Goal: Task Accomplishment & Management: Use online tool/utility

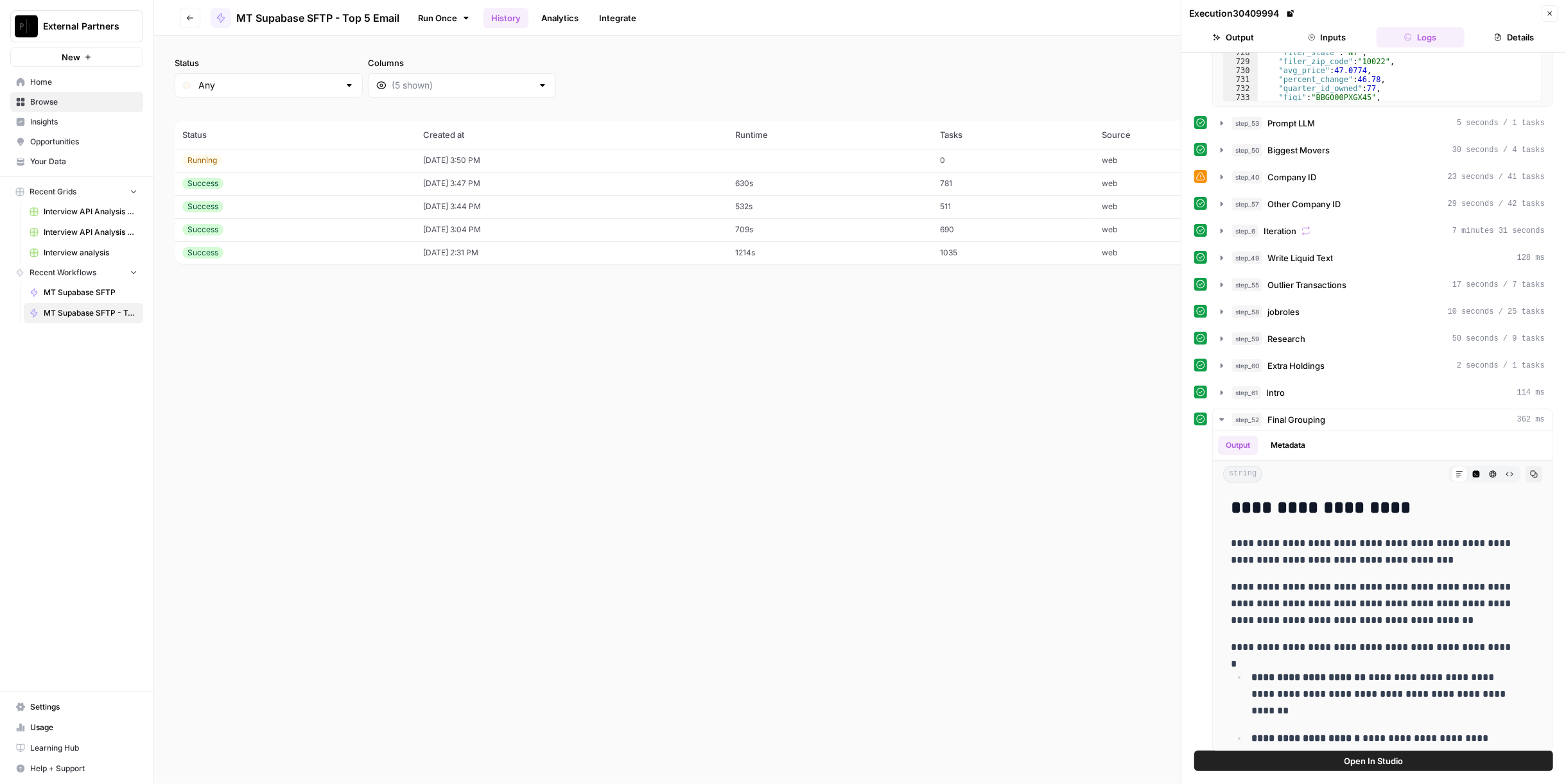
click at [443, 190] on td "[DATE] 3:47 PM" at bounding box center [571, 183] width 312 height 23
click at [479, 207] on td "[DATE] 3:44 PM" at bounding box center [571, 206] width 312 height 23
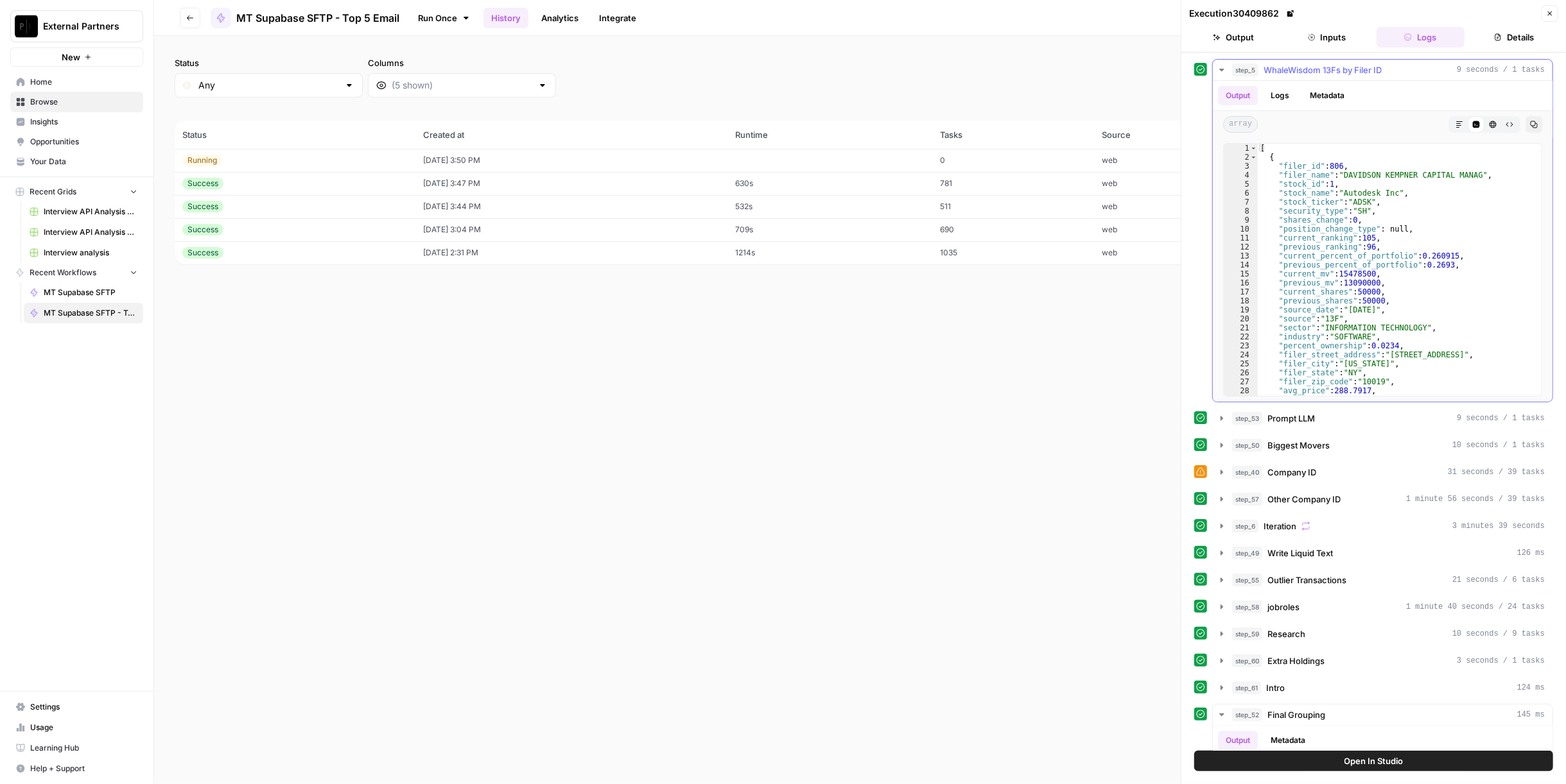
type textarea "**********"
click at [1361, 252] on div "[ { "filer_id" : 806 , "filer_name" : "[PERSON_NAME] [PERSON_NAME] CAPITAL MANA…" at bounding box center [1394, 279] width 273 height 271
click at [1547, 17] on button "Close" at bounding box center [1550, 13] width 17 height 17
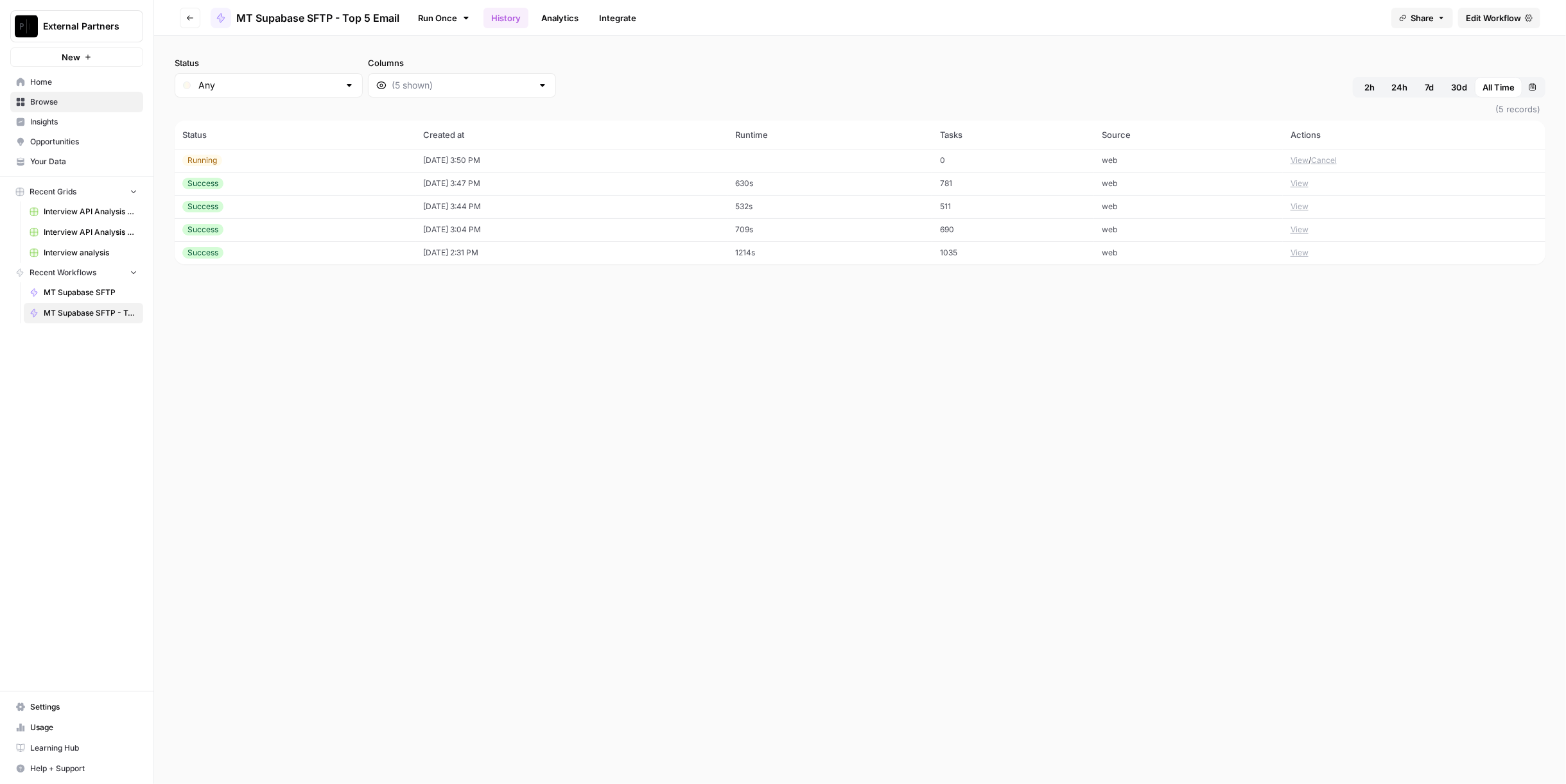
click at [1518, 16] on span "Edit Workflow" at bounding box center [1493, 18] width 55 height 13
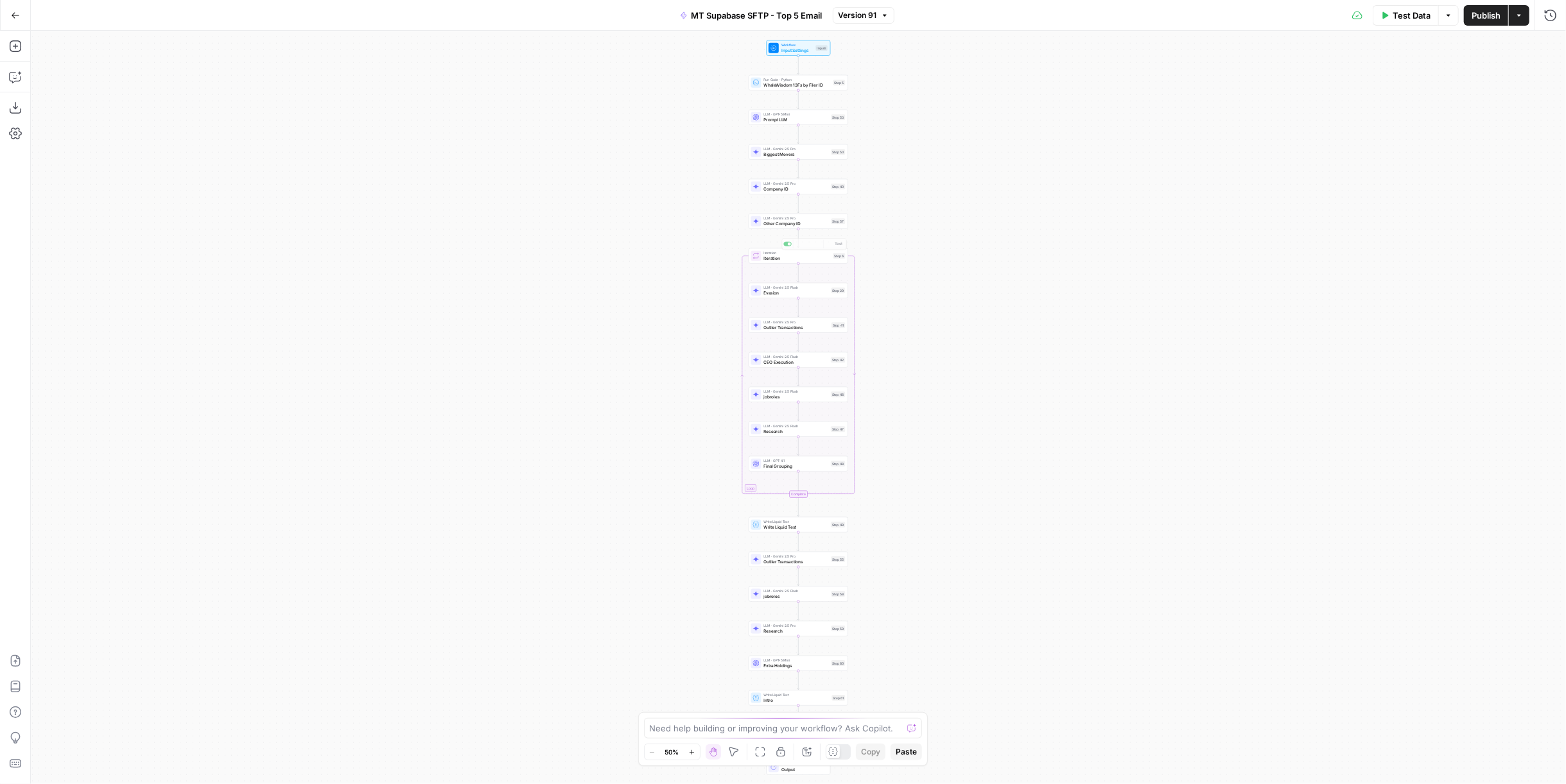
drag, startPoint x: 944, startPoint y: 278, endPoint x: 946, endPoint y: 348, distance: 70.0
click at [948, 351] on div "Workflow Input Settings Inputs Run Code · Python WhaleWisdom 13Fs by Filer ID S…" at bounding box center [799, 408] width 1535 height 753
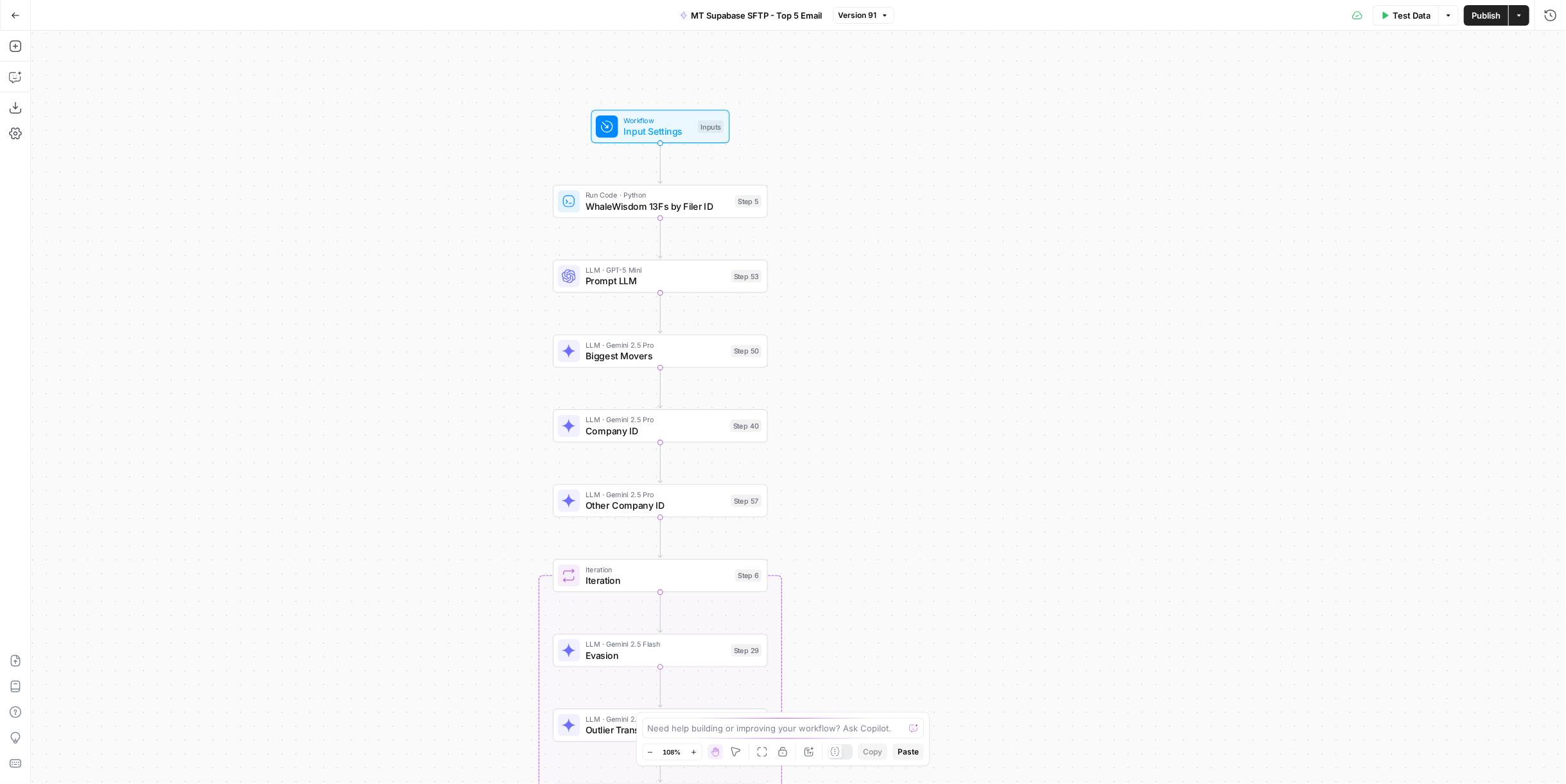
click at [741, 207] on div "Run Code · Python WhaleWisdom 13Fs by Filer ID Step 5 Copy step Delete step Edi…" at bounding box center [660, 202] width 204 height 24
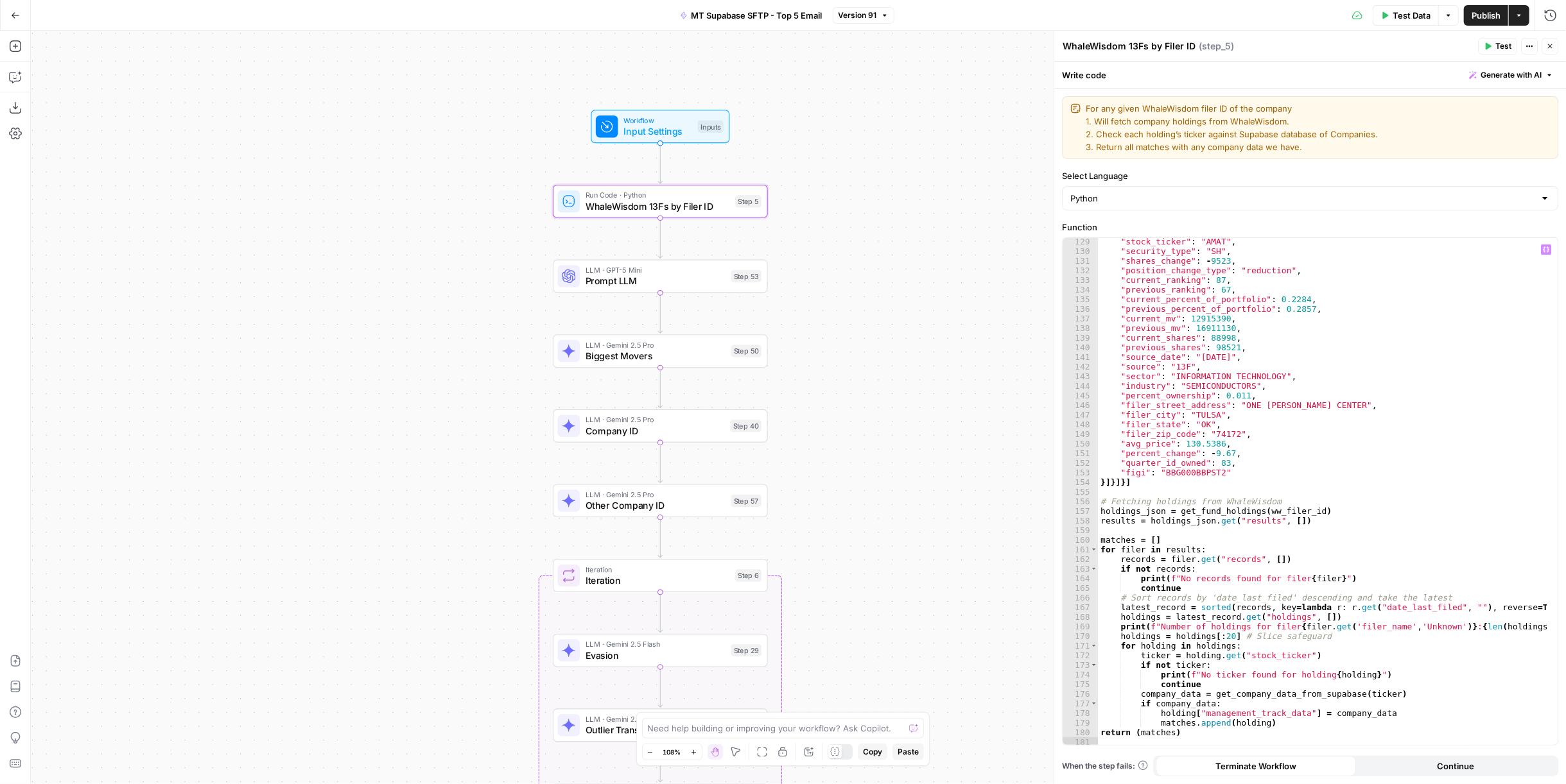
scroll to position [1262, 0]
click at [1427, 13] on span "Test Data" at bounding box center [1411, 15] width 38 height 13
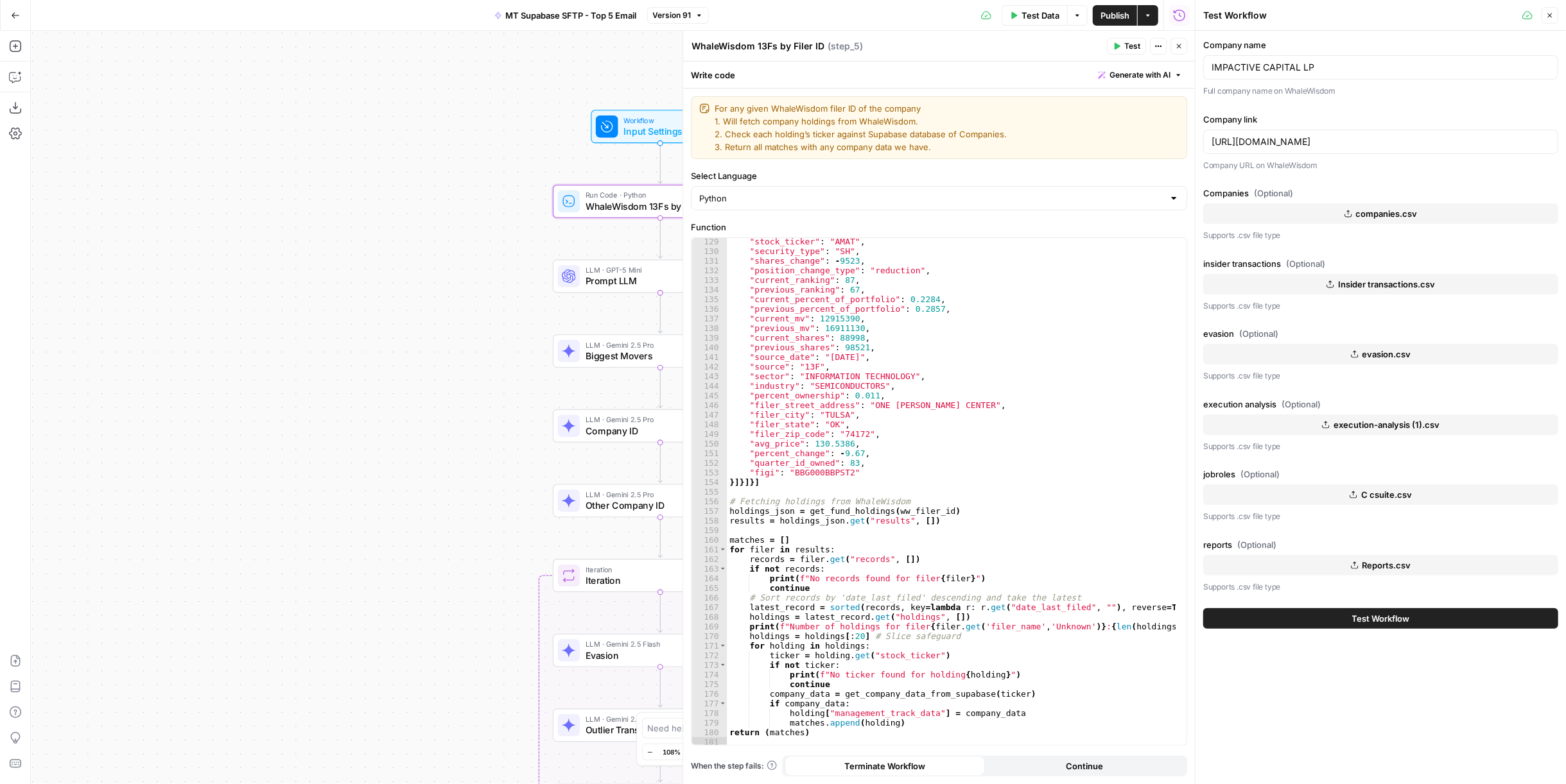
click at [1271, 130] on div "[URL][DOMAIN_NAME]" at bounding box center [1381, 142] width 355 height 24
click at [1275, 138] on input "[URL][DOMAIN_NAME]" at bounding box center [1381, 141] width 338 height 13
click at [1275, 137] on input "[URL][DOMAIN_NAME]" at bounding box center [1381, 141] width 338 height 13
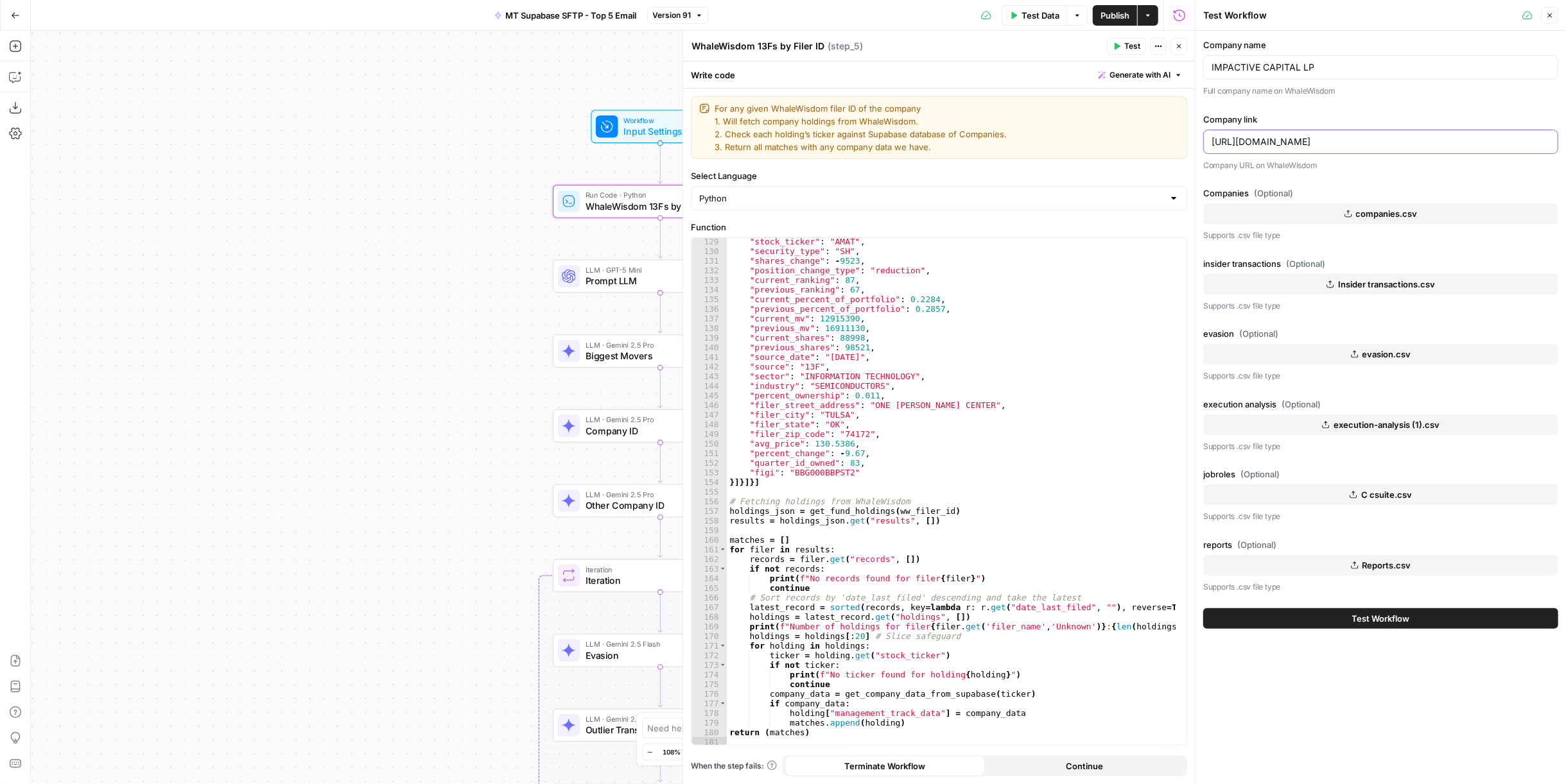
click at [1273, 136] on input "[URL][DOMAIN_NAME]" at bounding box center [1381, 141] width 338 height 13
paste input "[URL][DOMAIN_NAME][PERSON_NAME]"
type input "https://[URL][DOMAIN_NAME][PERSON_NAME][DOMAIN_NAME]"
paste input "[URL][DOMAIN_NAME][PERSON_NAME]"
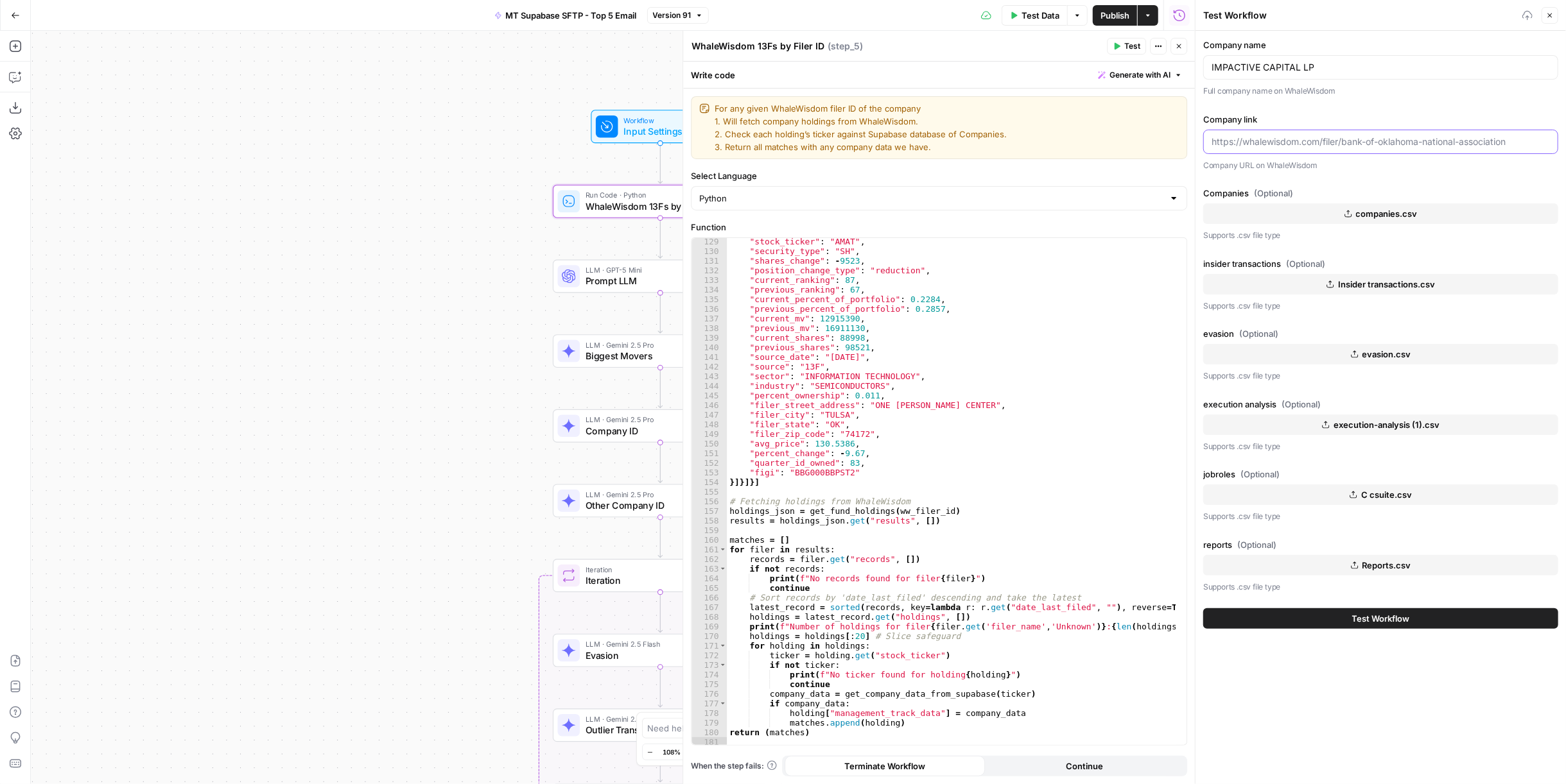
scroll to position [0, 0]
type input "[URL][DOMAIN_NAME][PERSON_NAME]"
click at [1352, 68] on input "IMPACTIVE CAPITAL LP" at bounding box center [1381, 67] width 338 height 13
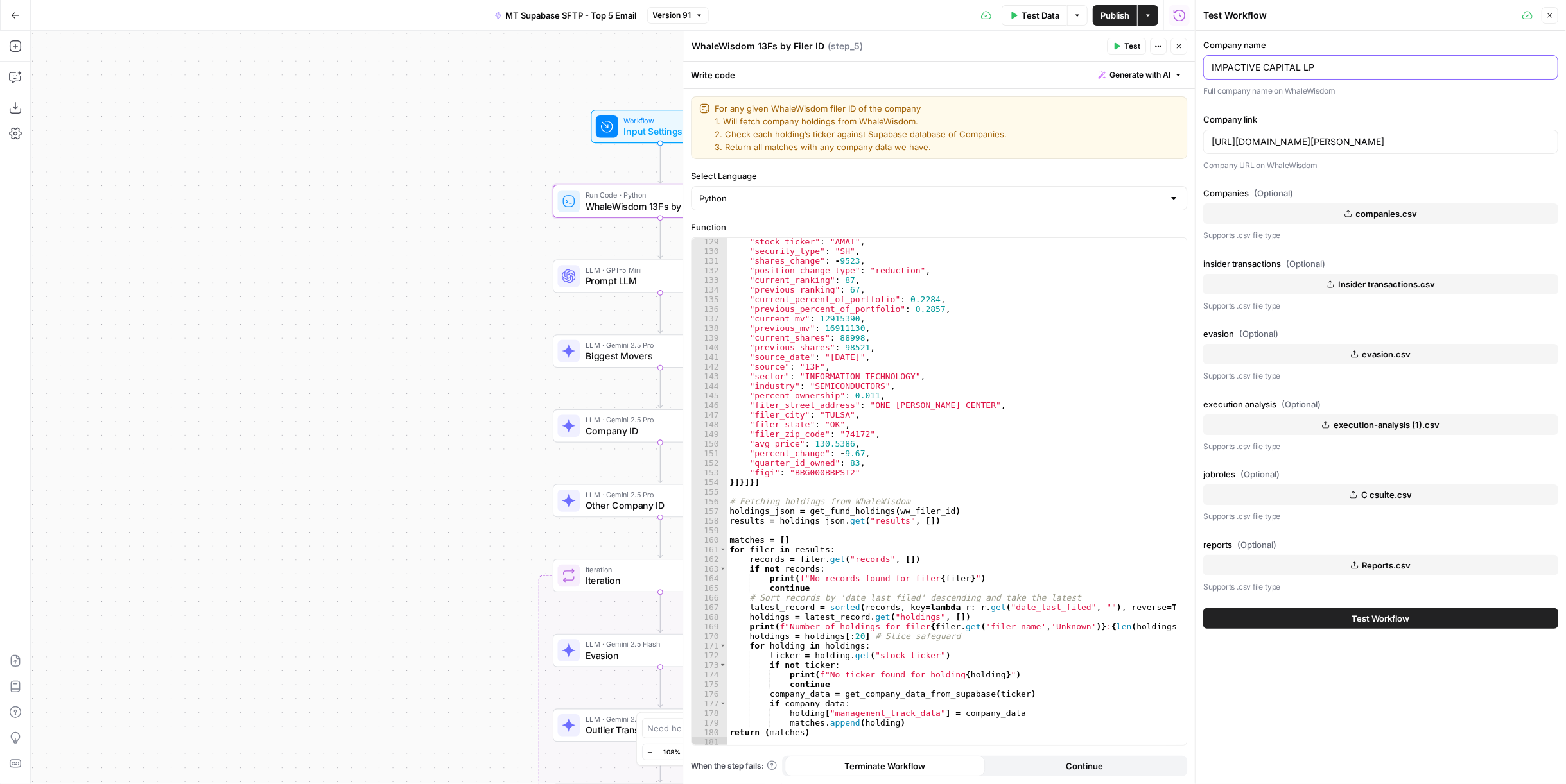
click at [1352, 68] on input "IMPACTIVE CAPITAL LP" at bounding box center [1381, 67] width 338 height 13
paste input "DAVIDSON KEMPNER CAPITAL MANAGEMENT"
type input "DAVIDSON KEMPNER CAPITAL MANAGEMENT LP"
click at [1352, 609] on button "Test Workflow" at bounding box center [1381, 619] width 355 height 21
click at [1399, 625] on button "Test Workflow" at bounding box center [1381, 619] width 355 height 21
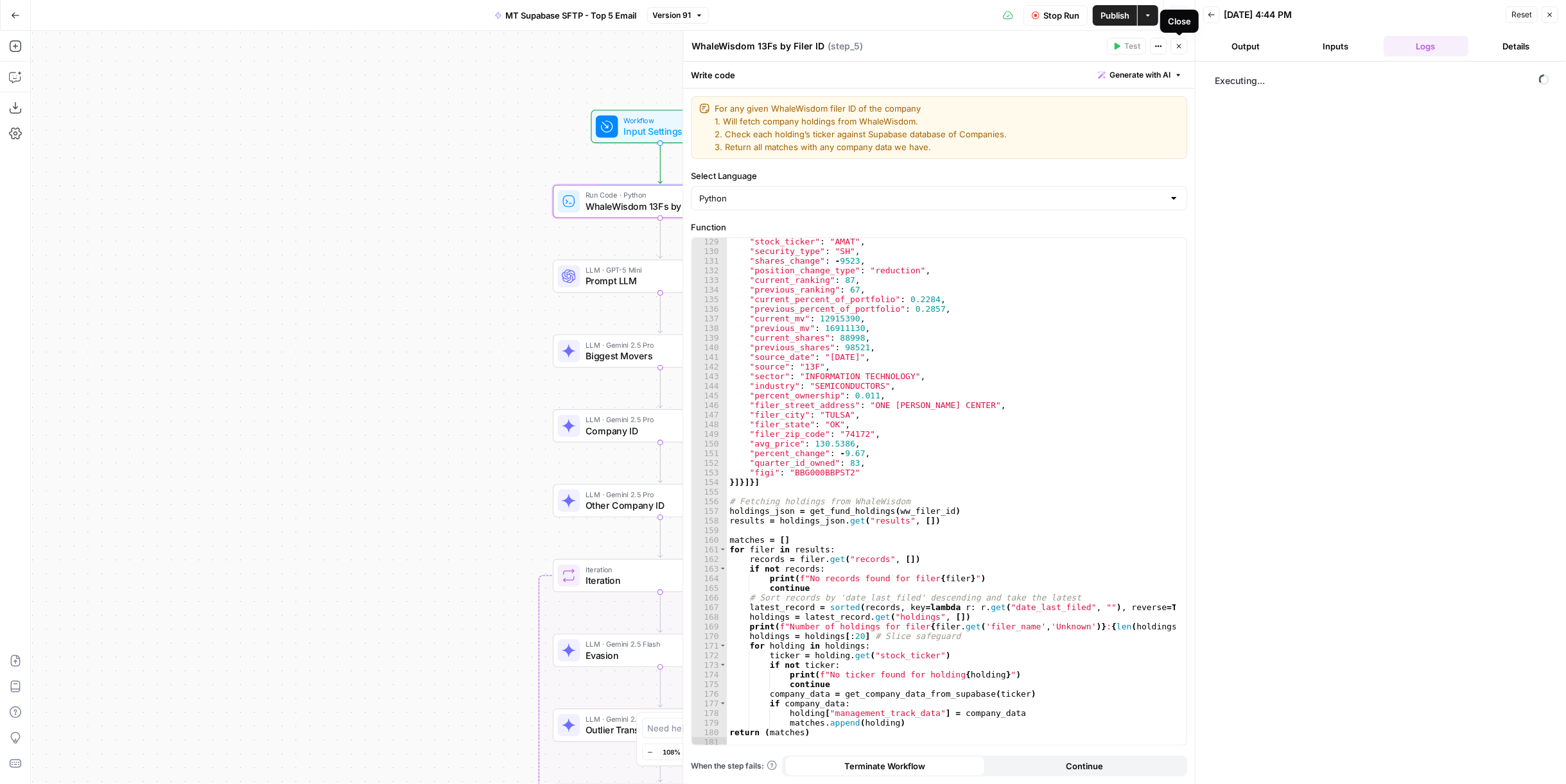
click at [1177, 47] on icon "button" at bounding box center [1178, 46] width 7 height 7
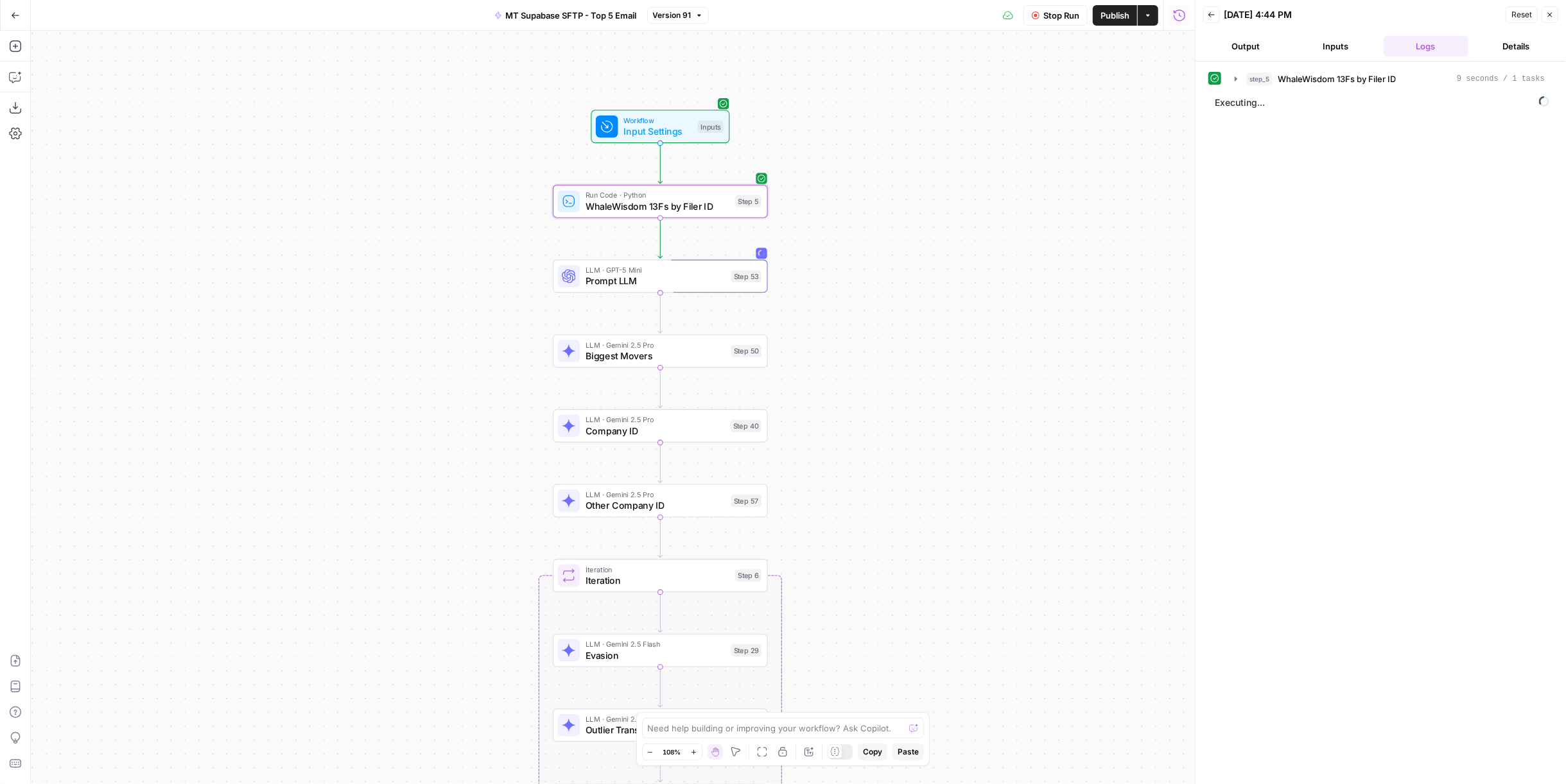
click at [1054, 15] on span "Stop Run" at bounding box center [1061, 15] width 36 height 13
click at [1368, 77] on span "WhaleWisdom 13Fs by Filer ID" at bounding box center [1337, 78] width 118 height 13
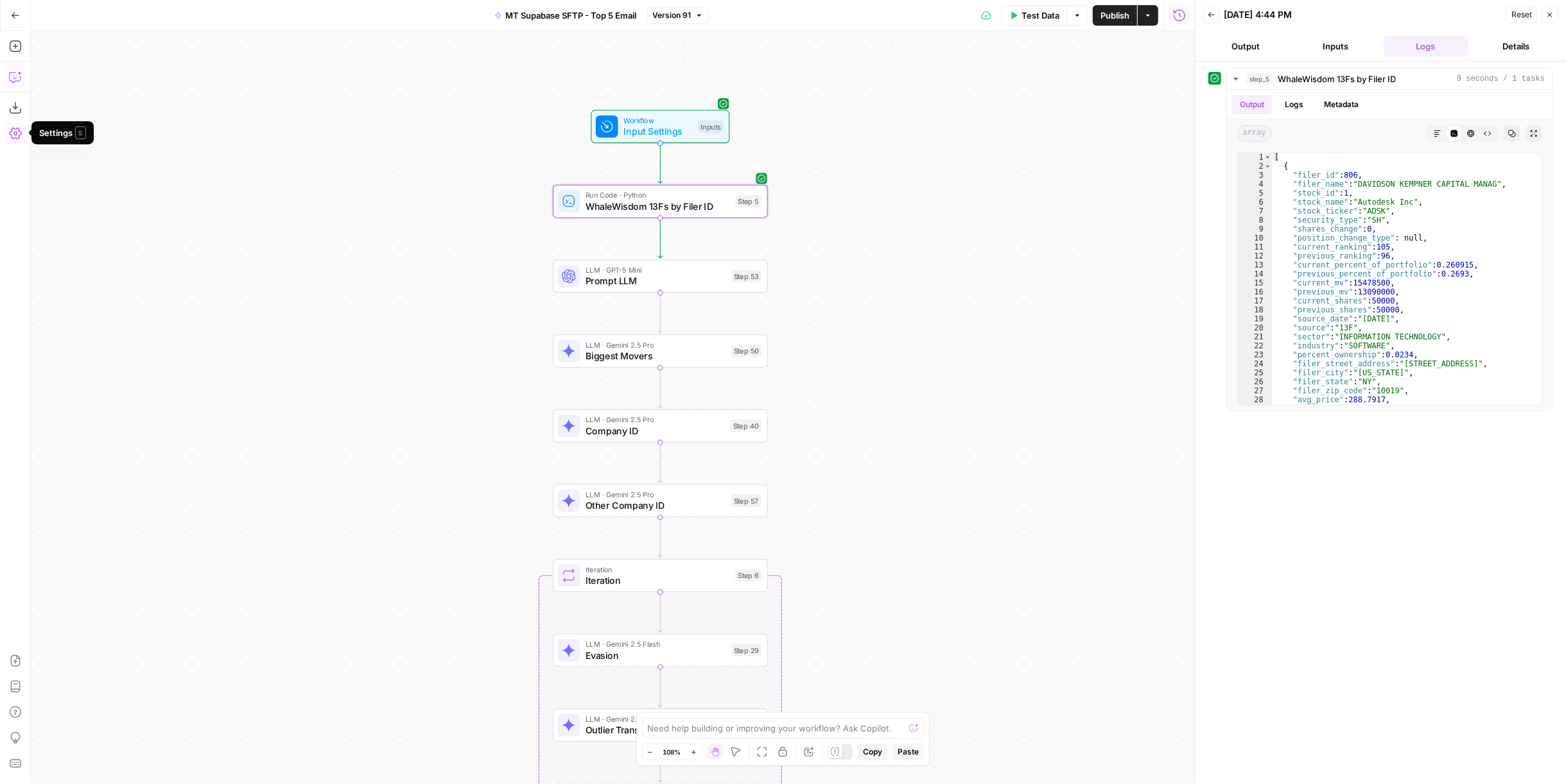
click at [17, 71] on icon "button" at bounding box center [15, 77] width 13 height 13
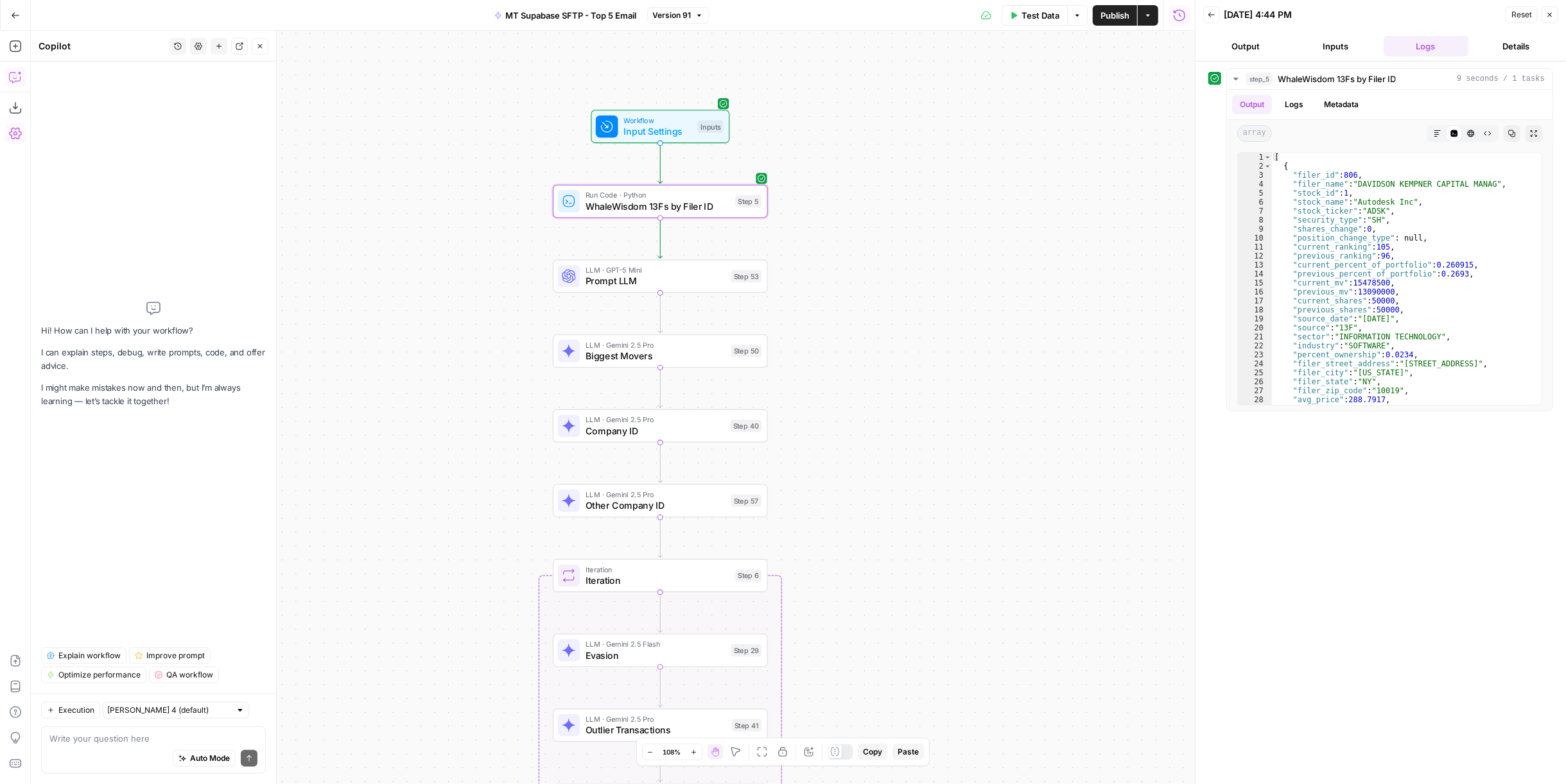
click at [0, 27] on aside "External Partners New Home Browse Insights Opportunities Your Data Recent Grids…" at bounding box center [0, 392] width 1 height 784
click at [13, 15] on icon "button" at bounding box center [16, 16] width 9 height 9
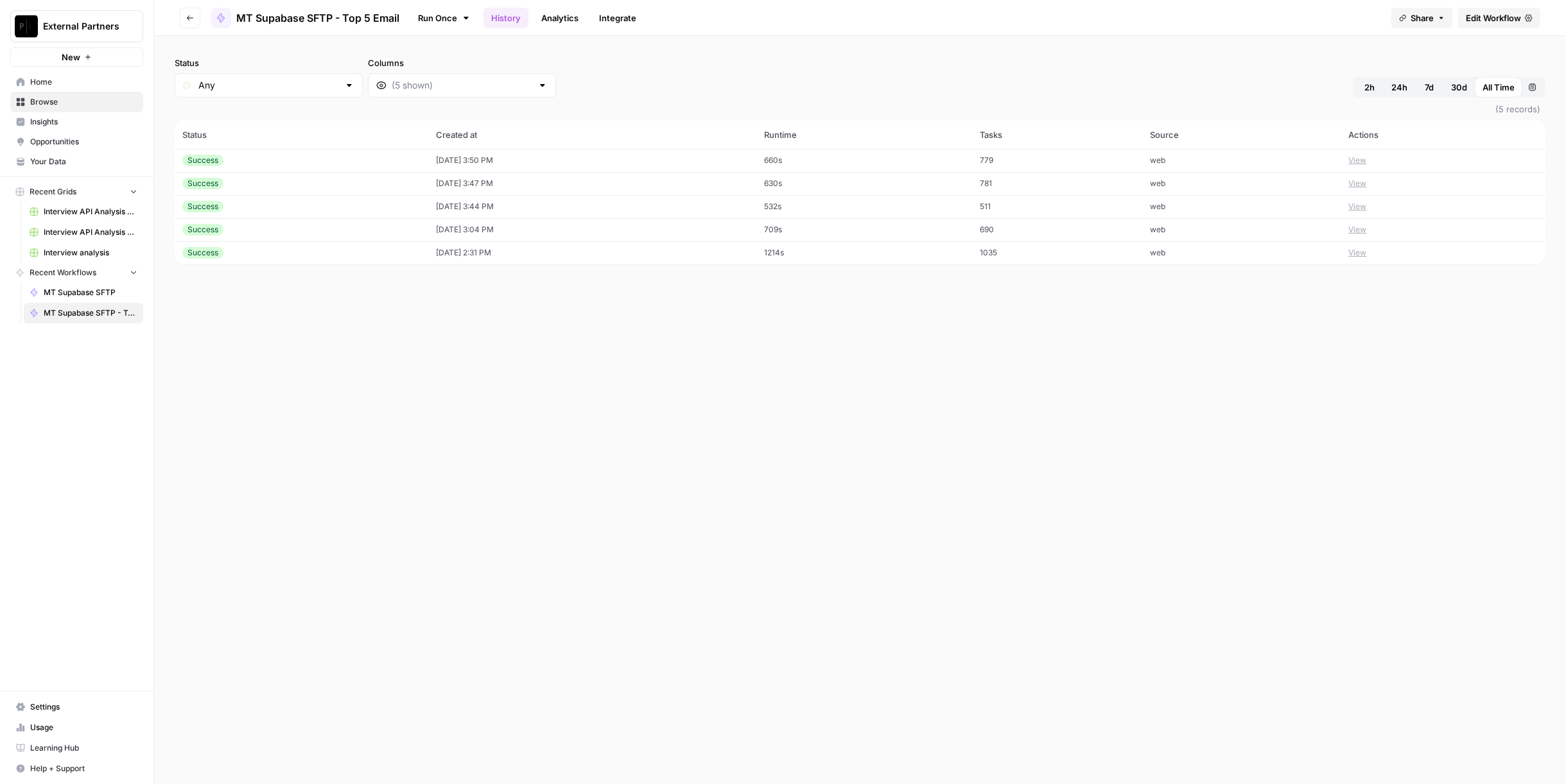
click at [273, 159] on div "Success" at bounding box center [301, 160] width 238 height 12
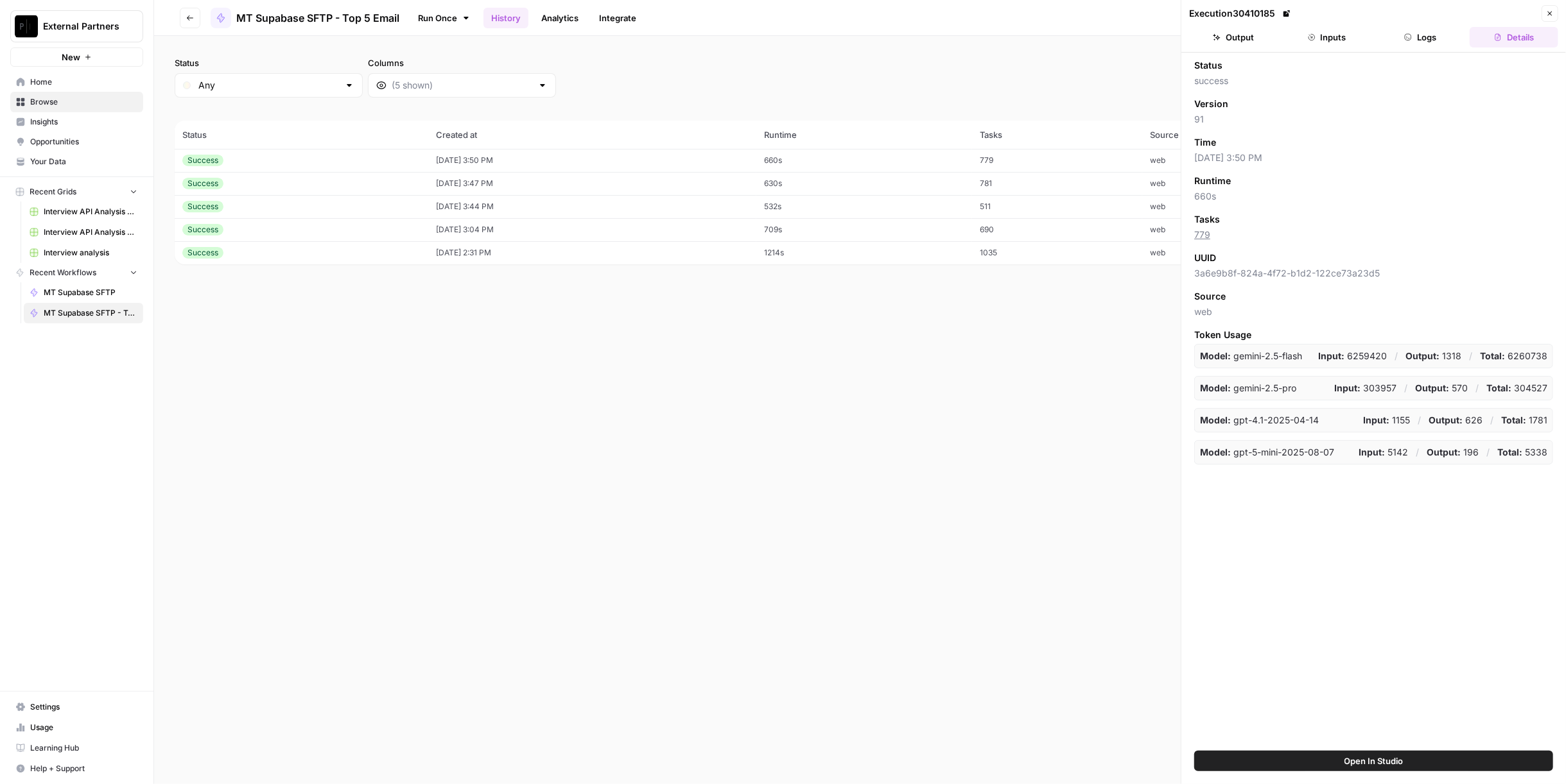
click at [1466, 40] on ul "Output Inputs Logs Details" at bounding box center [1374, 38] width 369 height 21
click at [1430, 41] on button "Logs" at bounding box center [1420, 38] width 89 height 21
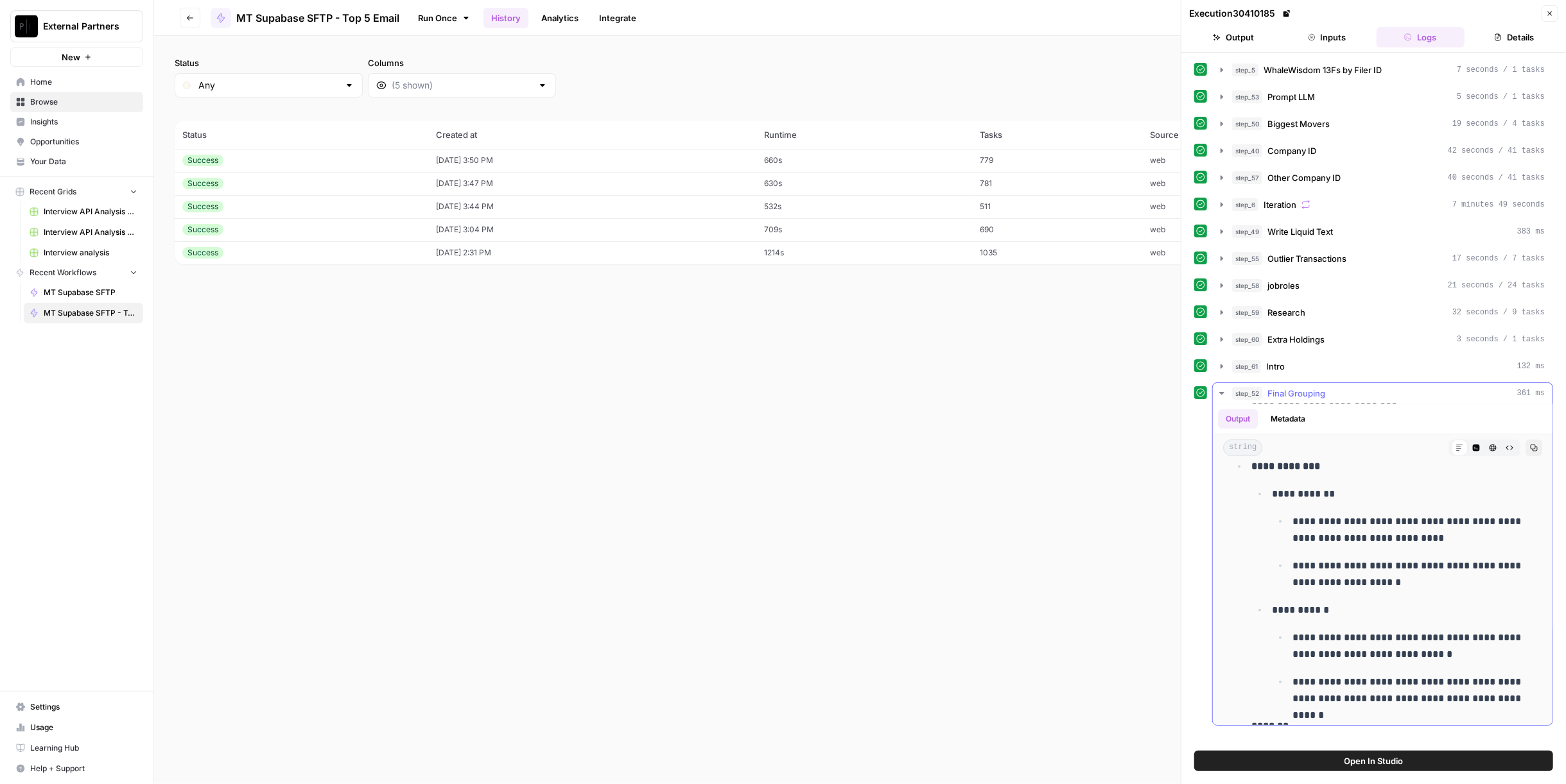
scroll to position [713, 0]
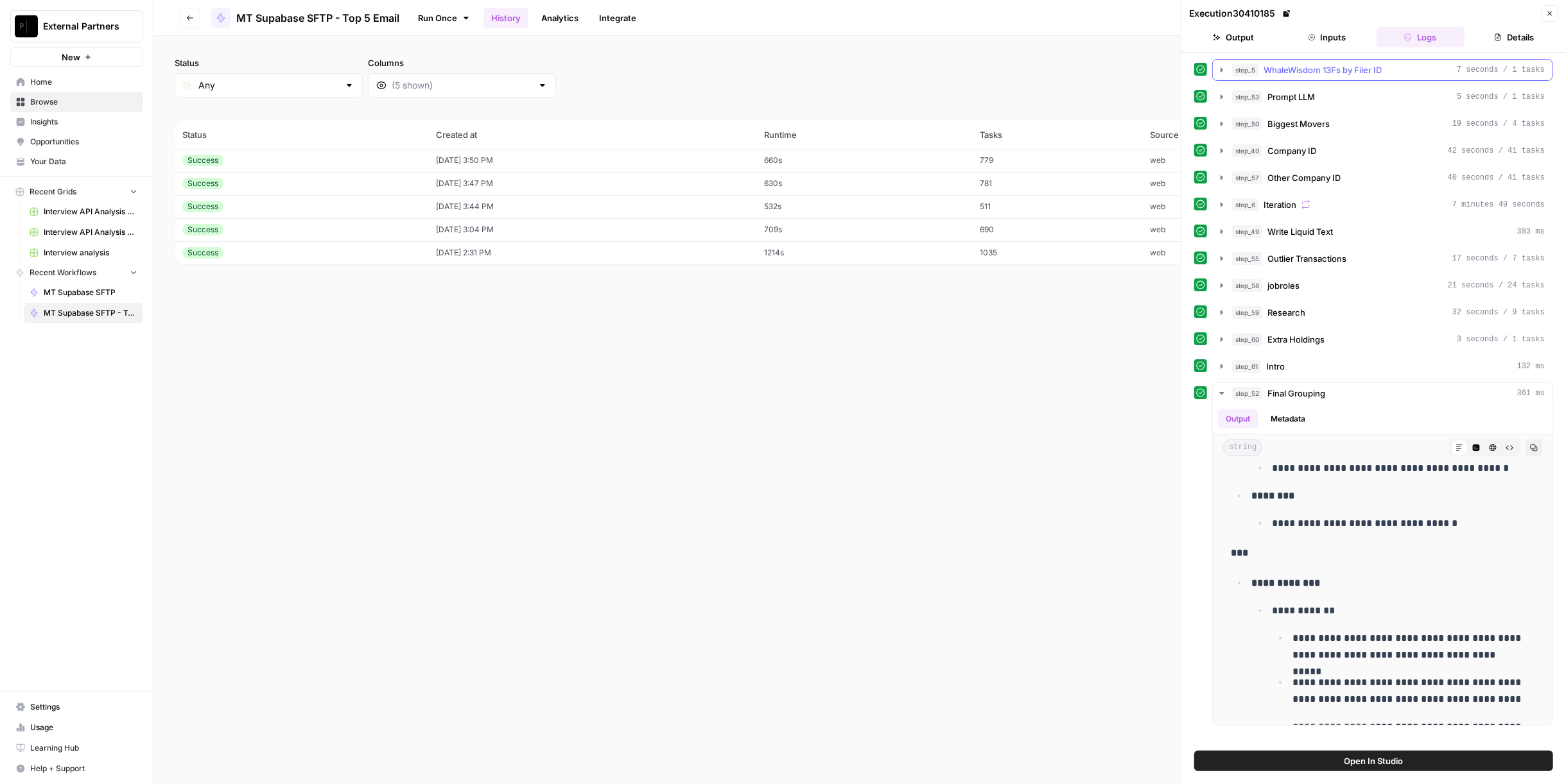
click at [1310, 64] on span "WhaleWisdom 13Fs by Filer ID" at bounding box center [1322, 69] width 118 height 13
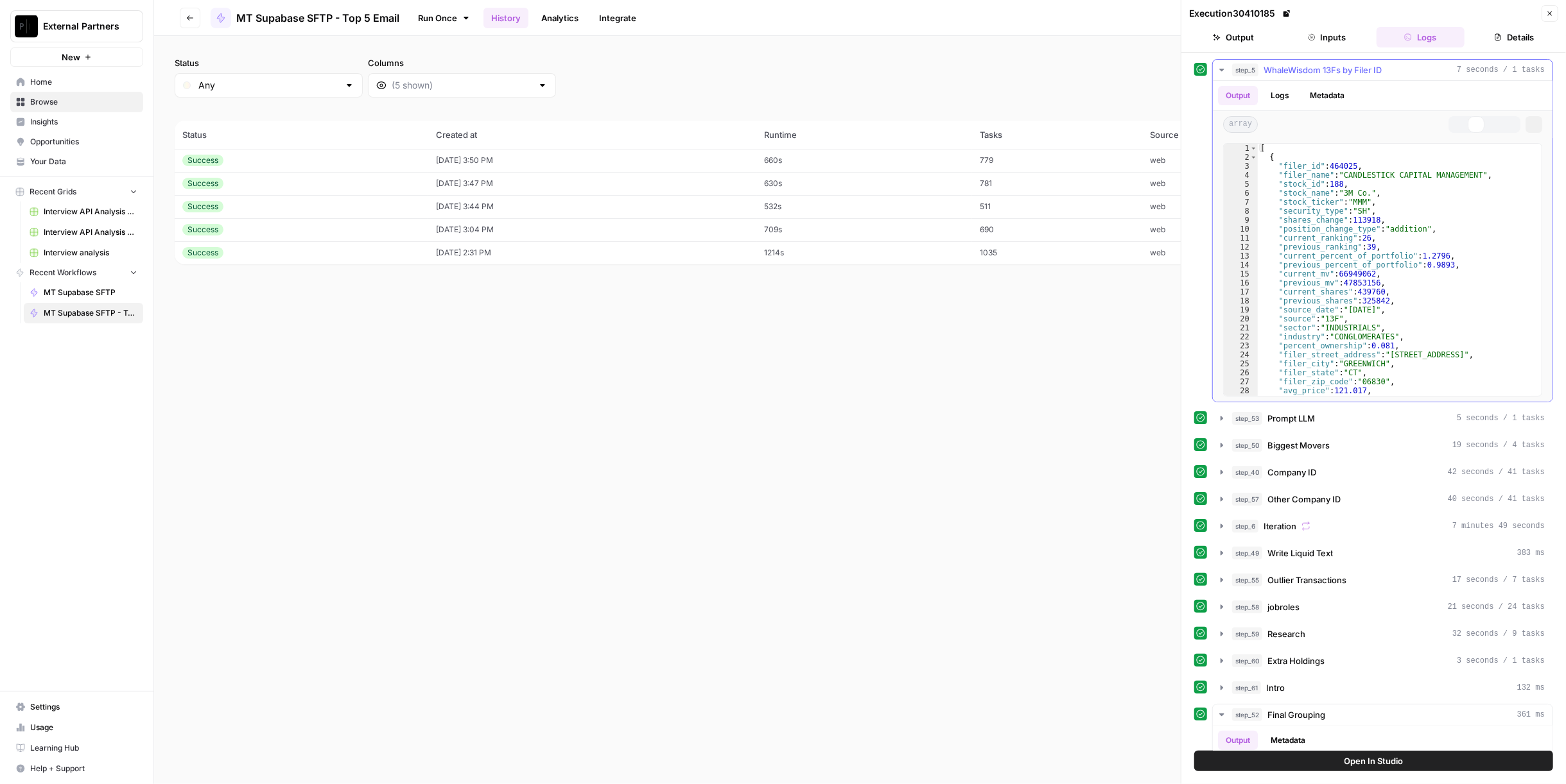
type textarea "**********"
click at [1369, 267] on div "[ { "filer_id" : 464025 , "filer_name" : "CANDLESTICK CAPITAL MANAGEMENT" , "st…" at bounding box center [1394, 279] width 273 height 271
type input "***"
click at [1517, 151] on span at bounding box center [1522, 154] width 9 height 9
type textarea "**********"
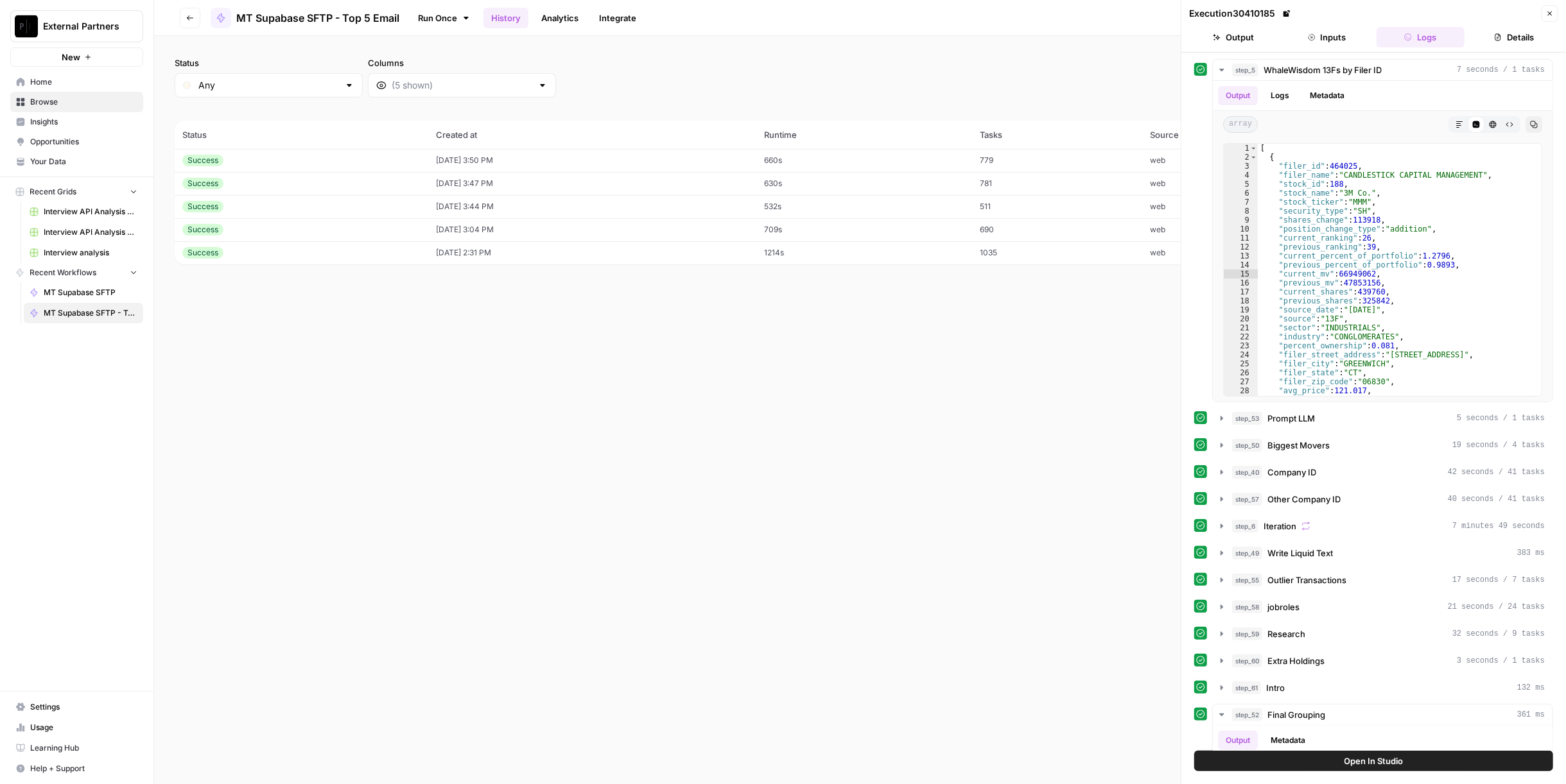
click at [1546, 14] on icon "button" at bounding box center [1550, 13] width 7 height 7
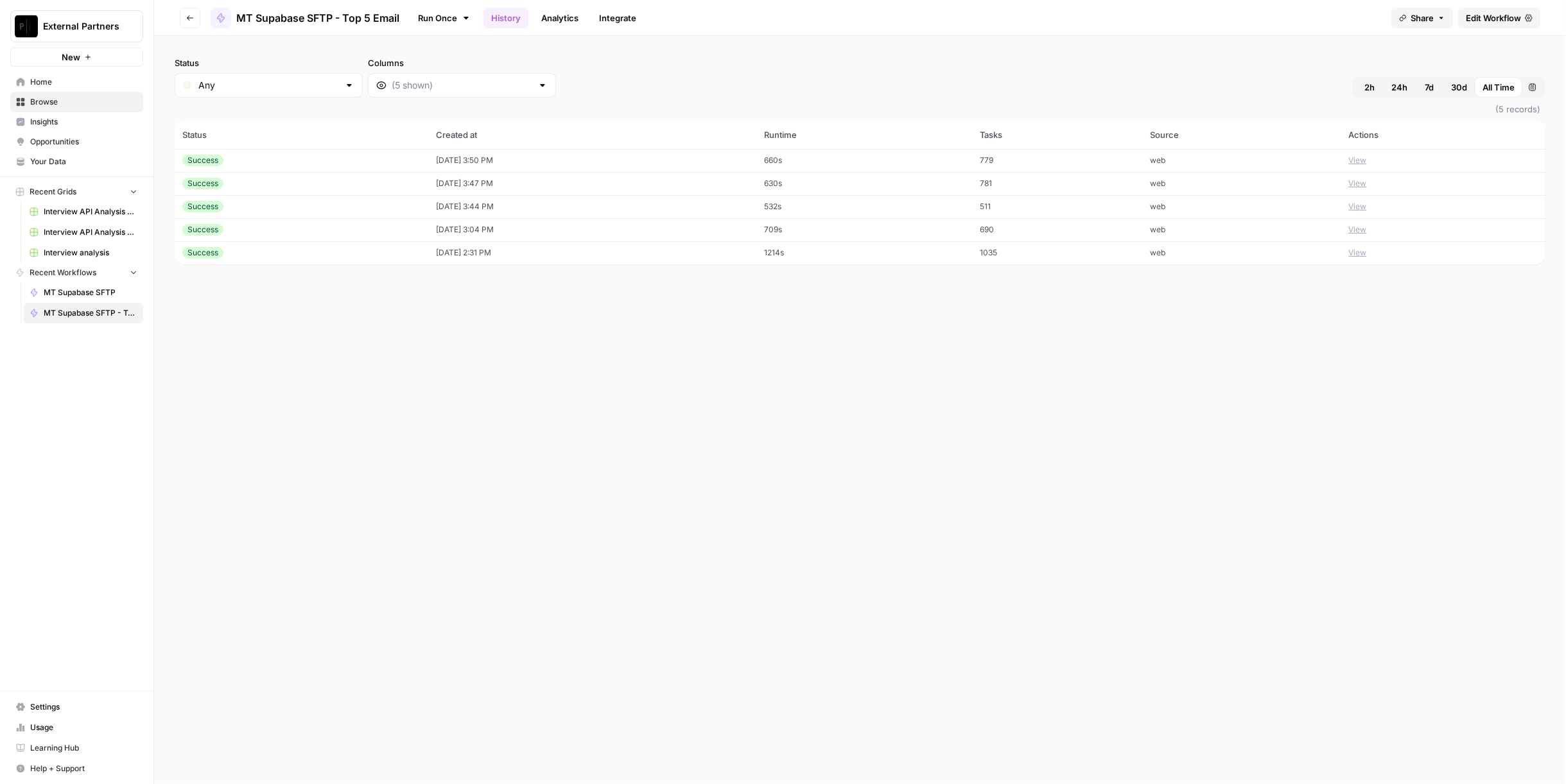
click at [1501, 13] on span "Edit Workflow" at bounding box center [1493, 18] width 55 height 13
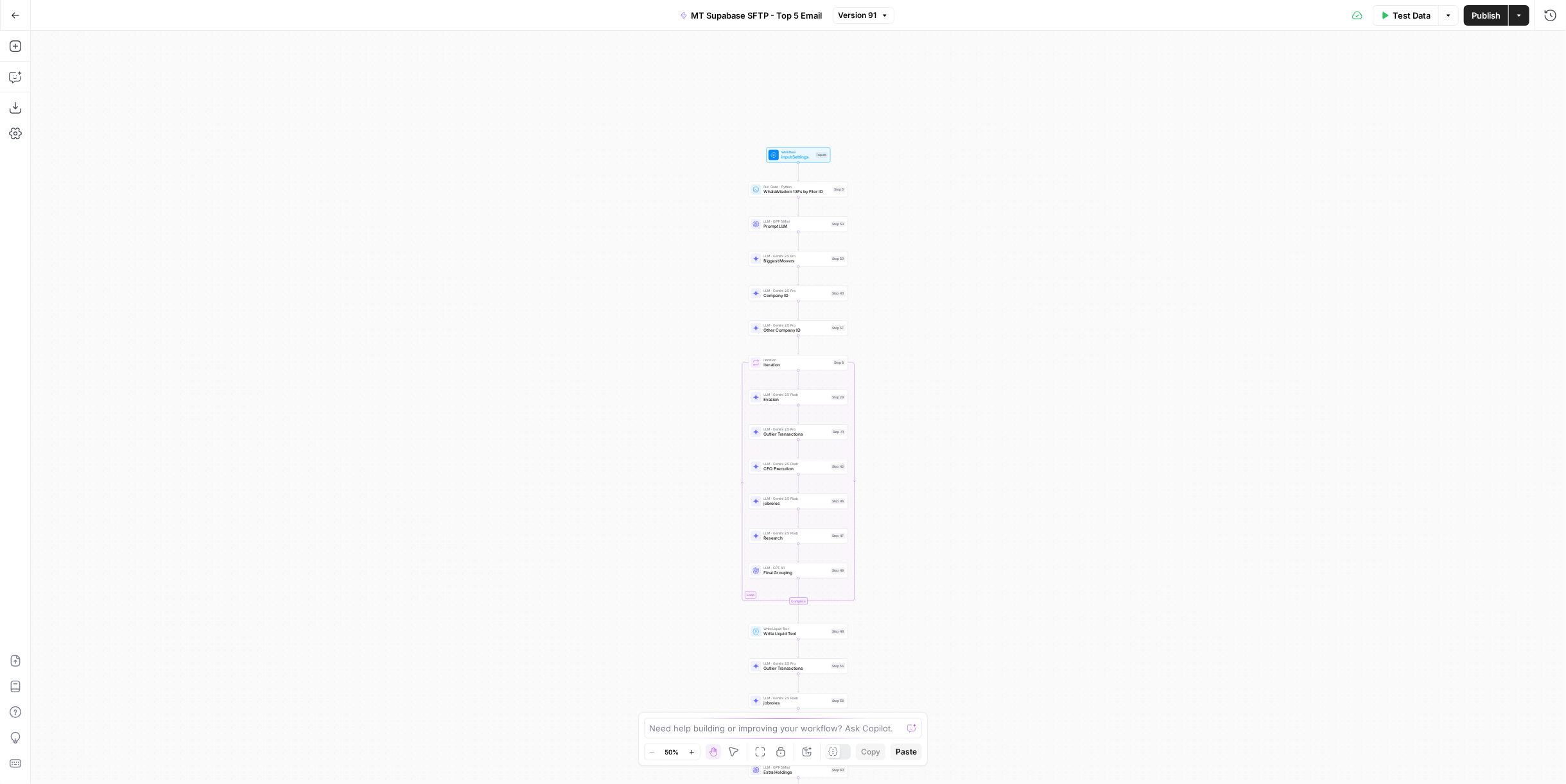
click at [797, 193] on span "WhaleWisdom 13Fs by Filer ID" at bounding box center [797, 192] width 66 height 7
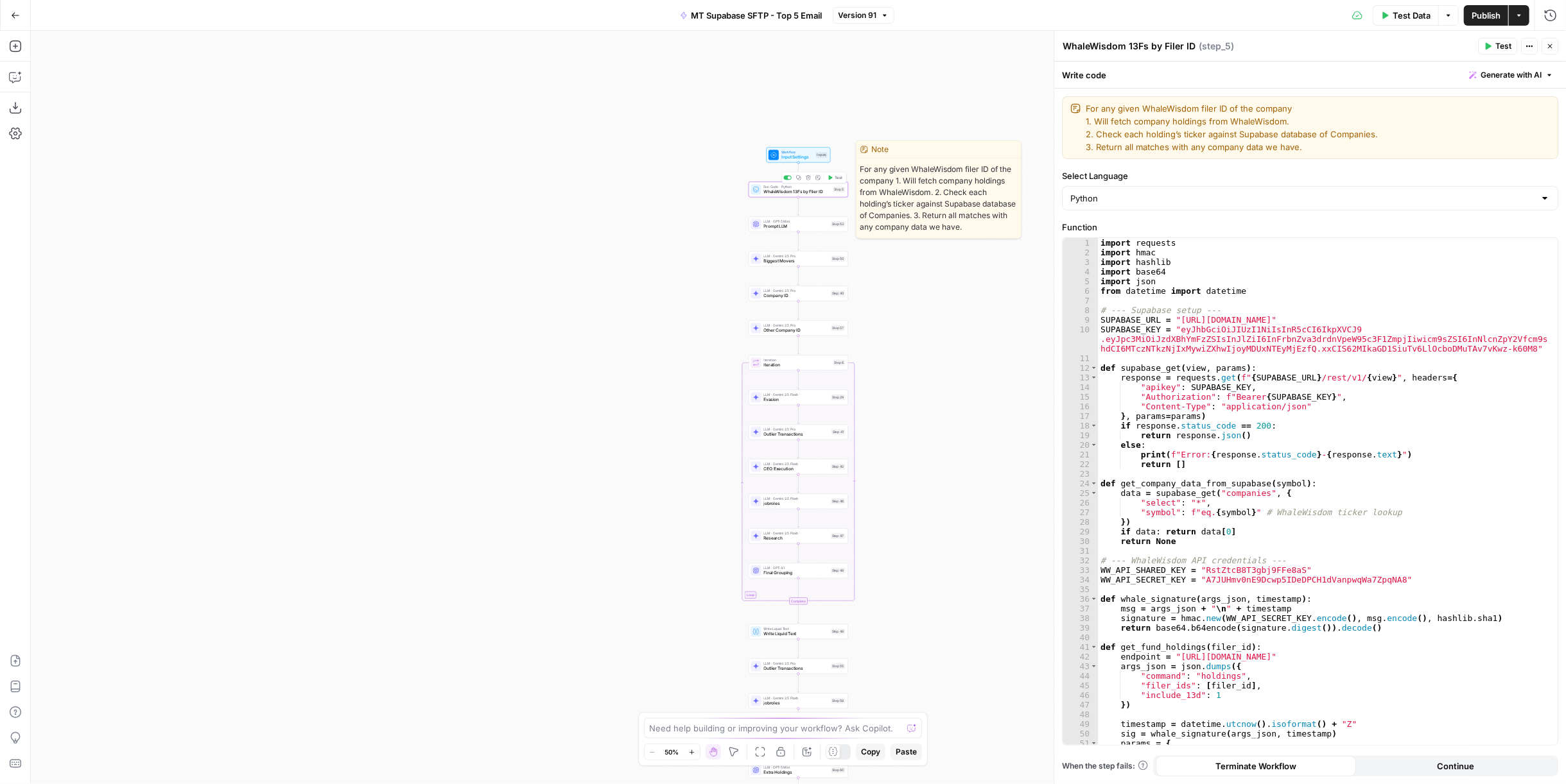
click at [1347, 389] on div "import requests import hmac import hashlib import base64 import json from datet…" at bounding box center [1322, 501] width 449 height 528
type textarea "**********"
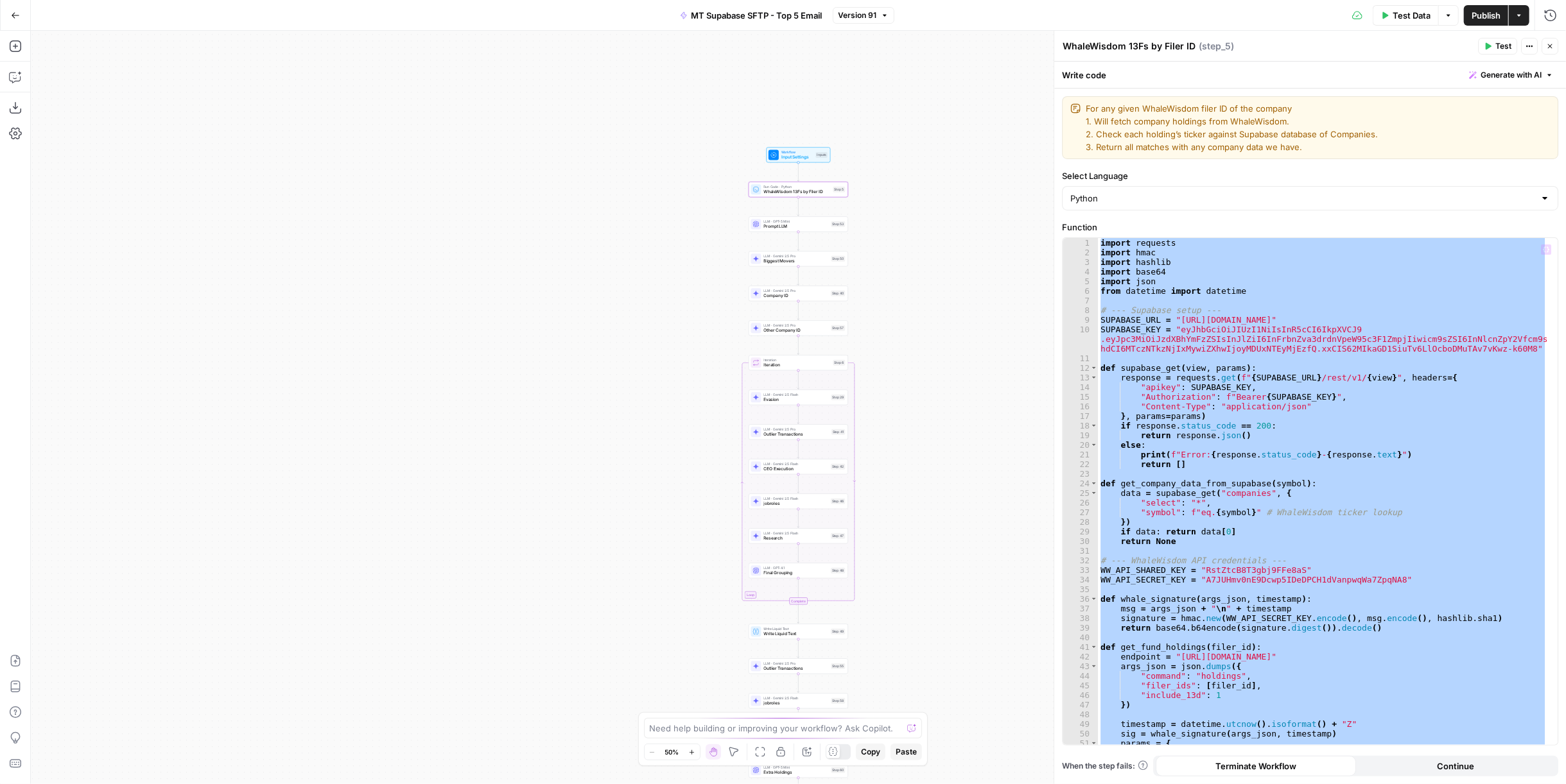
click at [16, 86] on button "Copilot" at bounding box center [16, 77] width 21 height 21
click at [994, 303] on div "Workflow Input Settings Inputs Run Code · Python WhaleWisdom 13Fs by Filer ID S…" at bounding box center [799, 408] width 1535 height 753
click at [811, 148] on div "Test Step" at bounding box center [813, 143] width 33 height 12
click at [808, 158] on span "Input Settings" at bounding box center [797, 157] width 32 height 7
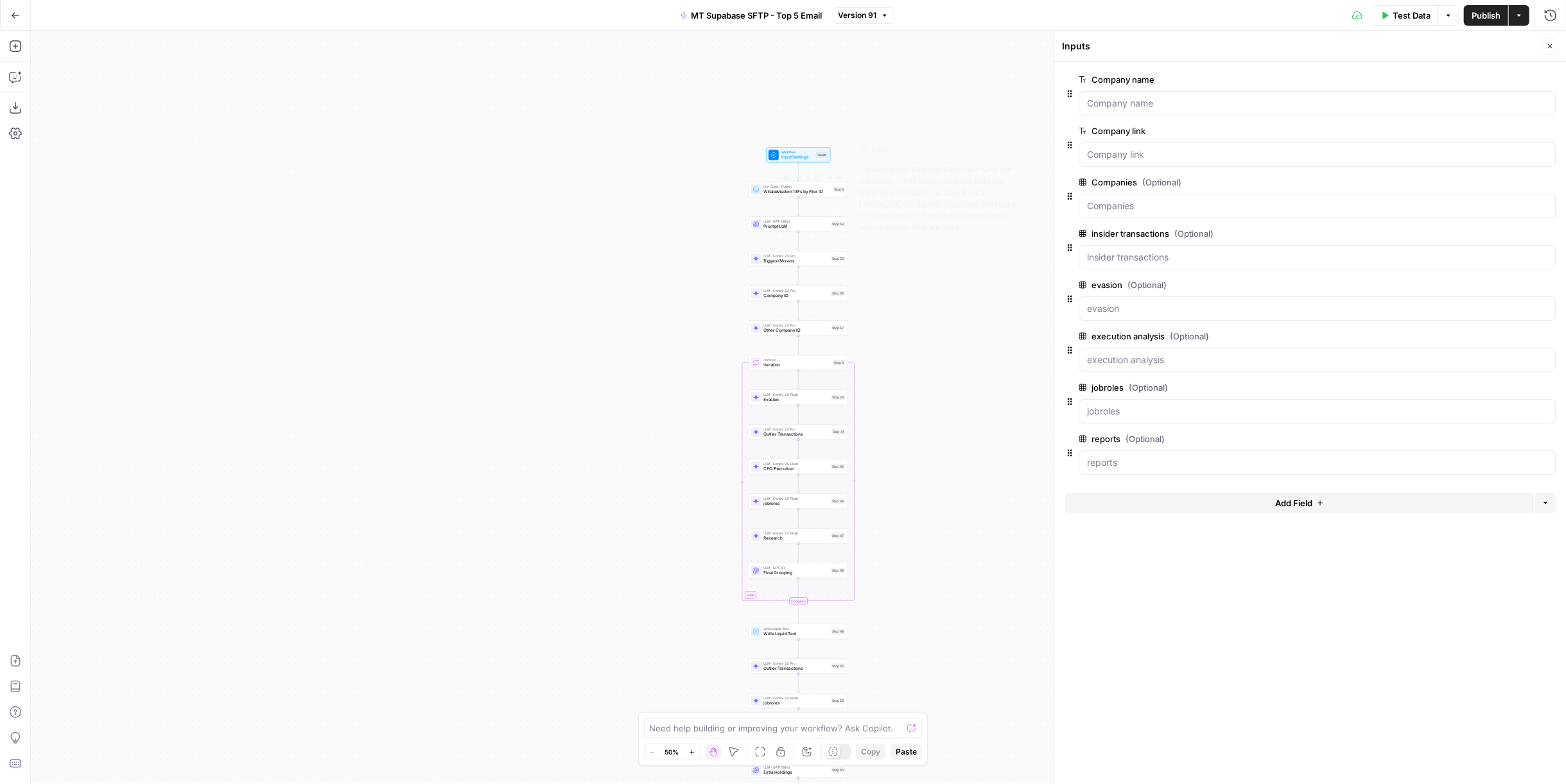
click at [836, 196] on div "Run Code · Python WhaleWisdom 13Fs by Filer ID Step 5 Copy step Delete step Edi…" at bounding box center [798, 189] width 100 height 16
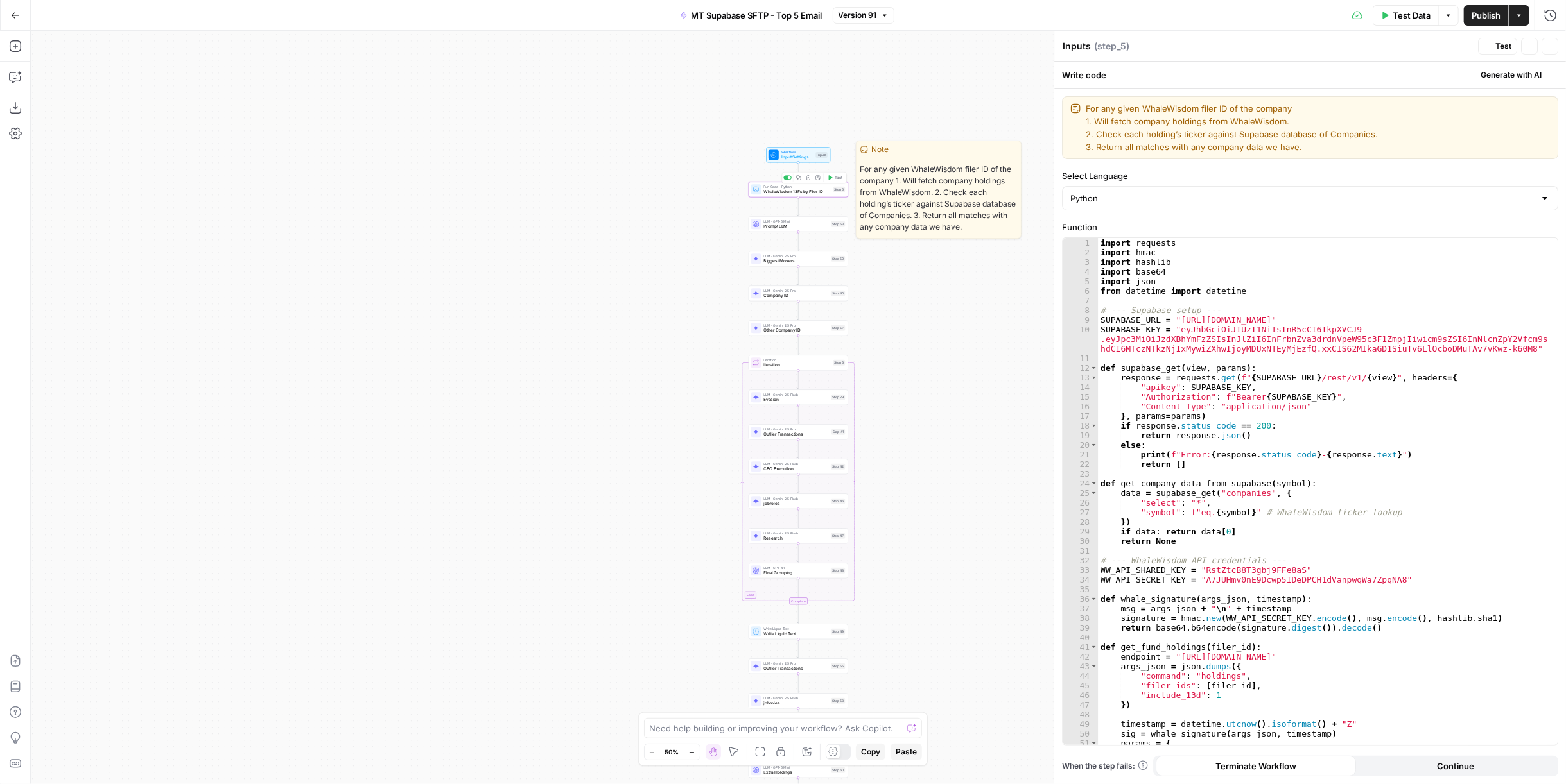
type textarea "WhaleWisdom 13Fs by Filer ID"
type textarea "**********"
click at [1194, 289] on div "import requests import hmac import hashlib import base64 import json from datet…" at bounding box center [1322, 501] width 449 height 528
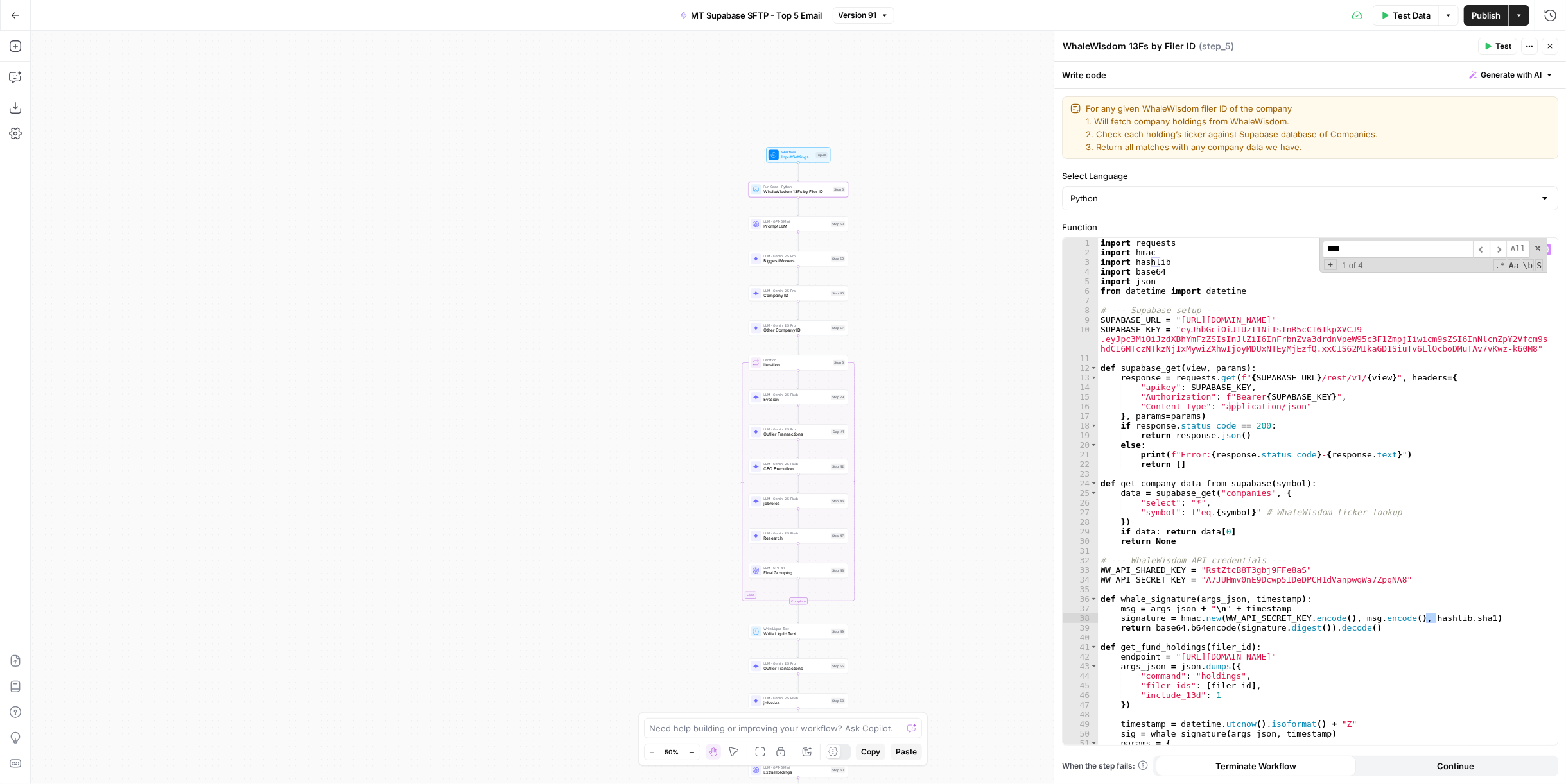
scroll to position [515, 0]
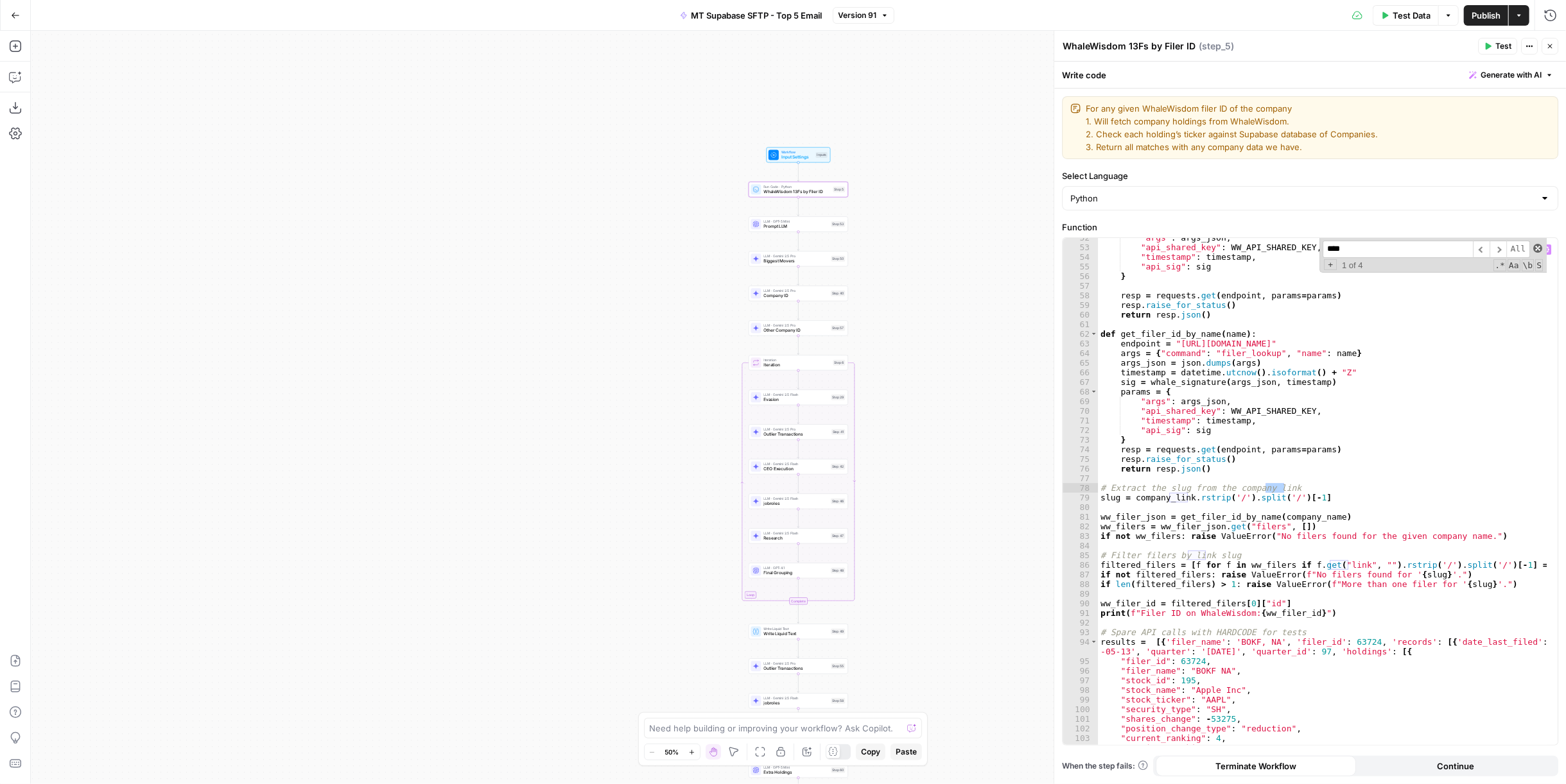
type input "****"
click at [1535, 248] on span at bounding box center [1537, 248] width 9 height 9
type textarea "**********"
click at [7, 80] on button "Copilot" at bounding box center [16, 77] width 21 height 21
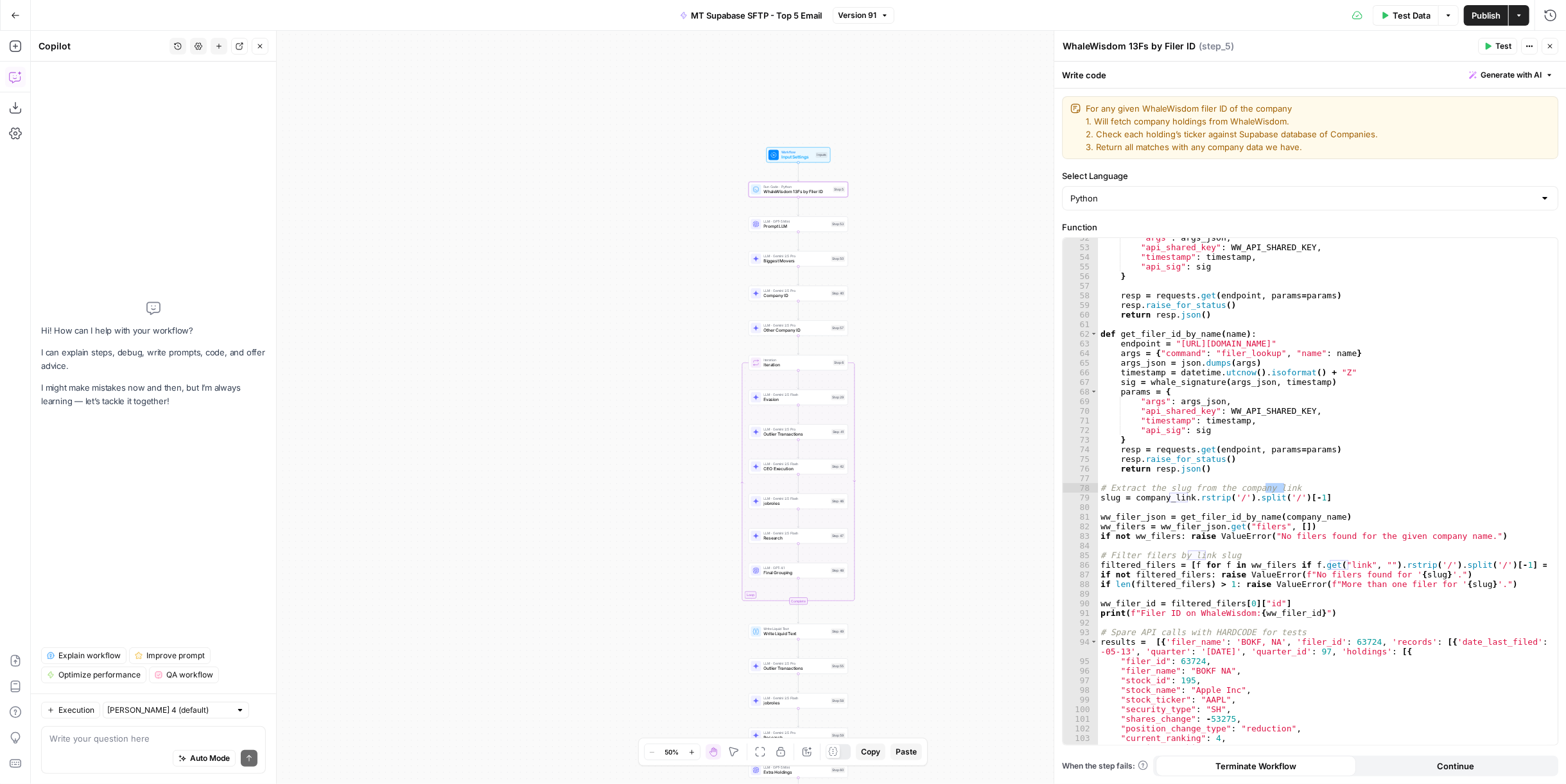
click at [143, 740] on textarea at bounding box center [154, 738] width 208 height 13
type textarea "how do I incorporate company link as an input into step 5? how do I incorporate?"
click at [1214, 317] on div ""args" : args_json , "api_shared_key" : WW_API_SHARED_KEY , "timestamp" : times…" at bounding box center [1322, 496] width 449 height 528
type textarea "**********"
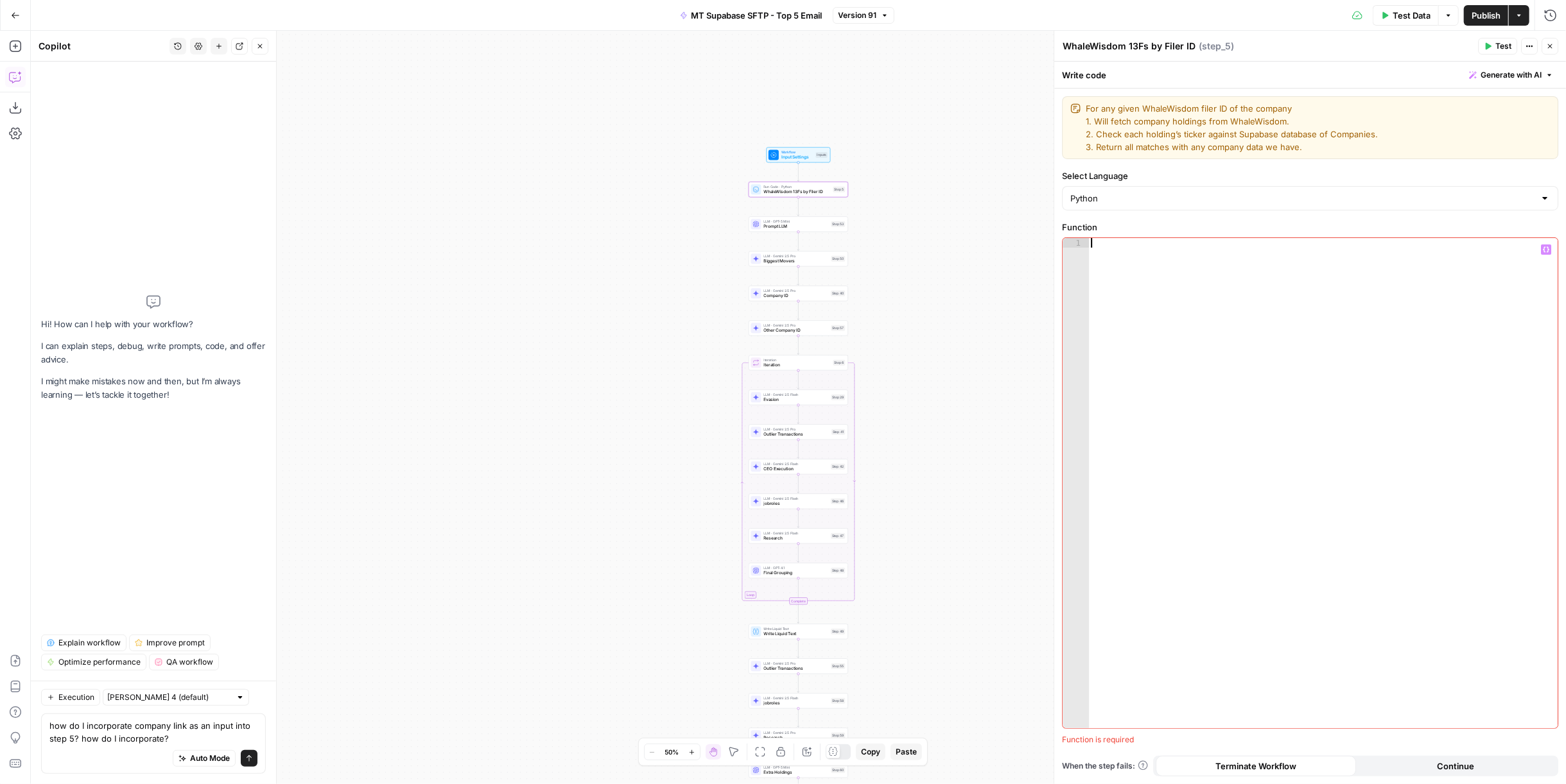
scroll to position [357, 0]
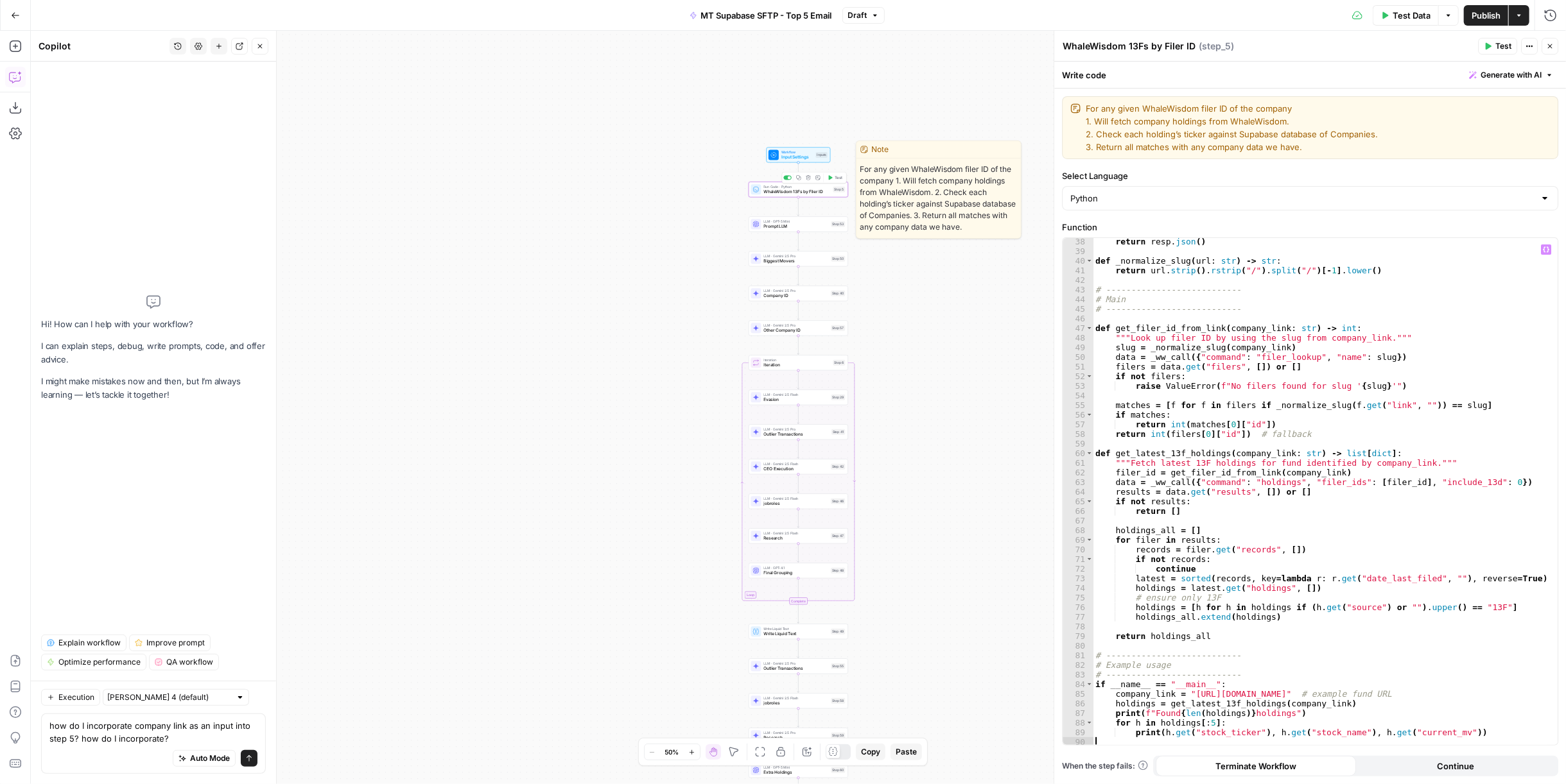
click at [832, 179] on icon "button" at bounding box center [830, 177] width 5 height 5
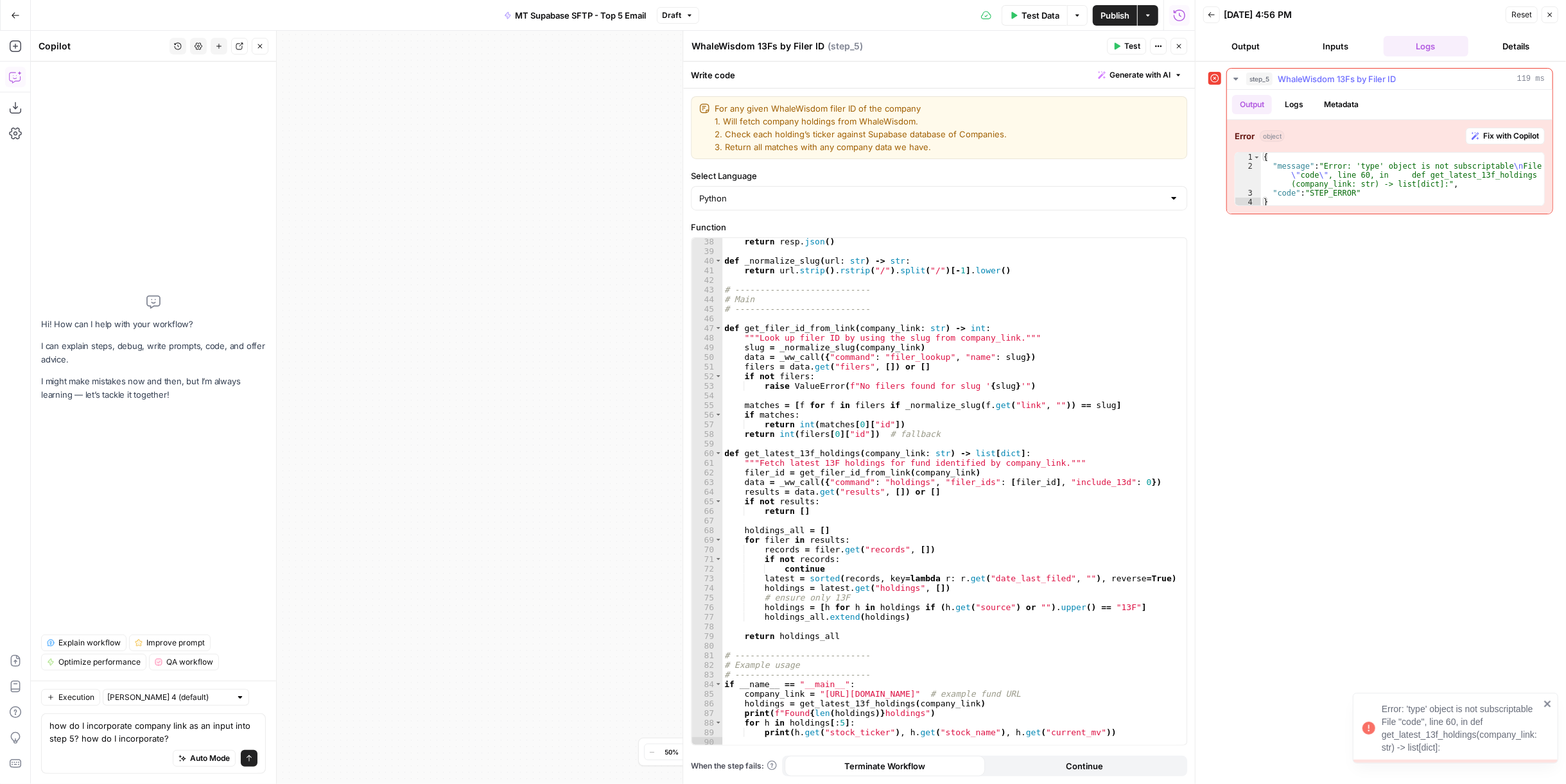
click at [1513, 132] on span "Fix with Copilot" at bounding box center [1511, 136] width 56 height 12
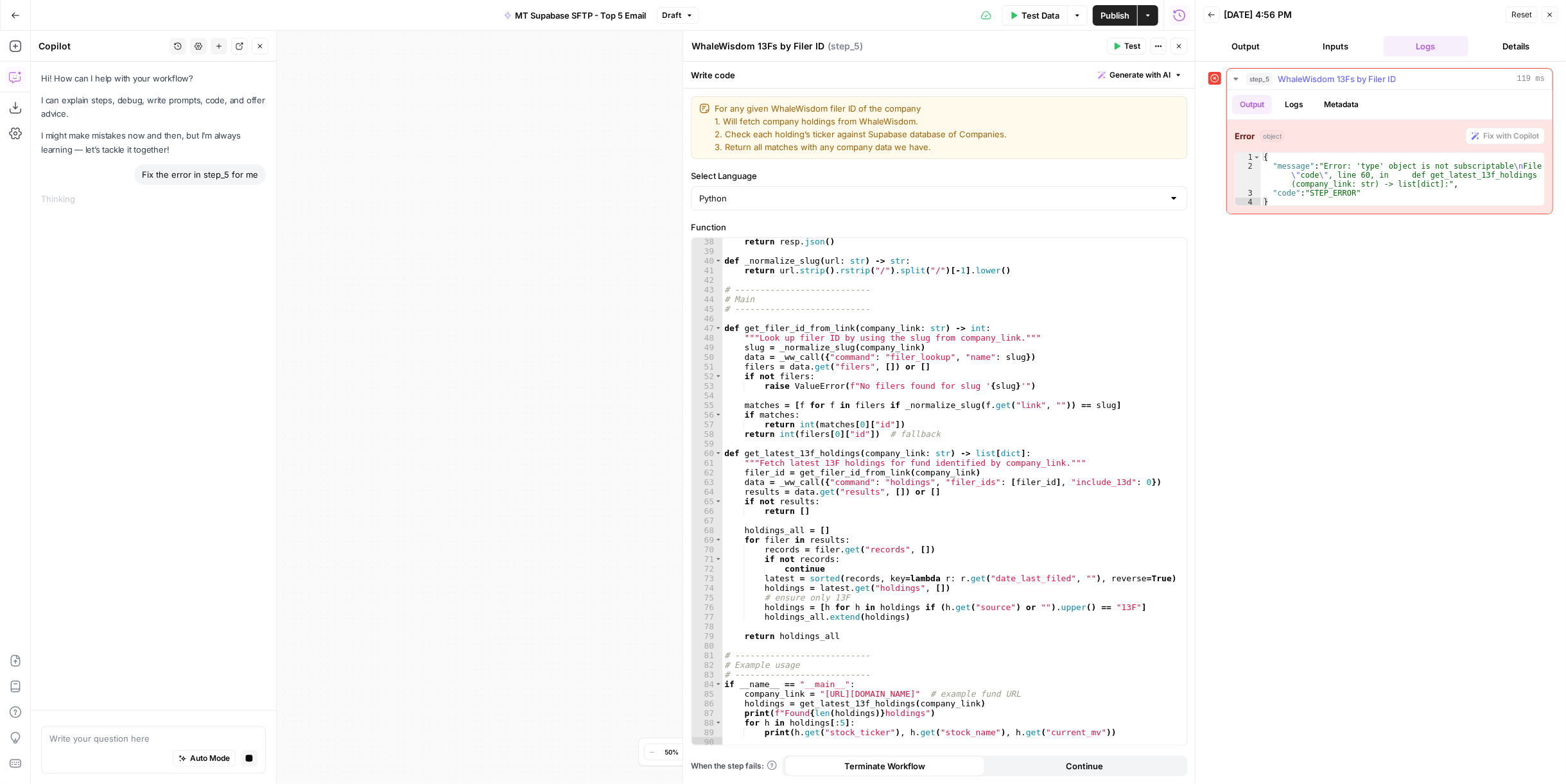
type textarea "**********"
drag, startPoint x: 1466, startPoint y: 183, endPoint x: 1265, endPoint y: 164, distance: 201.9
click at [1265, 164] on div "{ "message" : "Error: 'type' object is not subscriptable \n File \" code \" , l…" at bounding box center [1403, 188] width 284 height 72
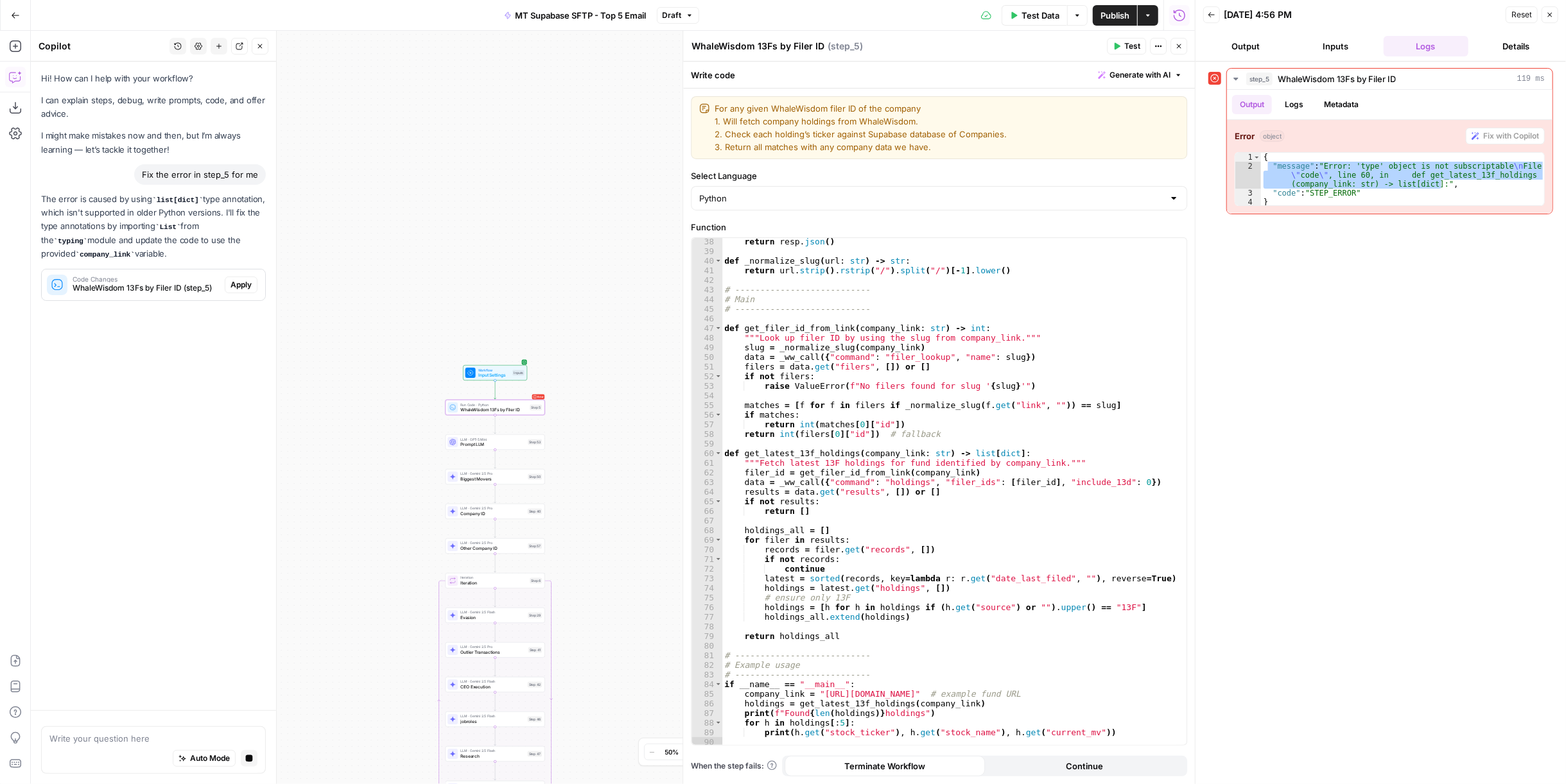
click at [245, 286] on span "Apply" at bounding box center [241, 285] width 21 height 12
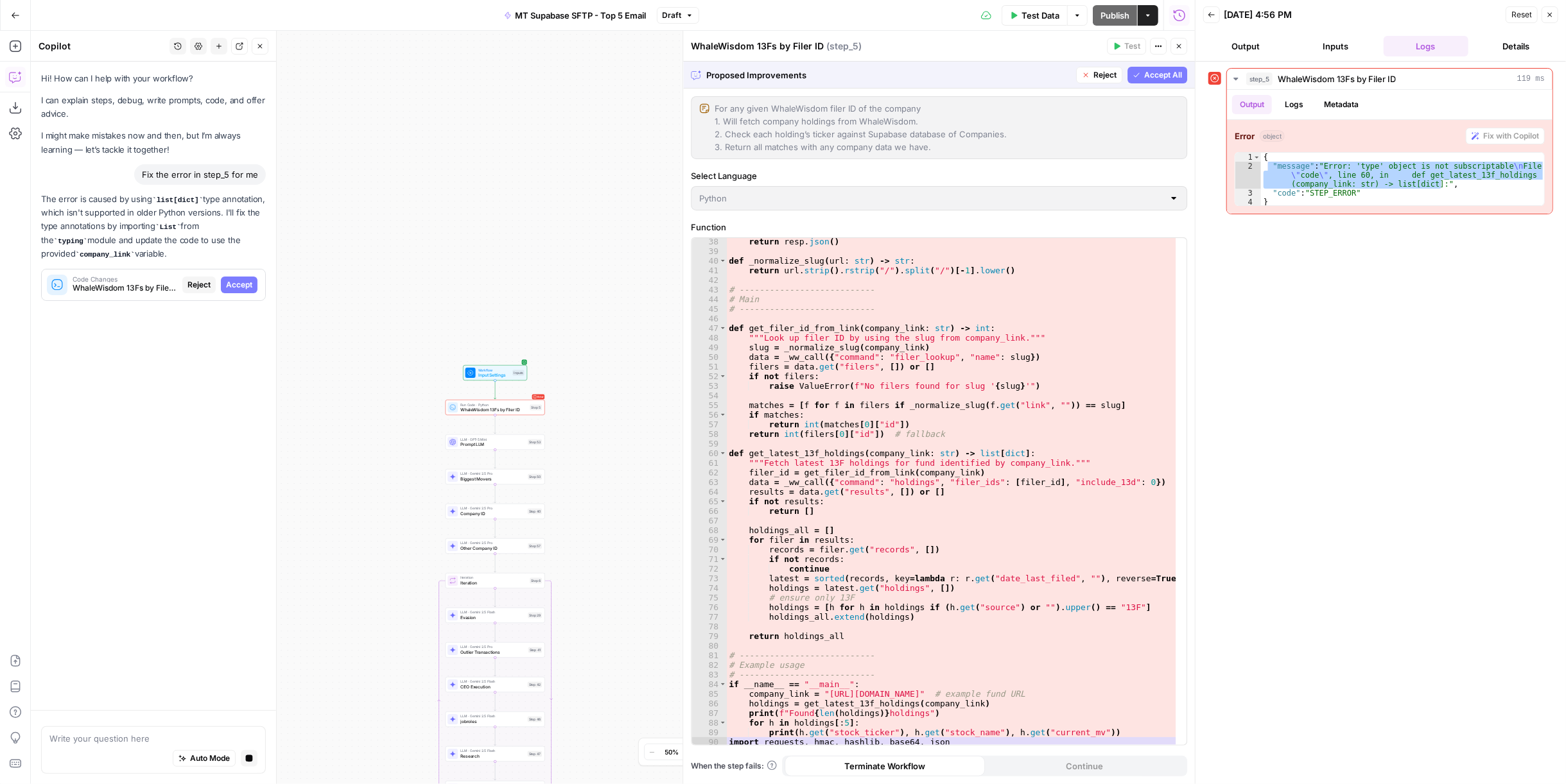
click at [1154, 71] on span "Accept All" at bounding box center [1163, 75] width 38 height 12
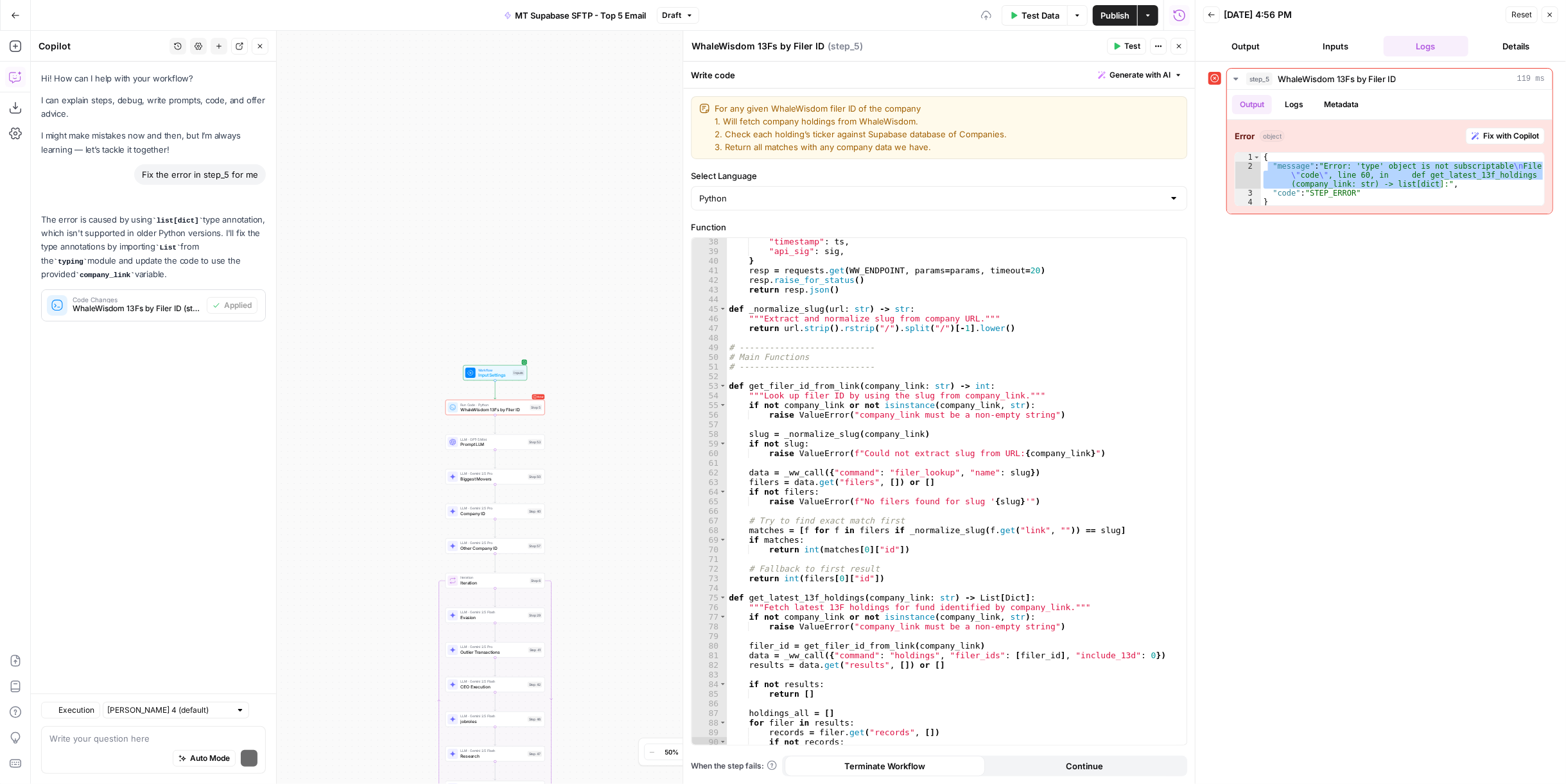
click at [1129, 51] on span "Test" at bounding box center [1132, 47] width 16 height 12
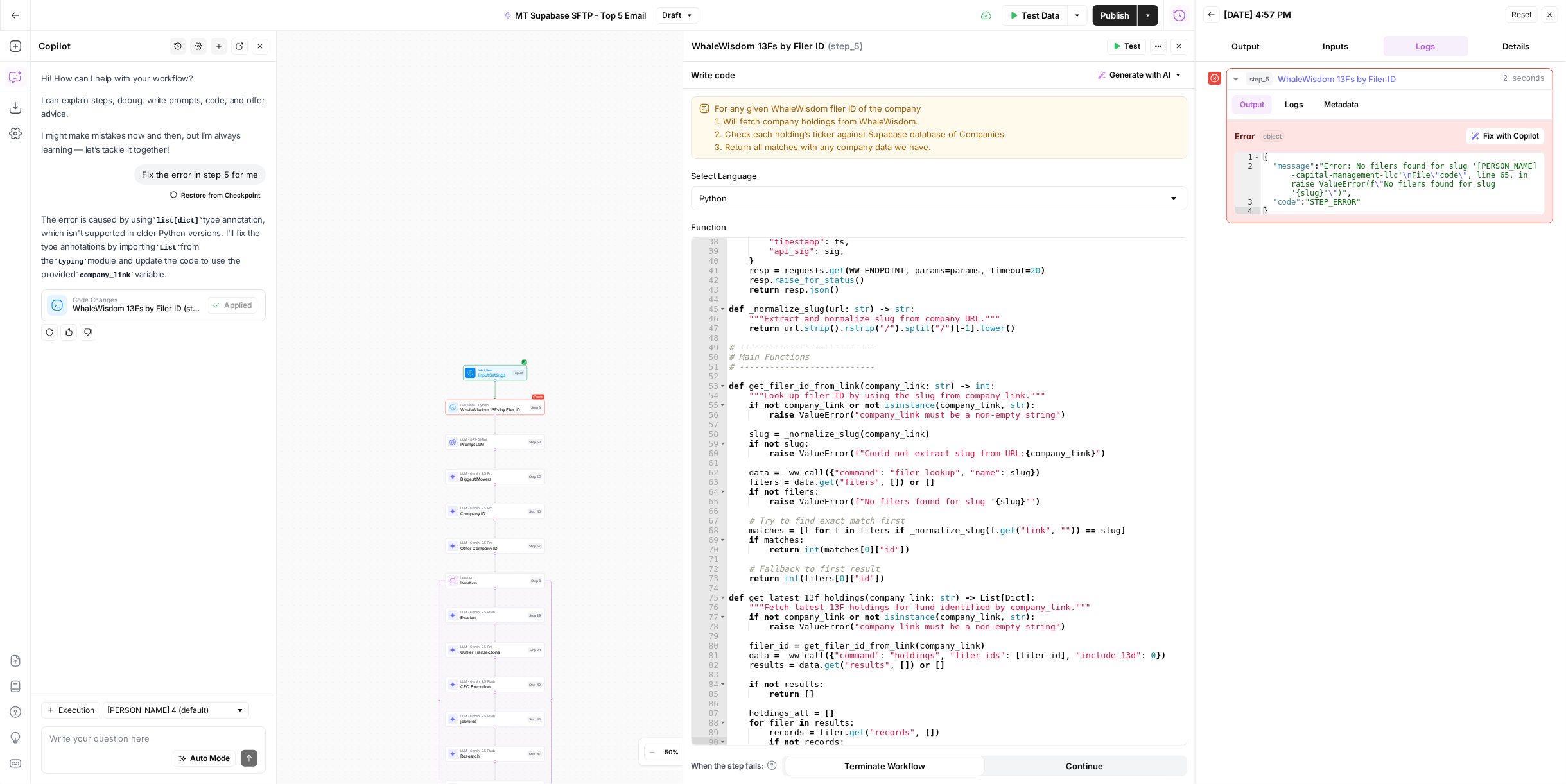
click at [1515, 138] on span "Fix with Copilot" at bounding box center [1511, 136] width 56 height 12
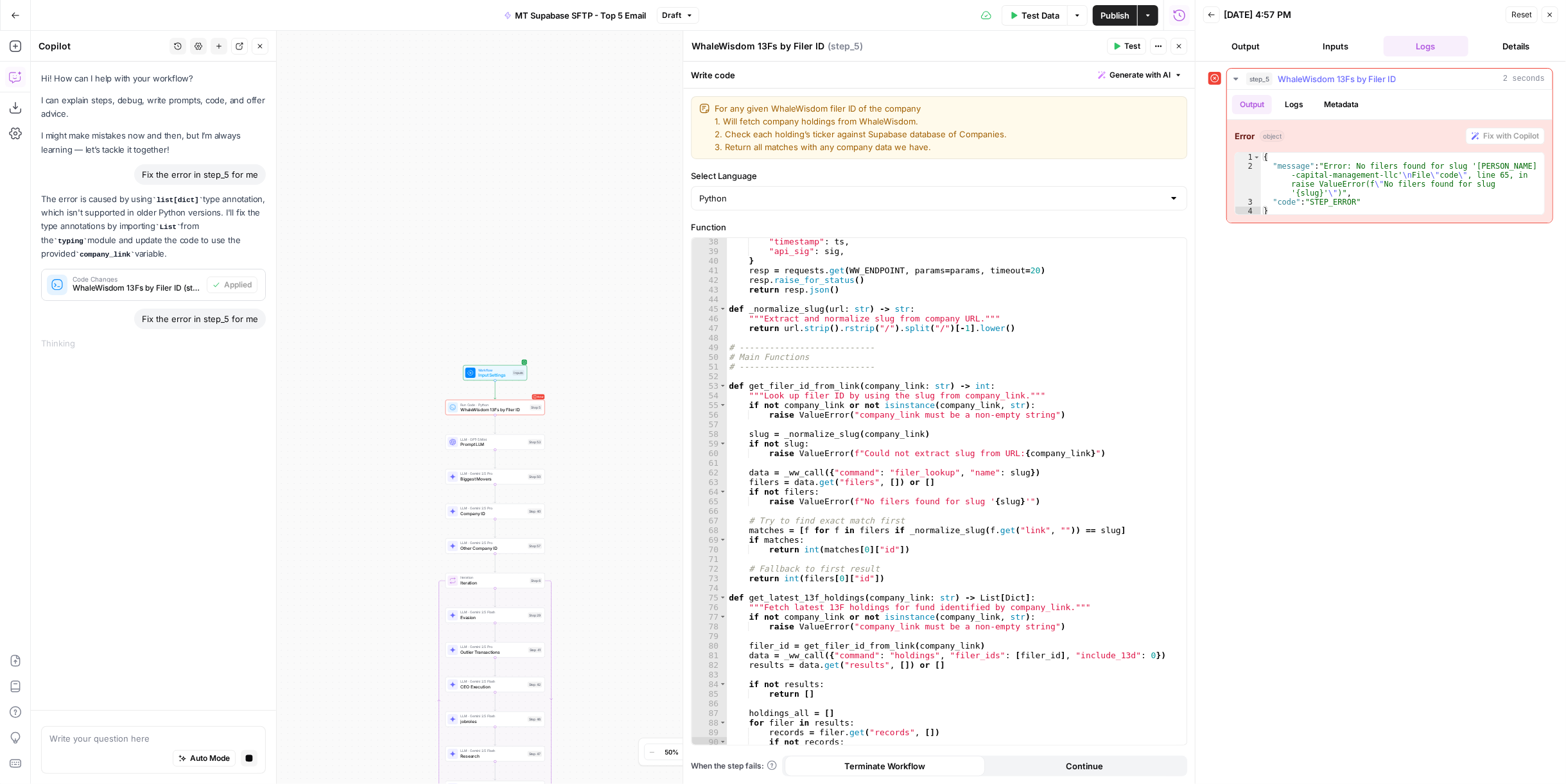
type textarea "**********"
drag, startPoint x: 1517, startPoint y: 184, endPoint x: 1267, endPoint y: 167, distance: 250.6
click at [1267, 167] on div "{ "message" : "Error: No filers found for slug '[PERSON_NAME] -capital-manageme…" at bounding box center [1403, 193] width 284 height 81
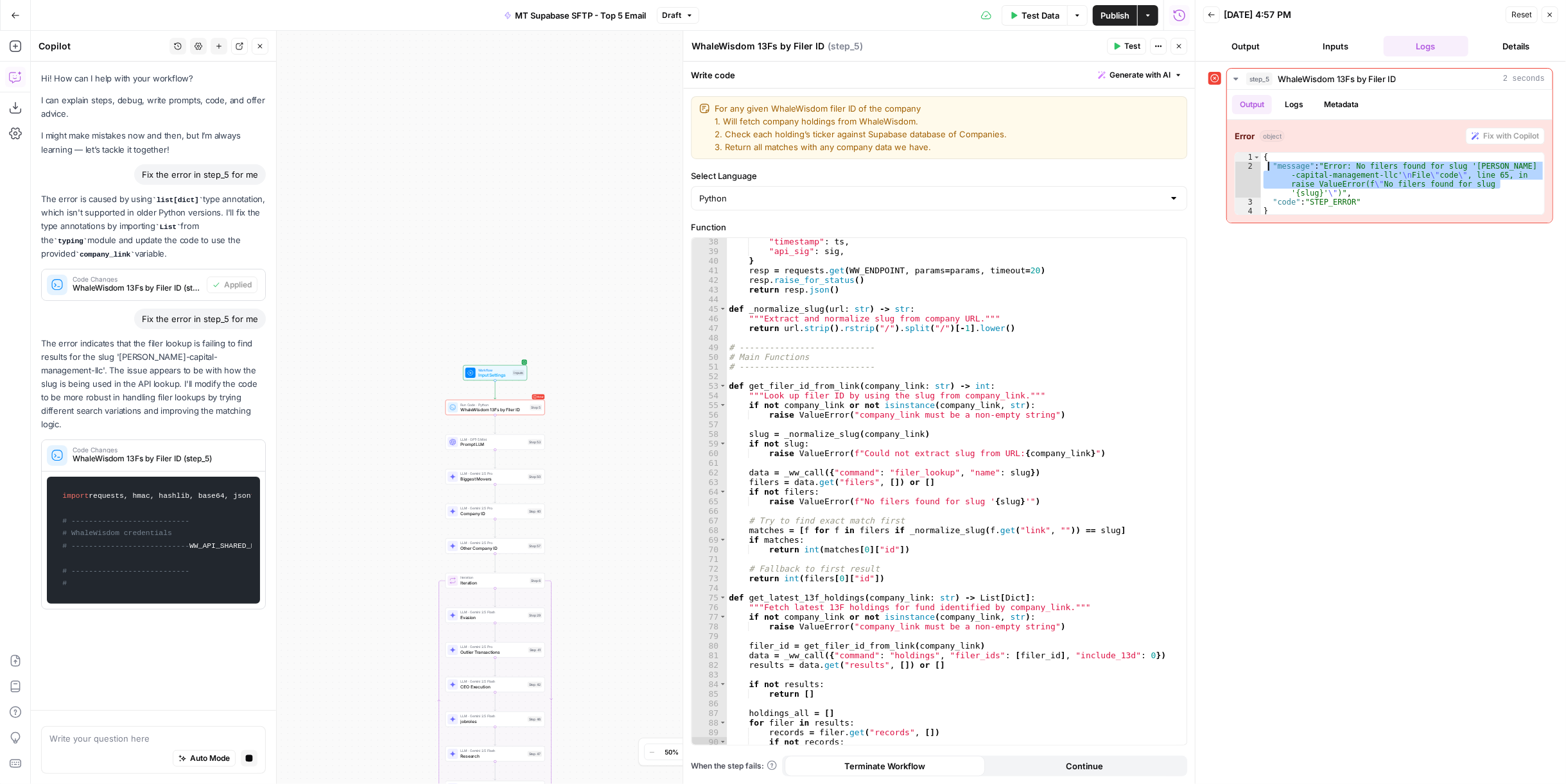
scroll to position [29, 0]
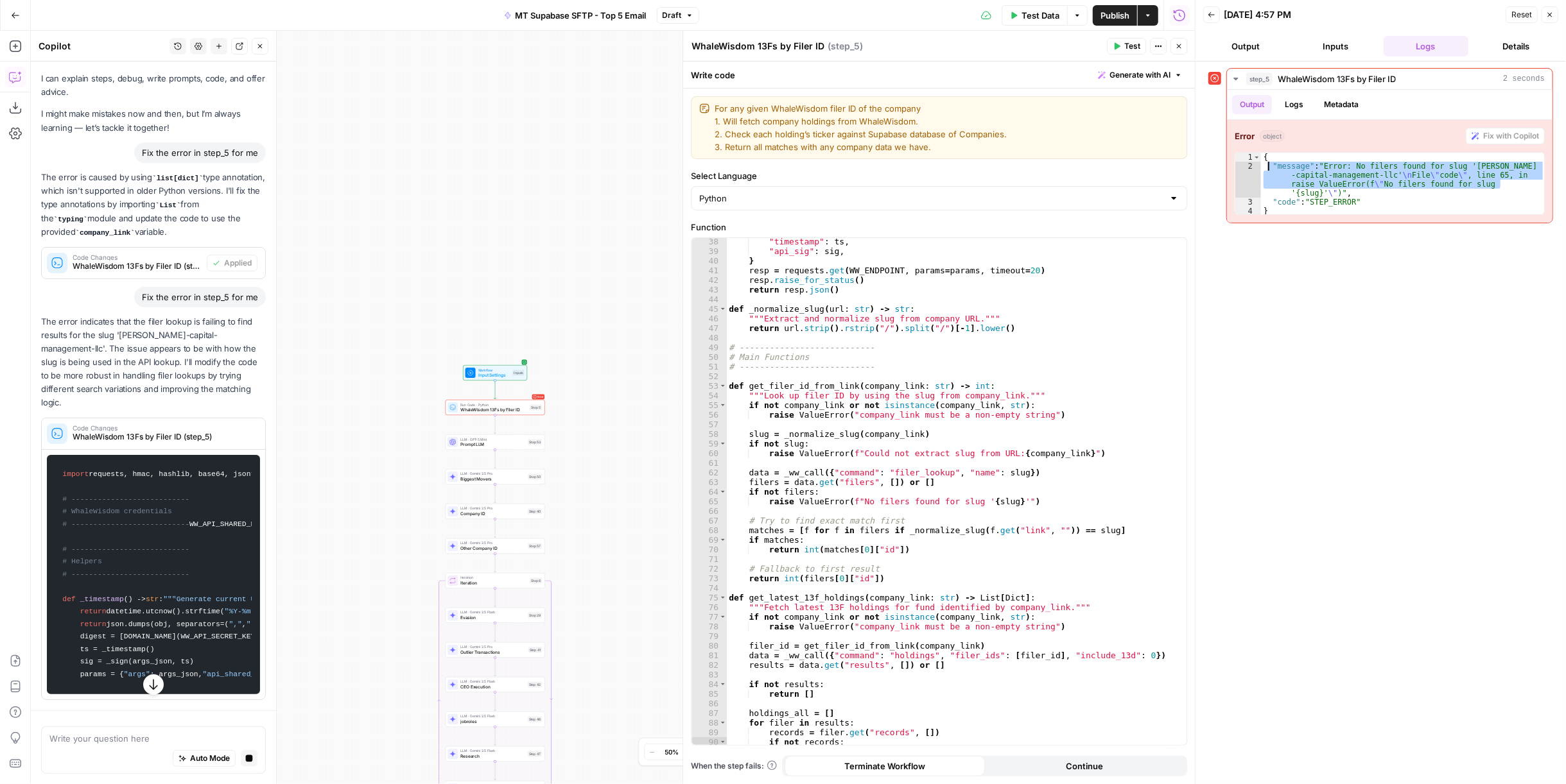
click at [1044, 292] on div ""timestamp" : ts , "api_sig" : sig , } resp = requests . get ( WW_ENDPOINT , pa…" at bounding box center [951, 501] width 450 height 528
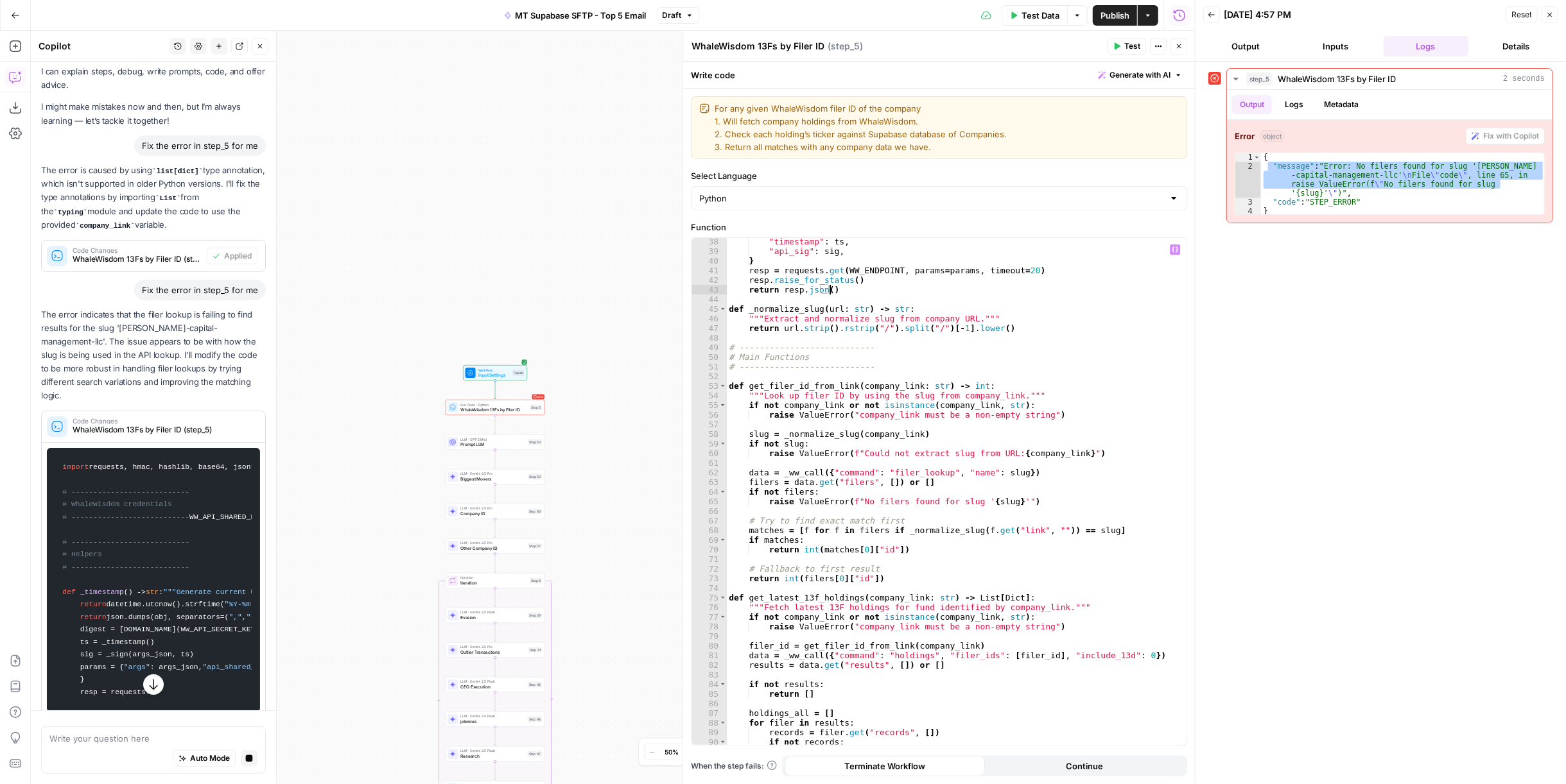
type textarea "**********"
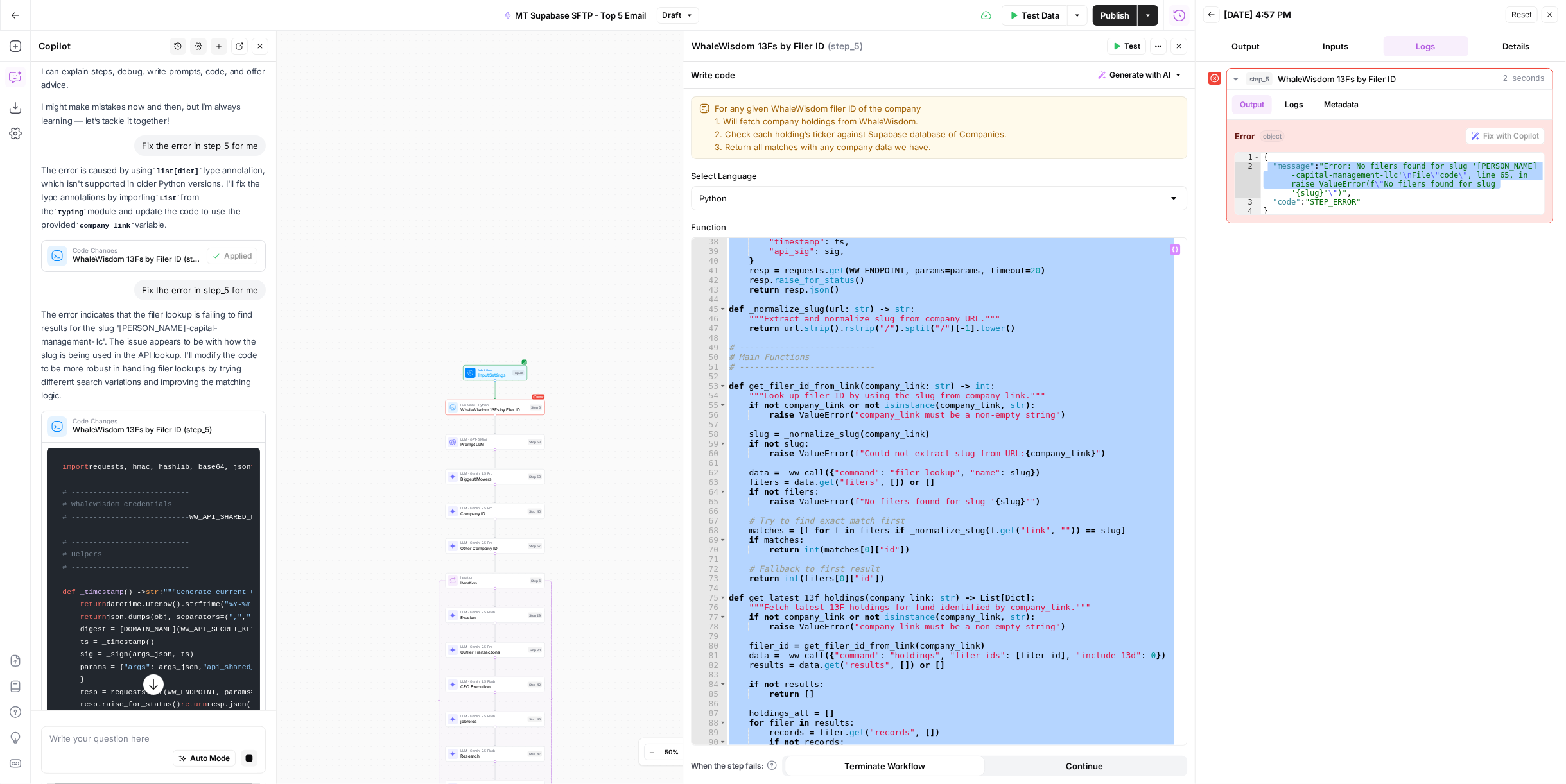
click at [513, 371] on div "Inputs" at bounding box center [519, 373] width 13 height 6
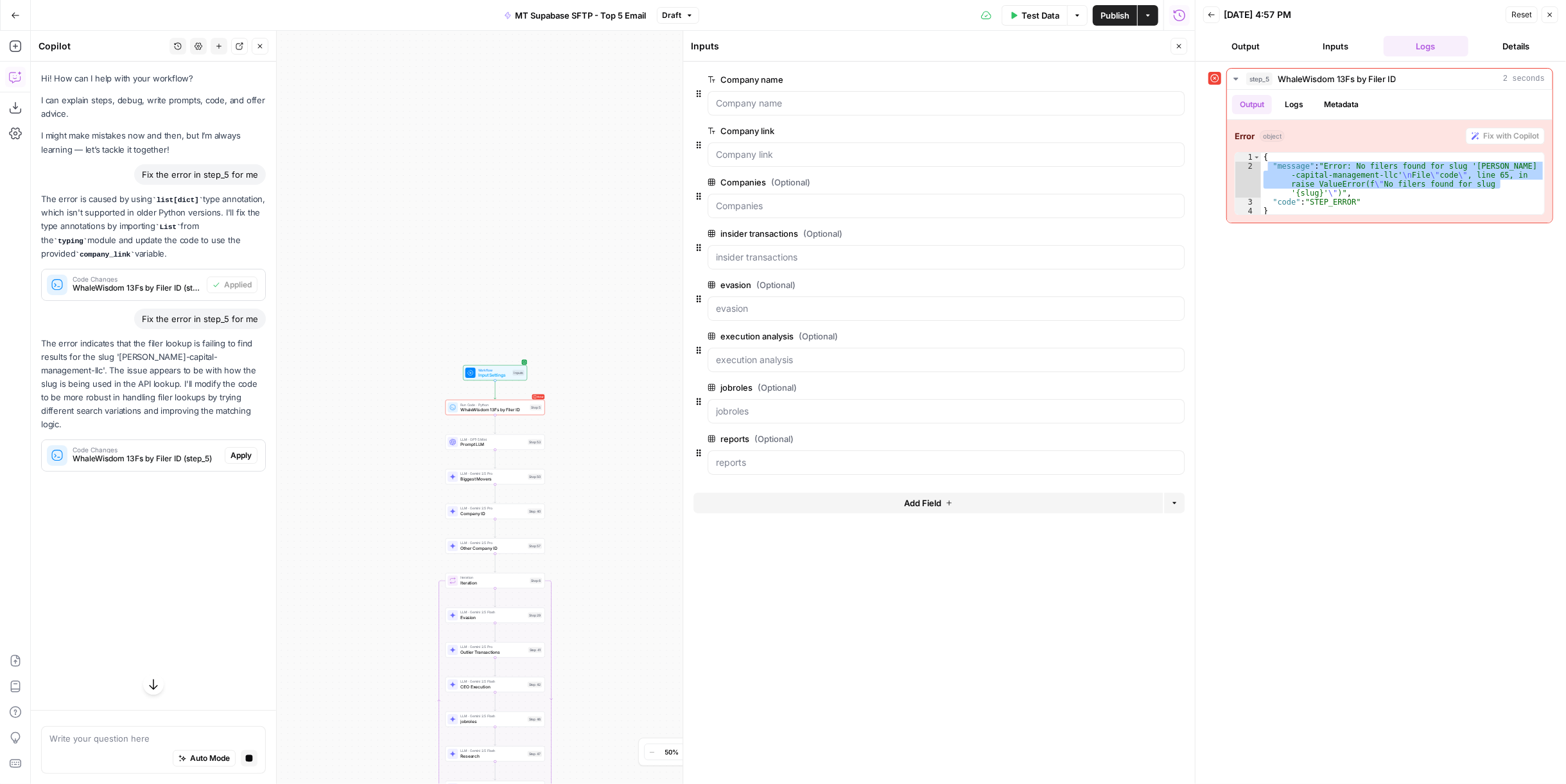
scroll to position [0, 0]
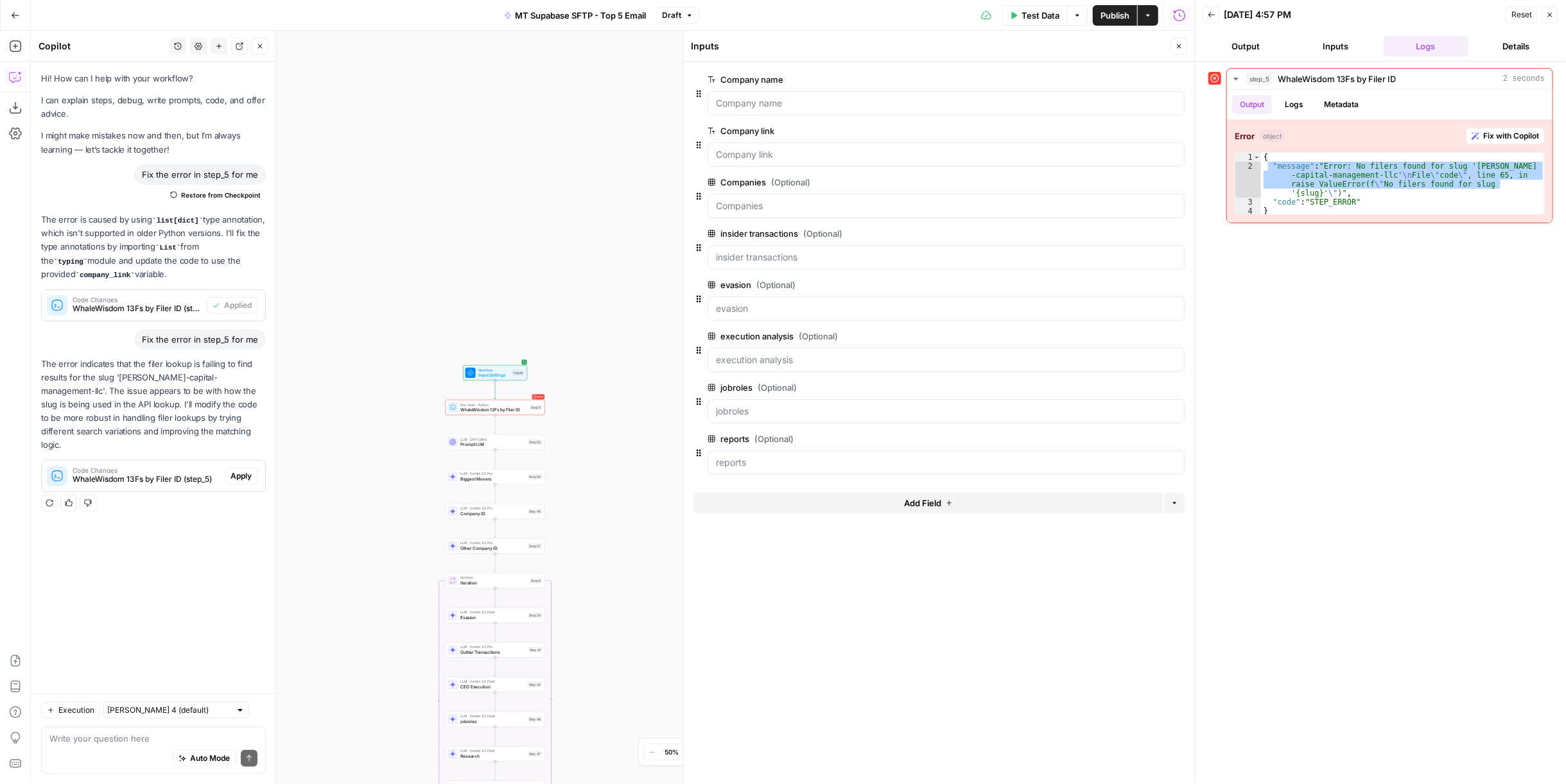
click at [1552, 13] on icon "button" at bounding box center [1550, 15] width 4 height 4
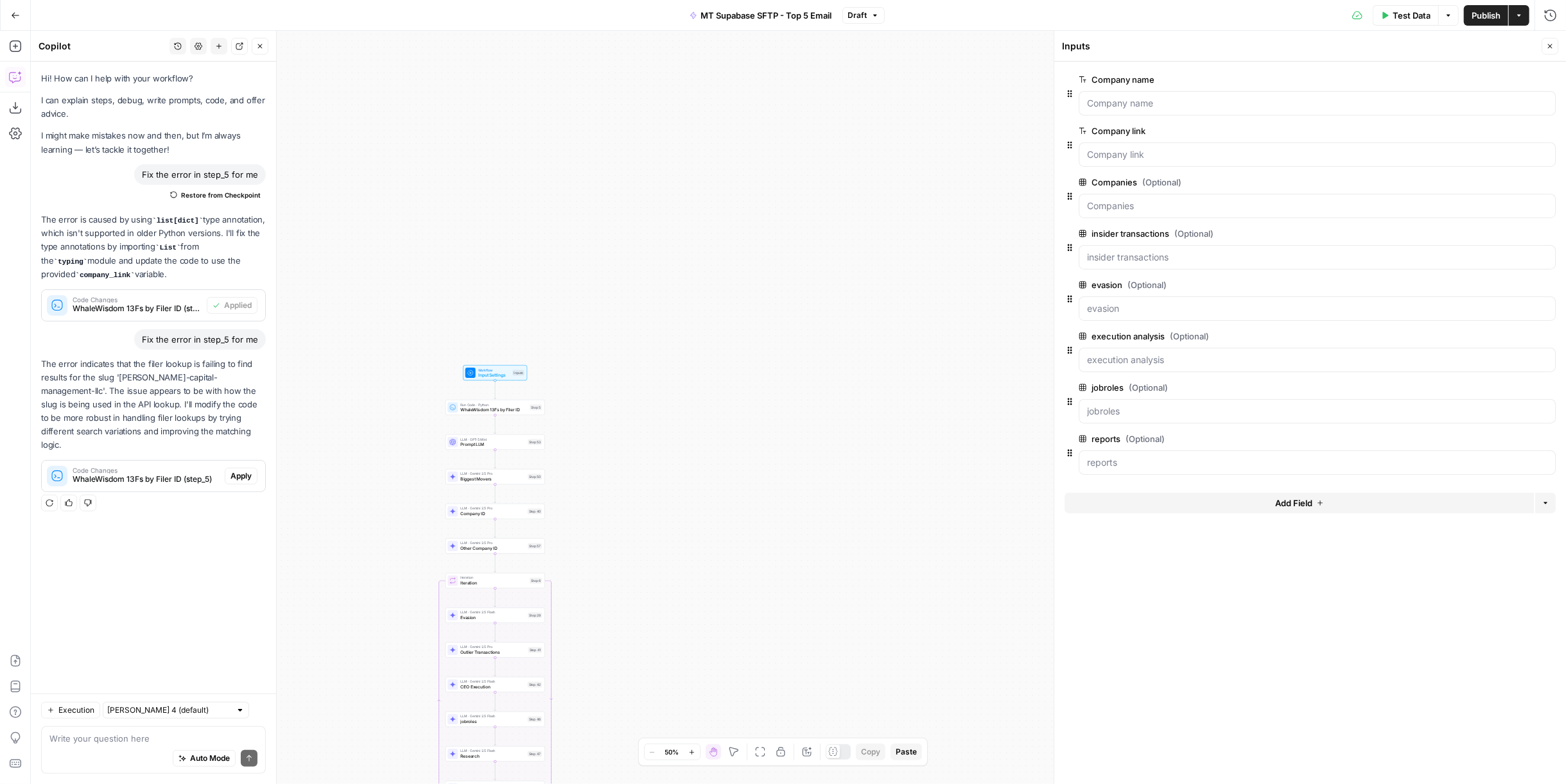
click at [544, 407] on div "Run Code · Python WhaleWisdom 13Fs by Filer ID Step 5" at bounding box center [495, 407] width 100 height 16
click at [538, 405] on div "Step 5" at bounding box center [536, 408] width 13 height 6
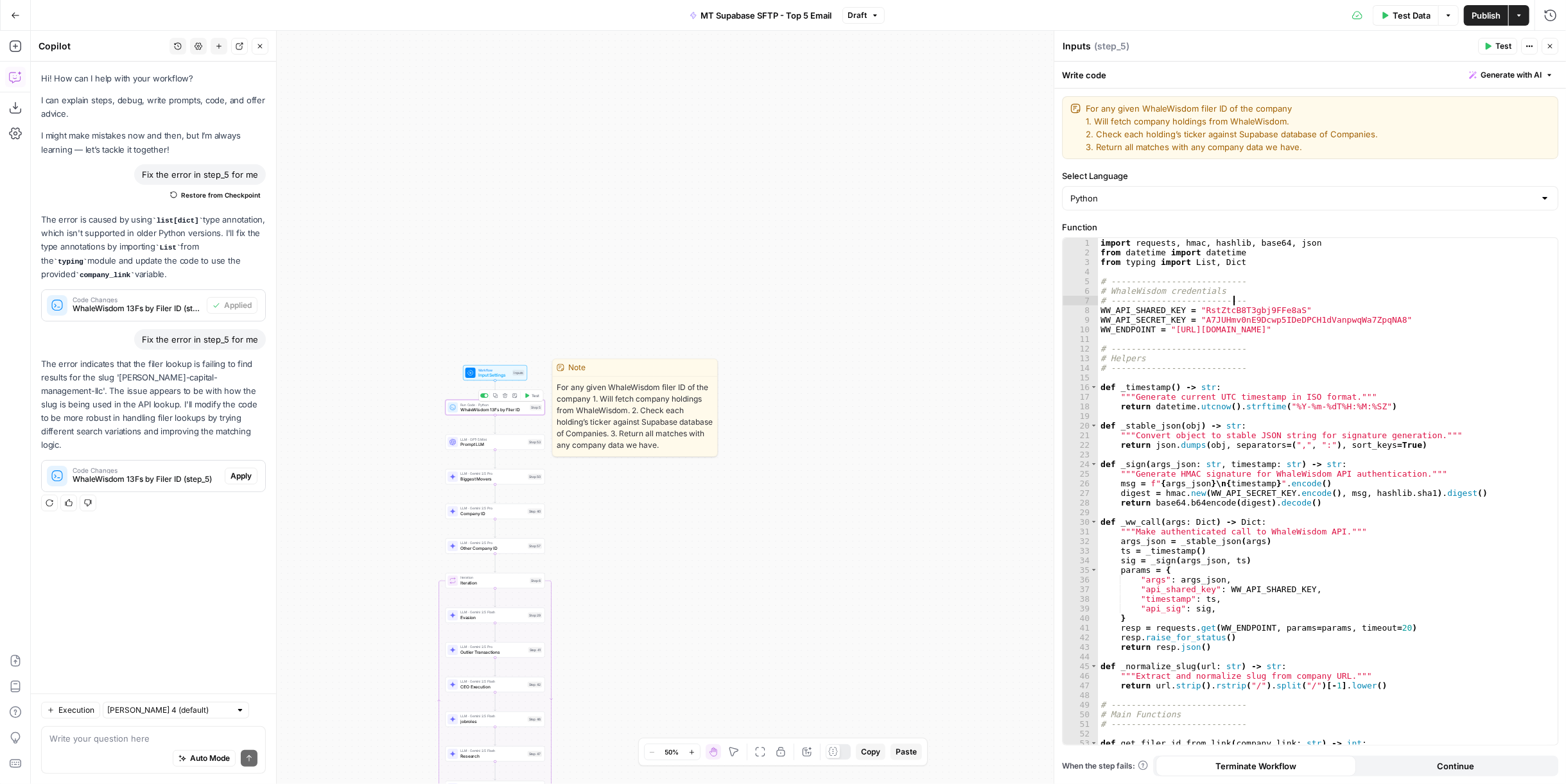
click at [1268, 300] on div "import requests , hmac , hashlib , base64 , json from datetime import datetime …" at bounding box center [1322, 501] width 449 height 528
type textarea "WhaleWisdom 13Fs by Filer ID"
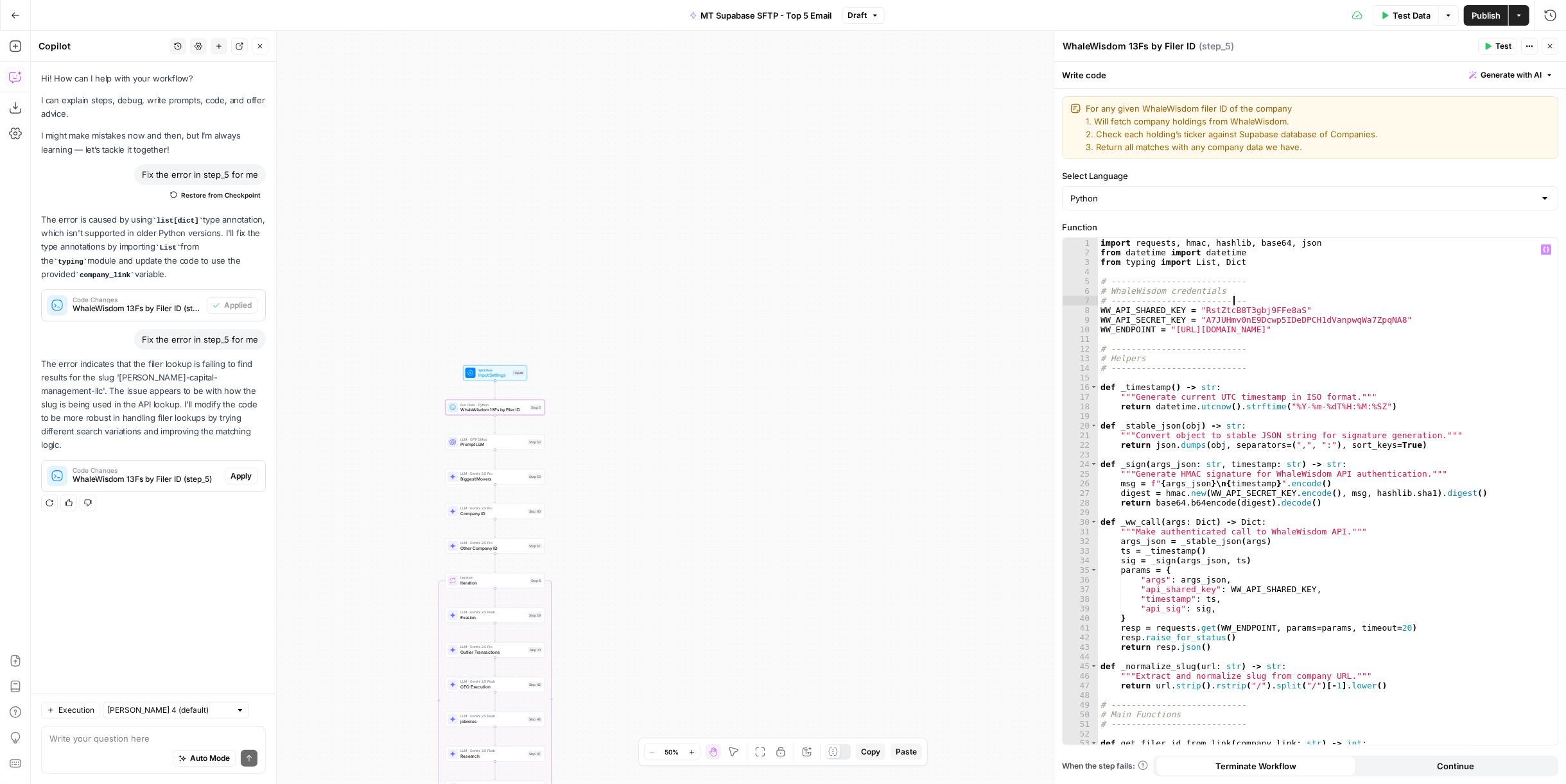
type textarea "**********"
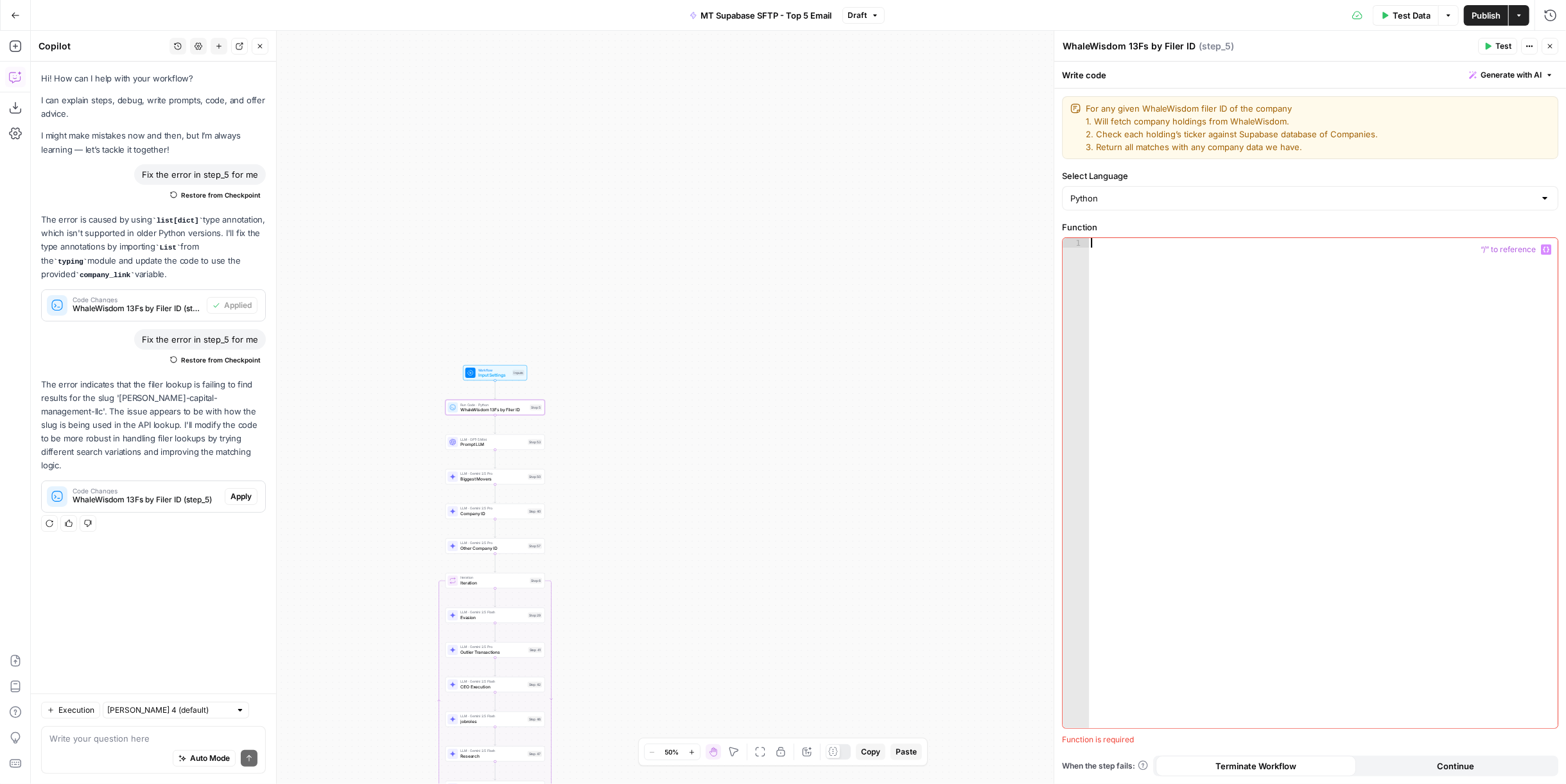
scroll to position [414, 0]
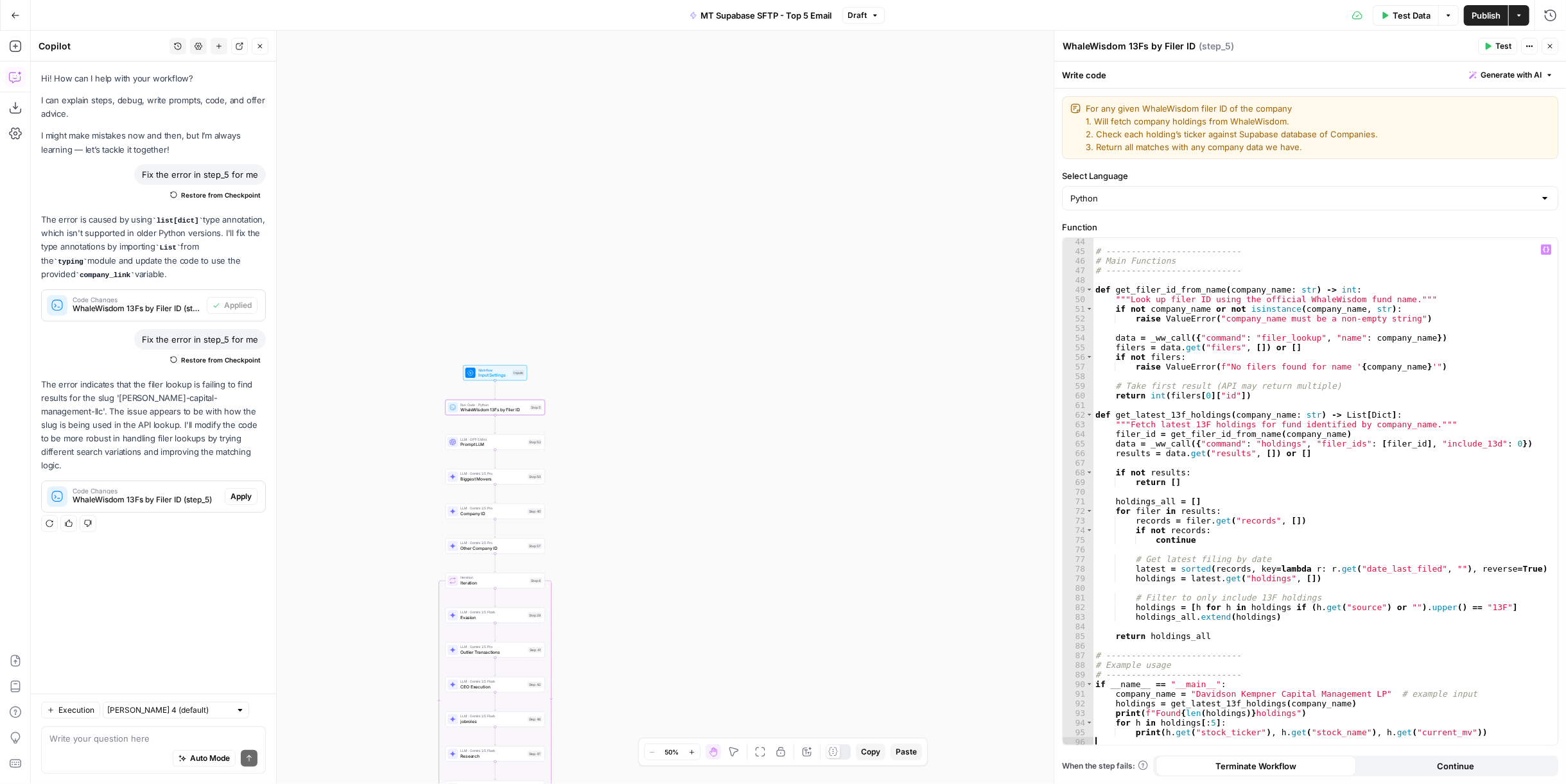
click at [1502, 47] on span "Test" at bounding box center [1503, 47] width 16 height 12
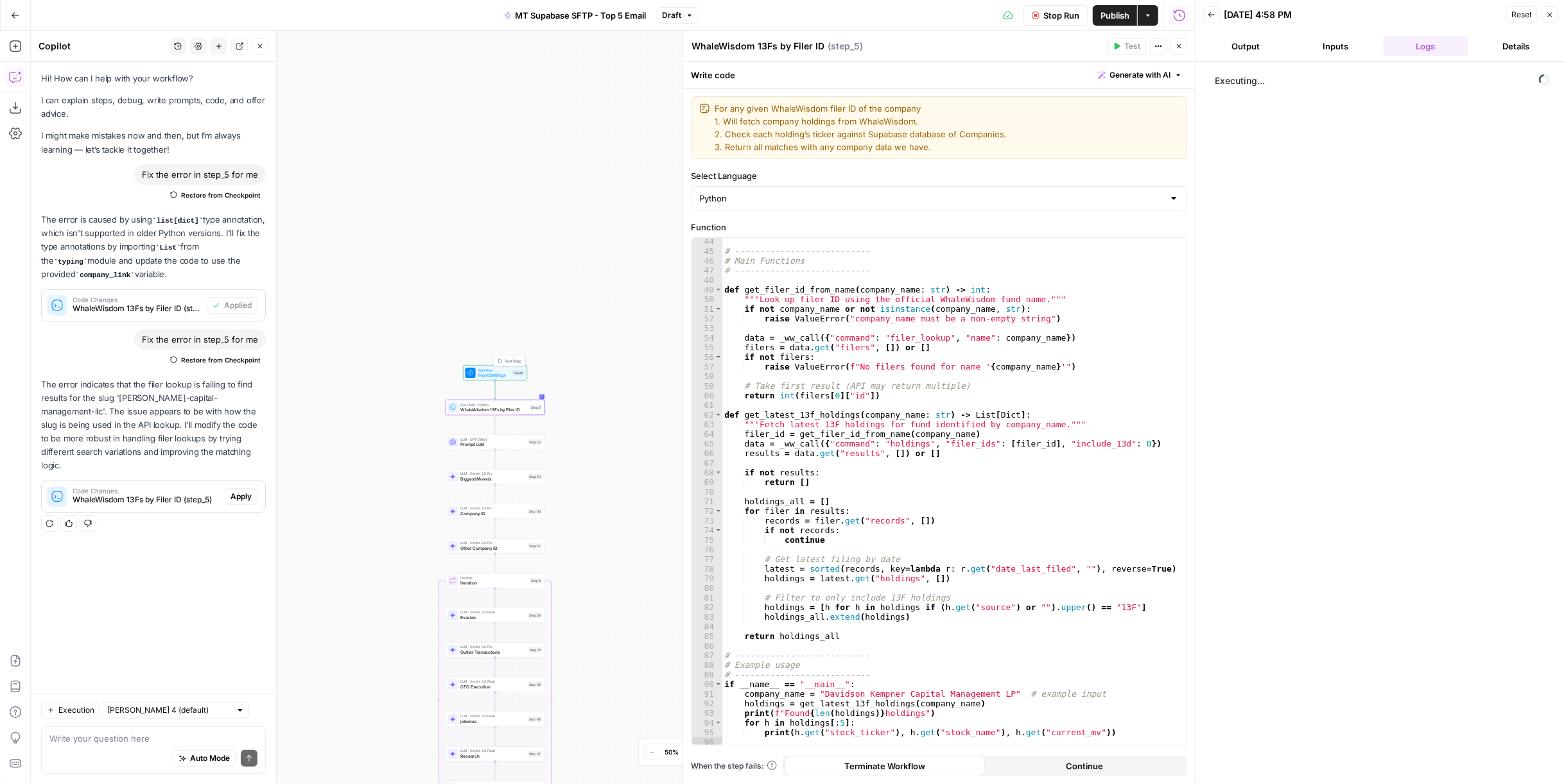
click at [505, 373] on span "Input Settings" at bounding box center [493, 375] width 32 height 7
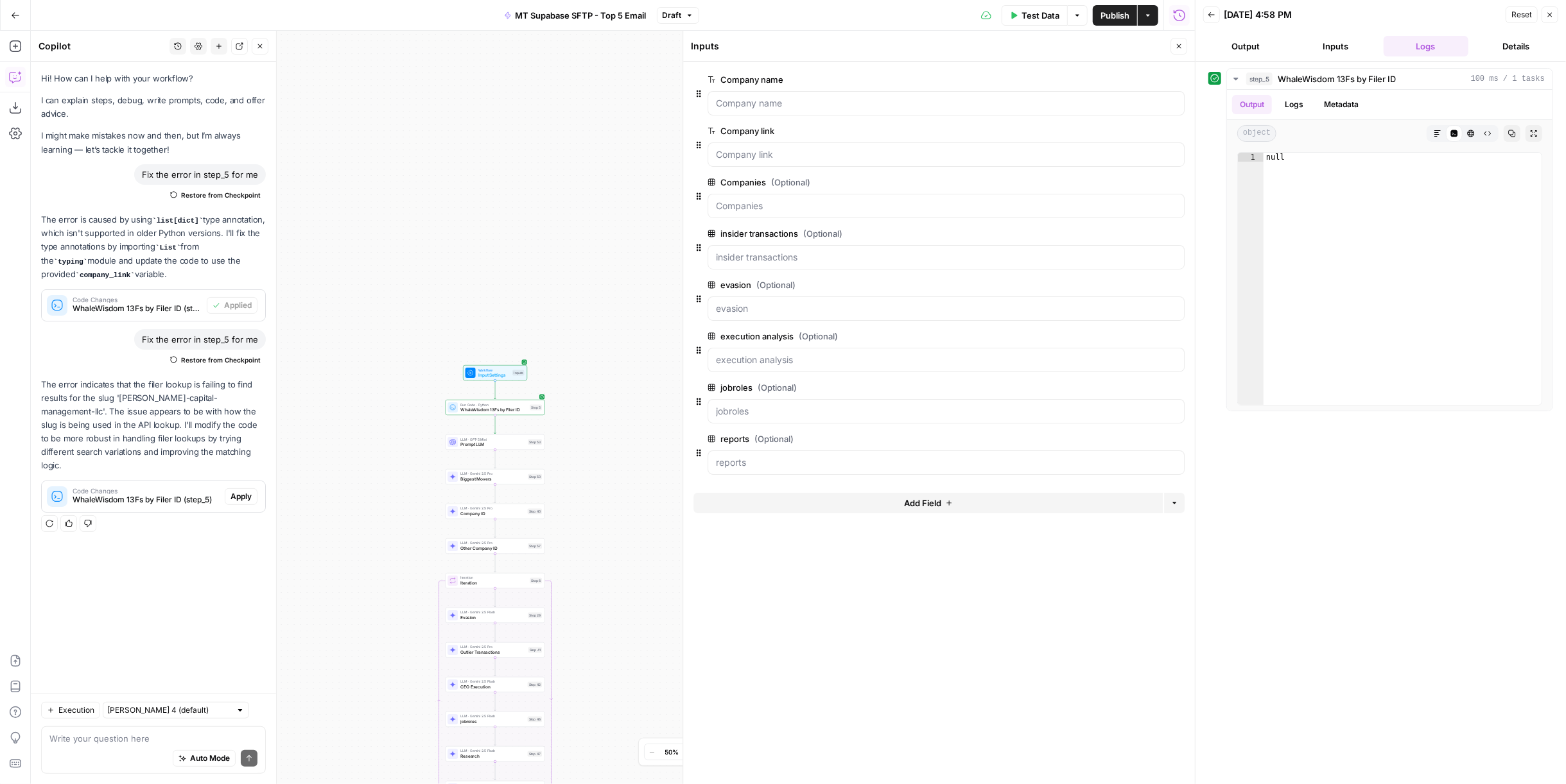
click at [1048, 13] on span "Test Data" at bounding box center [1040, 15] width 38 height 13
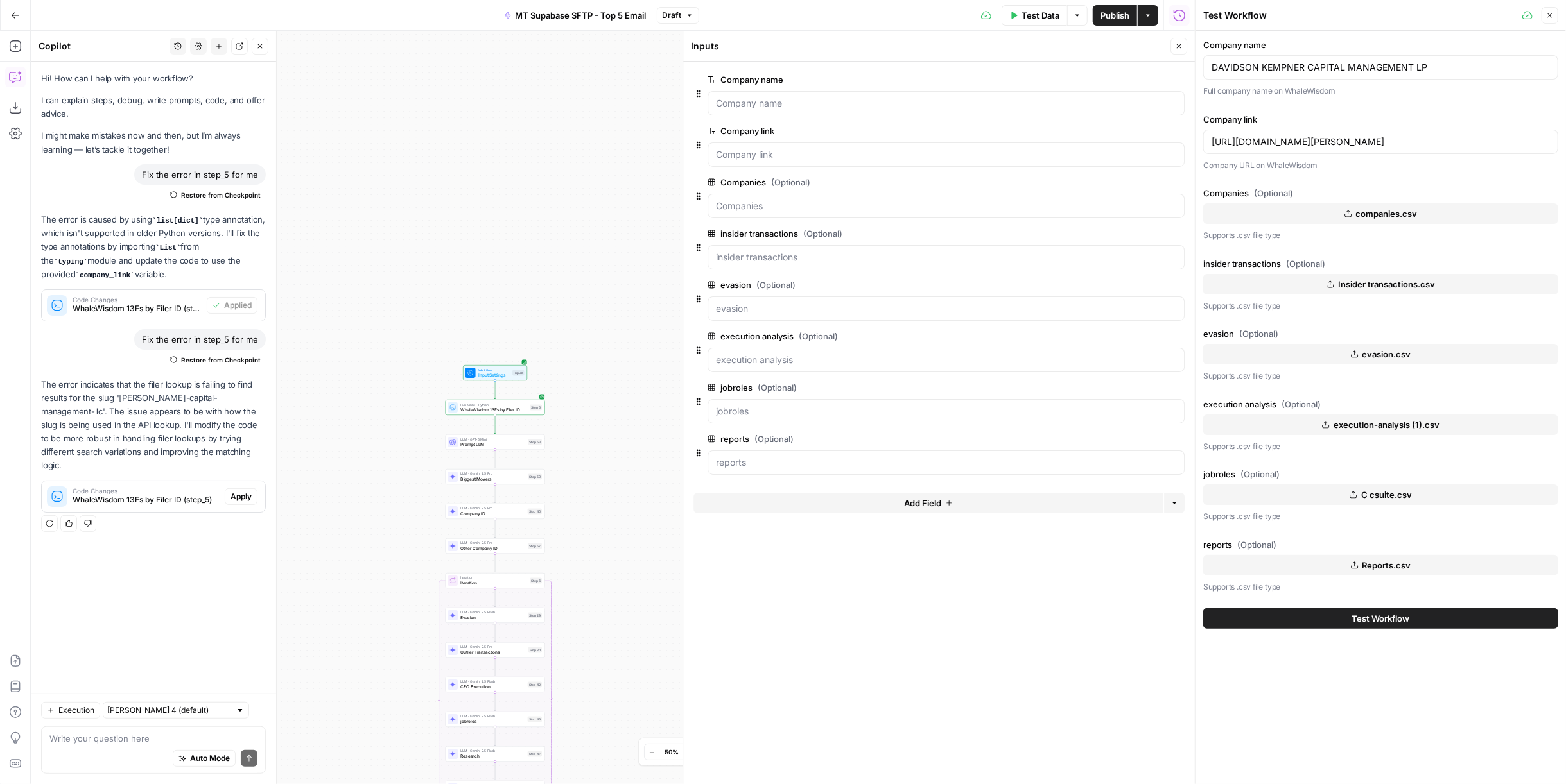
click at [1552, 16] on icon "button" at bounding box center [1550, 16] width 7 height 7
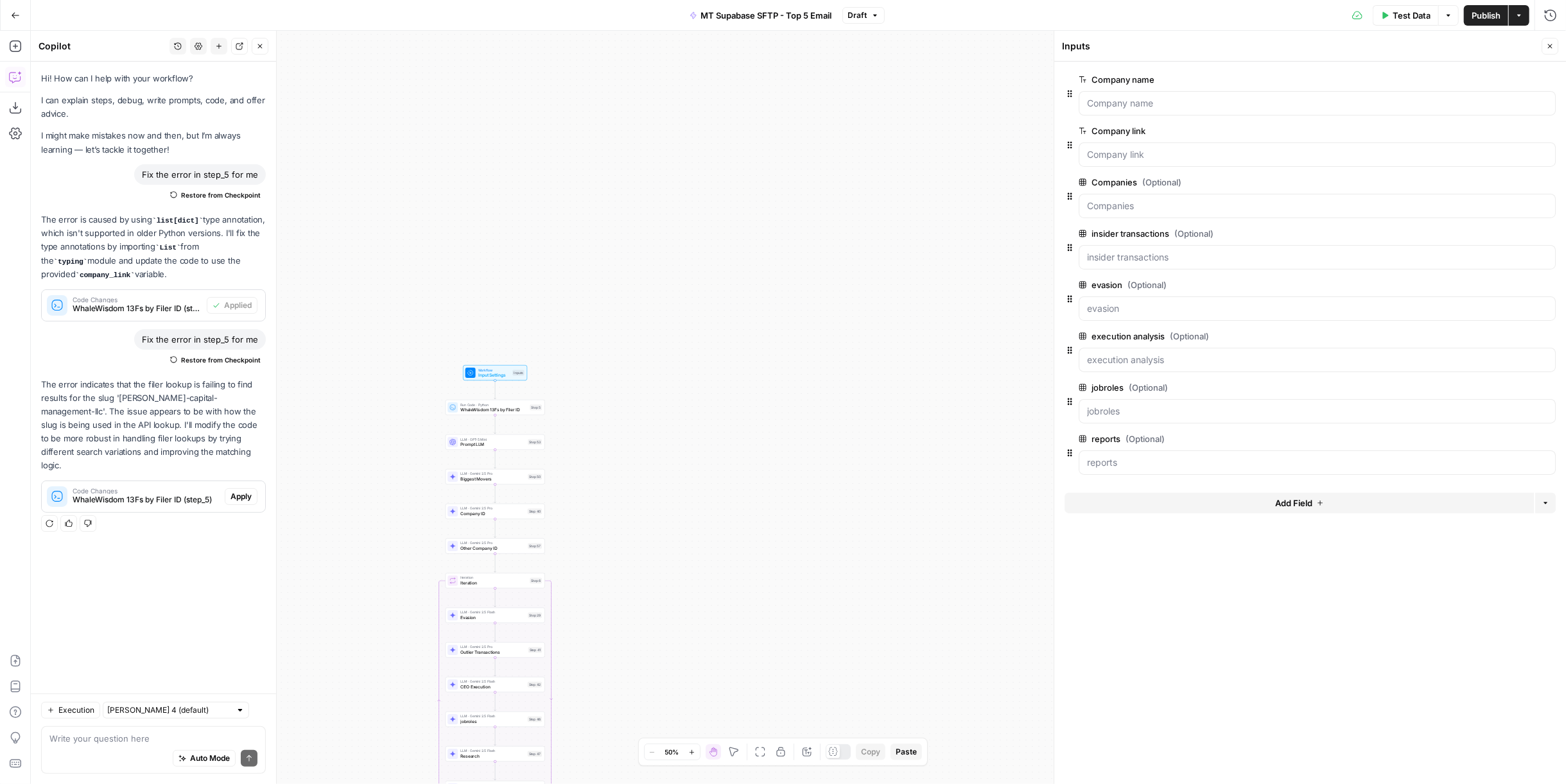
click at [1553, 50] on button "Close" at bounding box center [1550, 46] width 17 height 17
click at [476, 408] on span "WhaleWisdom 13Fs by Filer ID" at bounding box center [493, 410] width 66 height 7
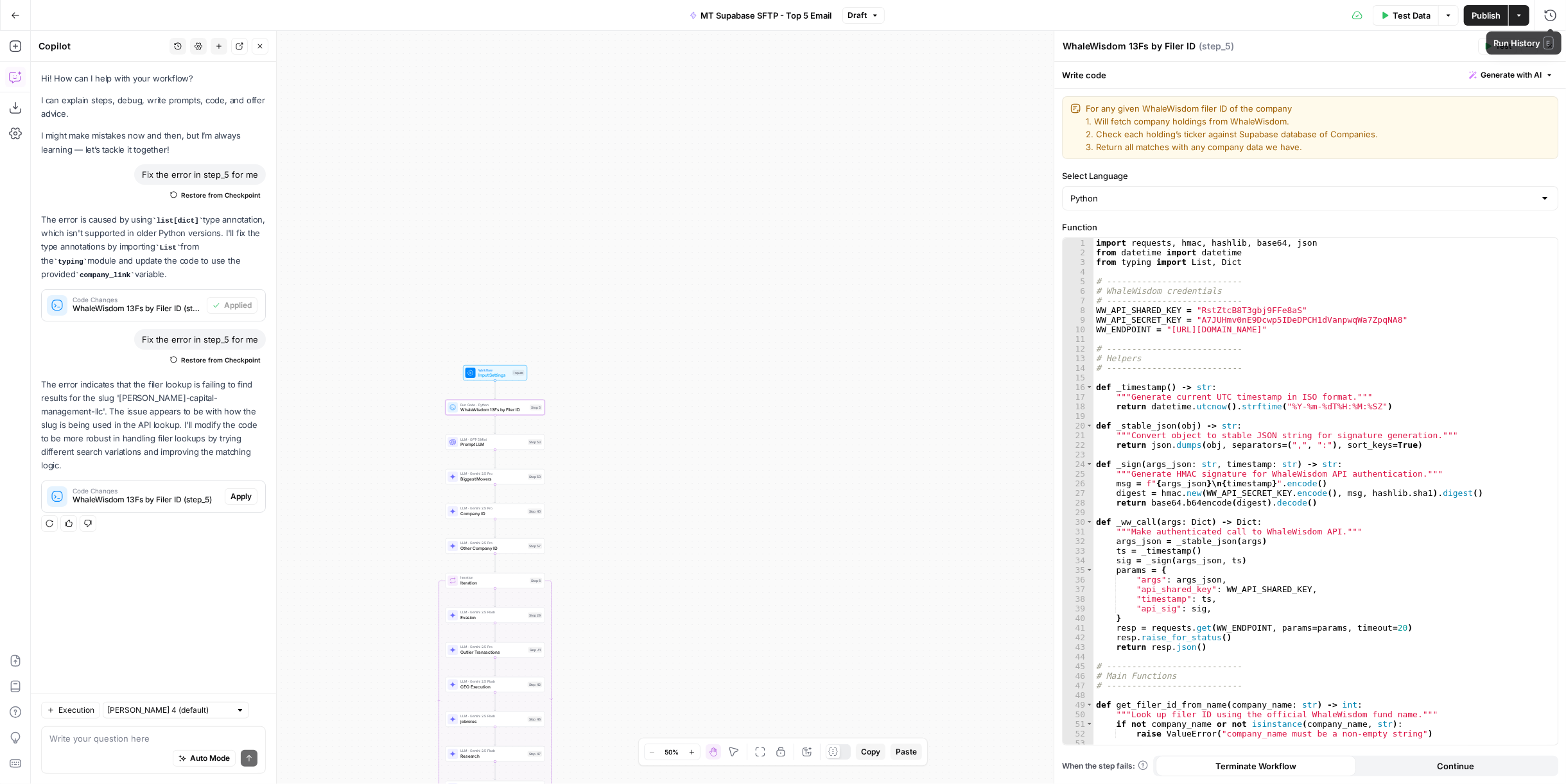
click at [873, 12] on icon "button" at bounding box center [875, 16] width 7 height 7
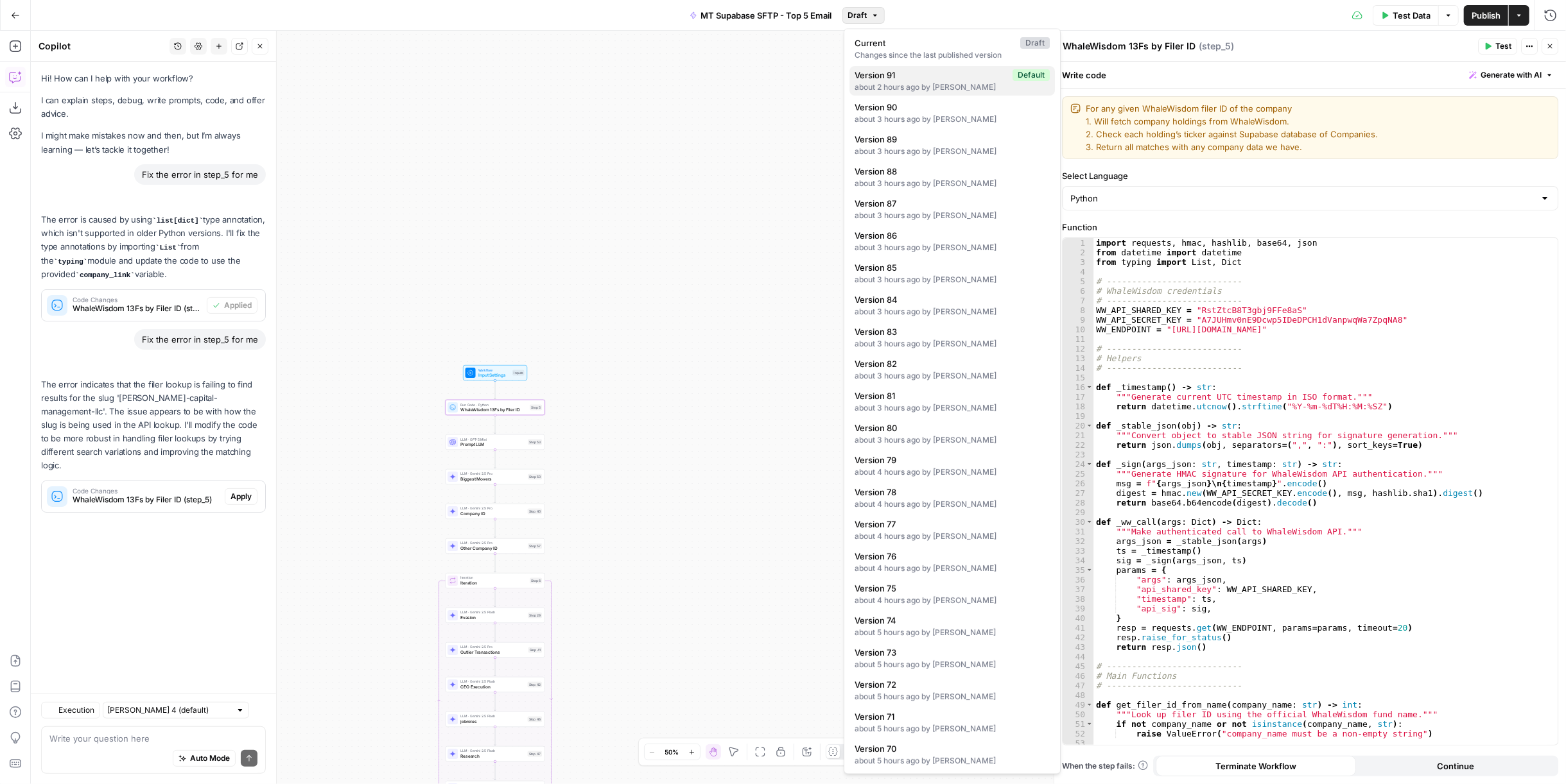
click at [912, 76] on span "Version 91" at bounding box center [931, 75] width 153 height 13
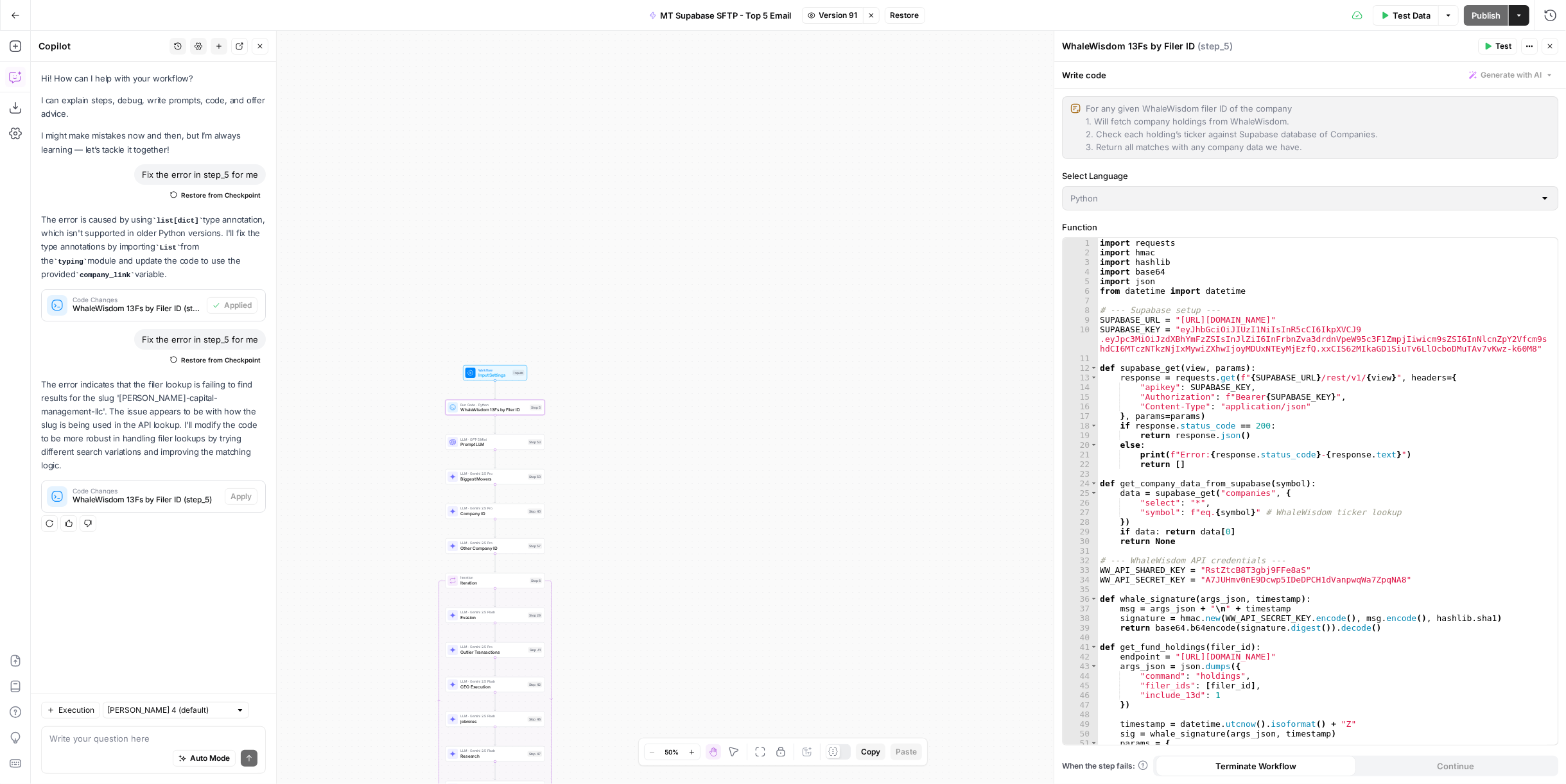
click at [906, 11] on span "Restore" at bounding box center [904, 16] width 29 height 12
click at [756, 150] on span "Restore" at bounding box center [741, 148] width 34 height 13
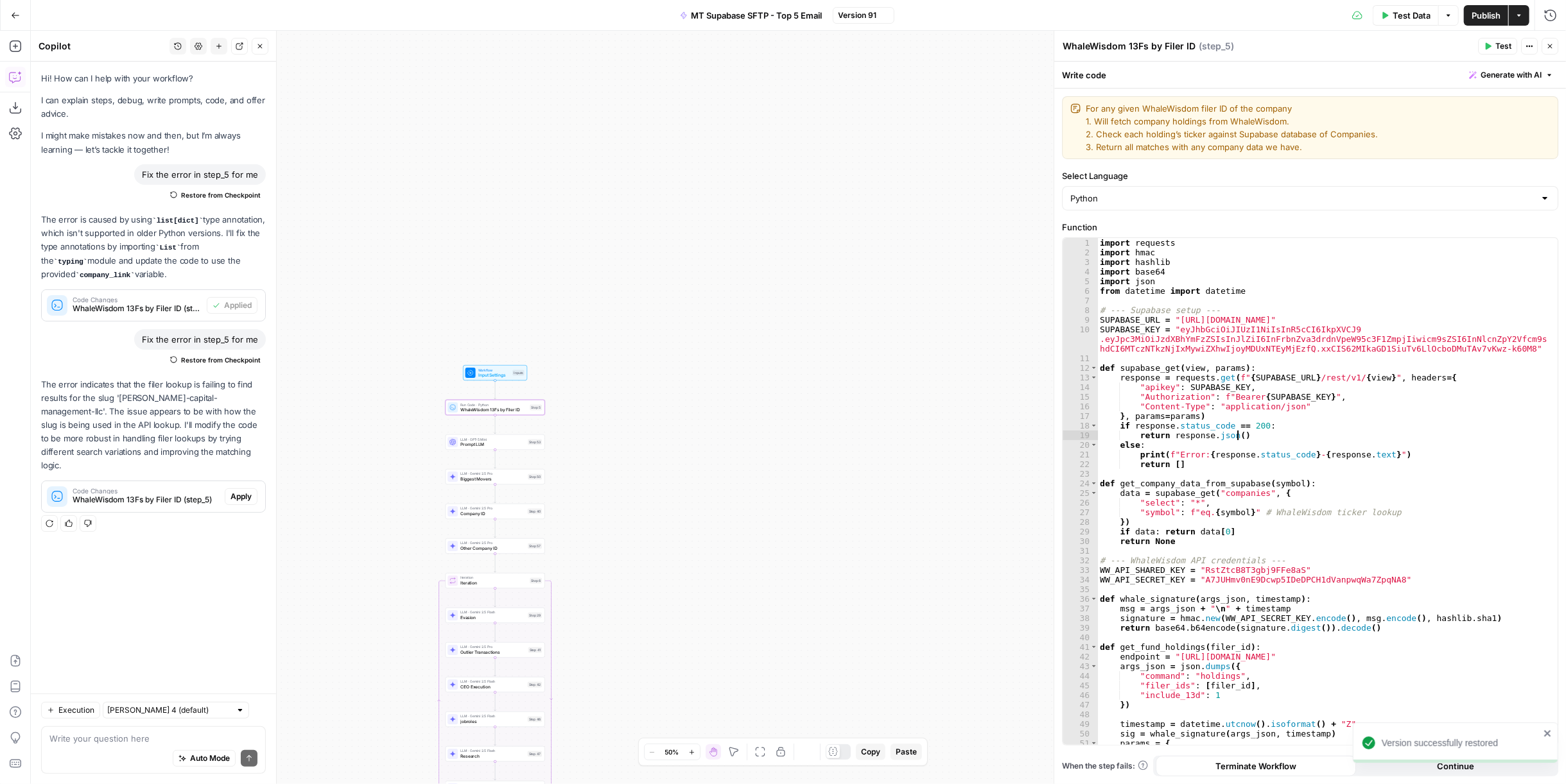
click at [1415, 432] on div "import requests import hmac import hashlib import base64 import json from datet…" at bounding box center [1322, 501] width 450 height 528
click at [1302, 407] on div "import requests import hmac import hashlib import base64 import json from datet…" at bounding box center [1322, 501] width 450 height 528
type textarea "**********"
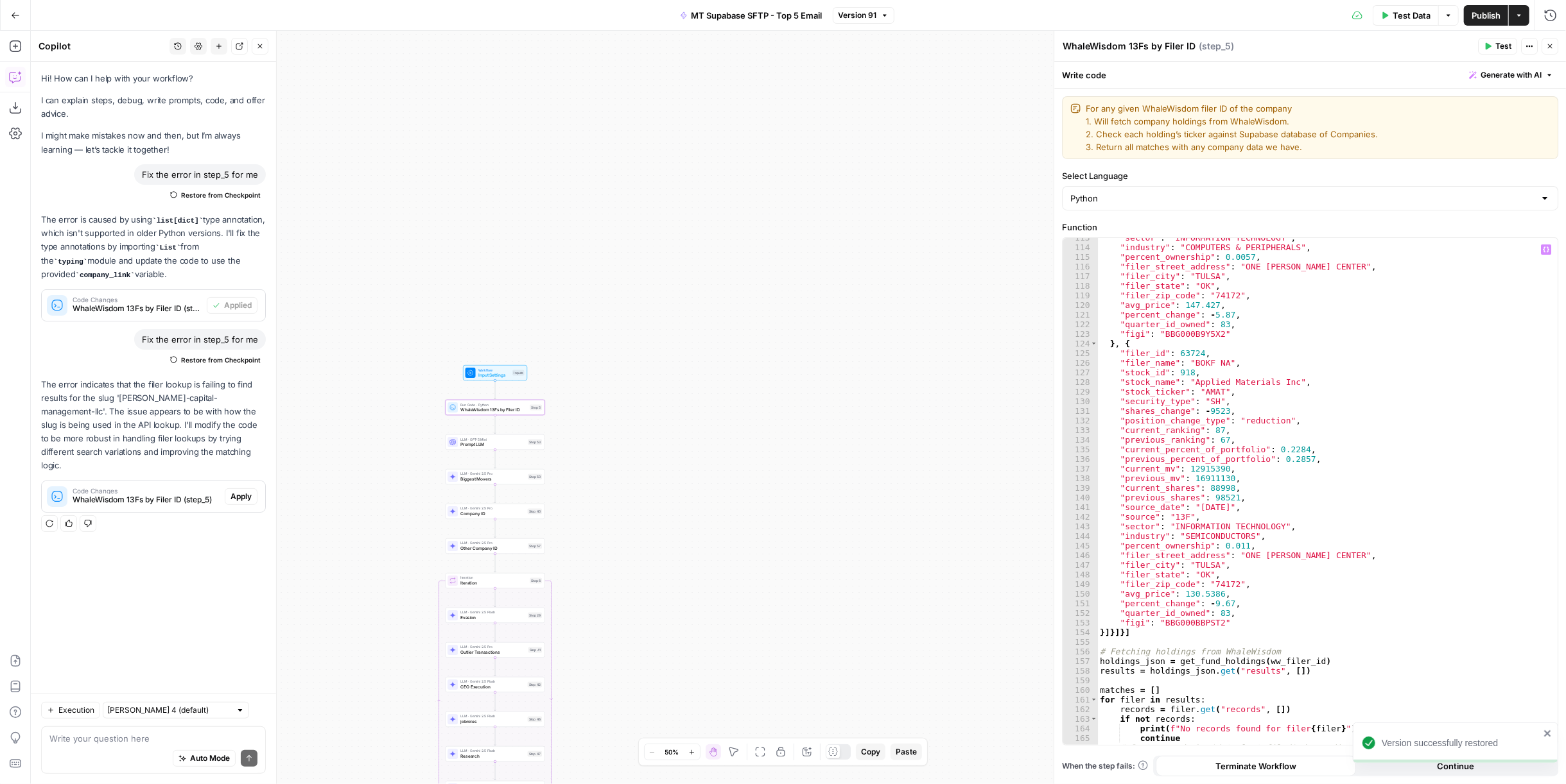
scroll to position [1155, 0]
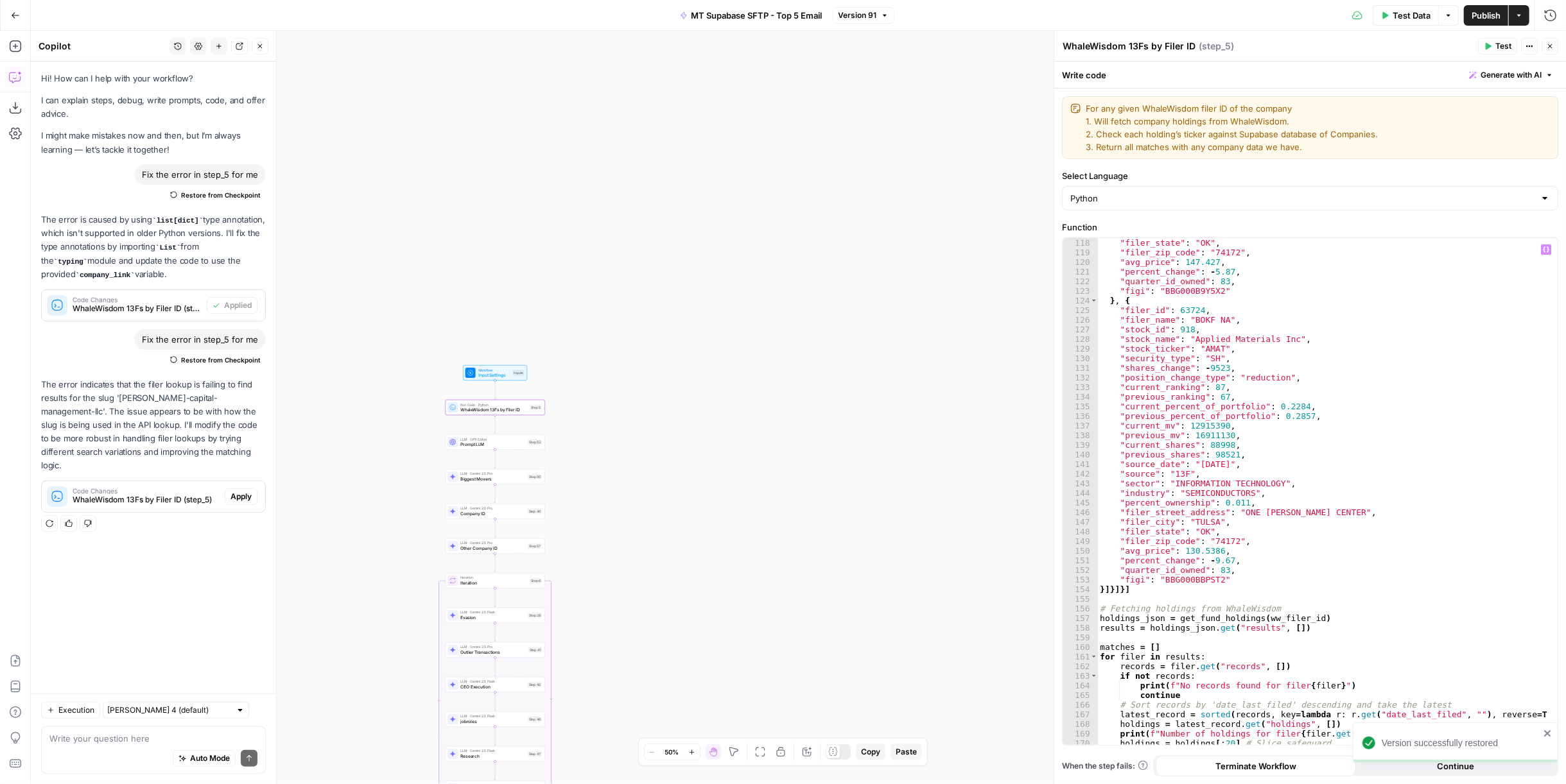
click at [138, 727] on div "Write your question here Auto Mode Send" at bounding box center [154, 750] width 225 height 47
click at [137, 744] on textarea at bounding box center [154, 738] width 208 height 13
type textarea "why is step 5 not pulling back all the filings from the 13f?"
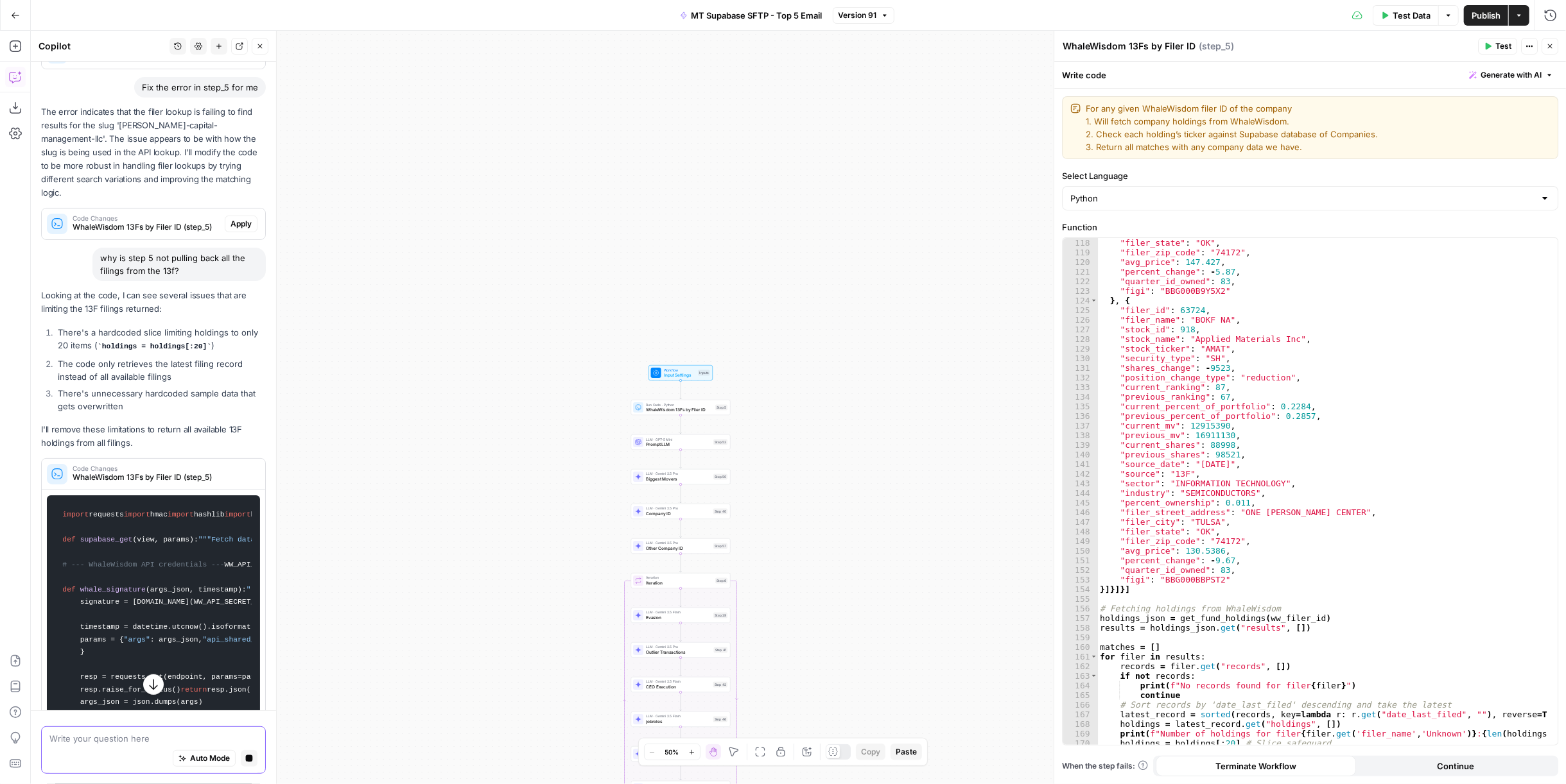
scroll to position [17, 0]
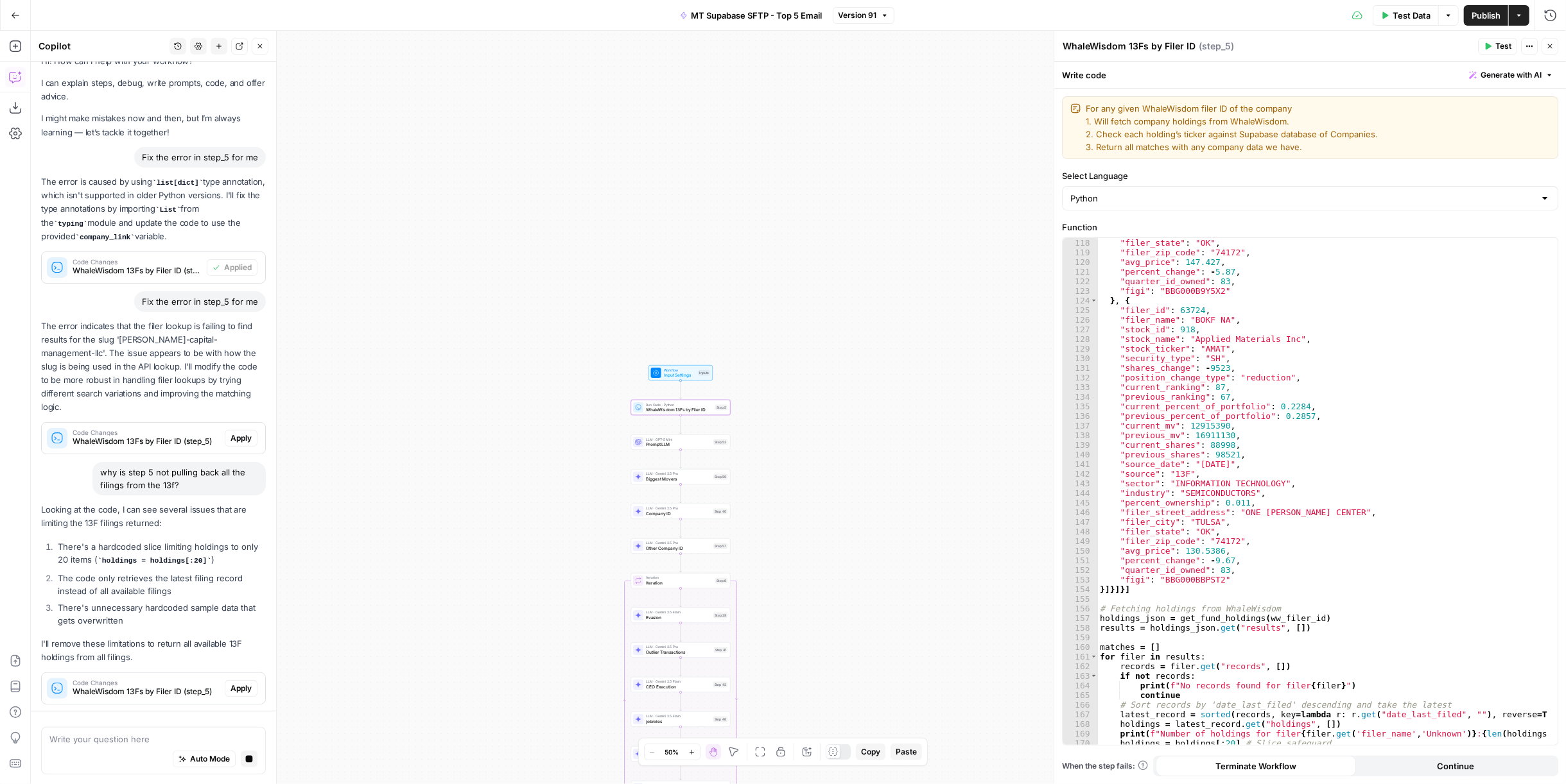
click at [239, 687] on span "Apply" at bounding box center [241, 689] width 21 height 12
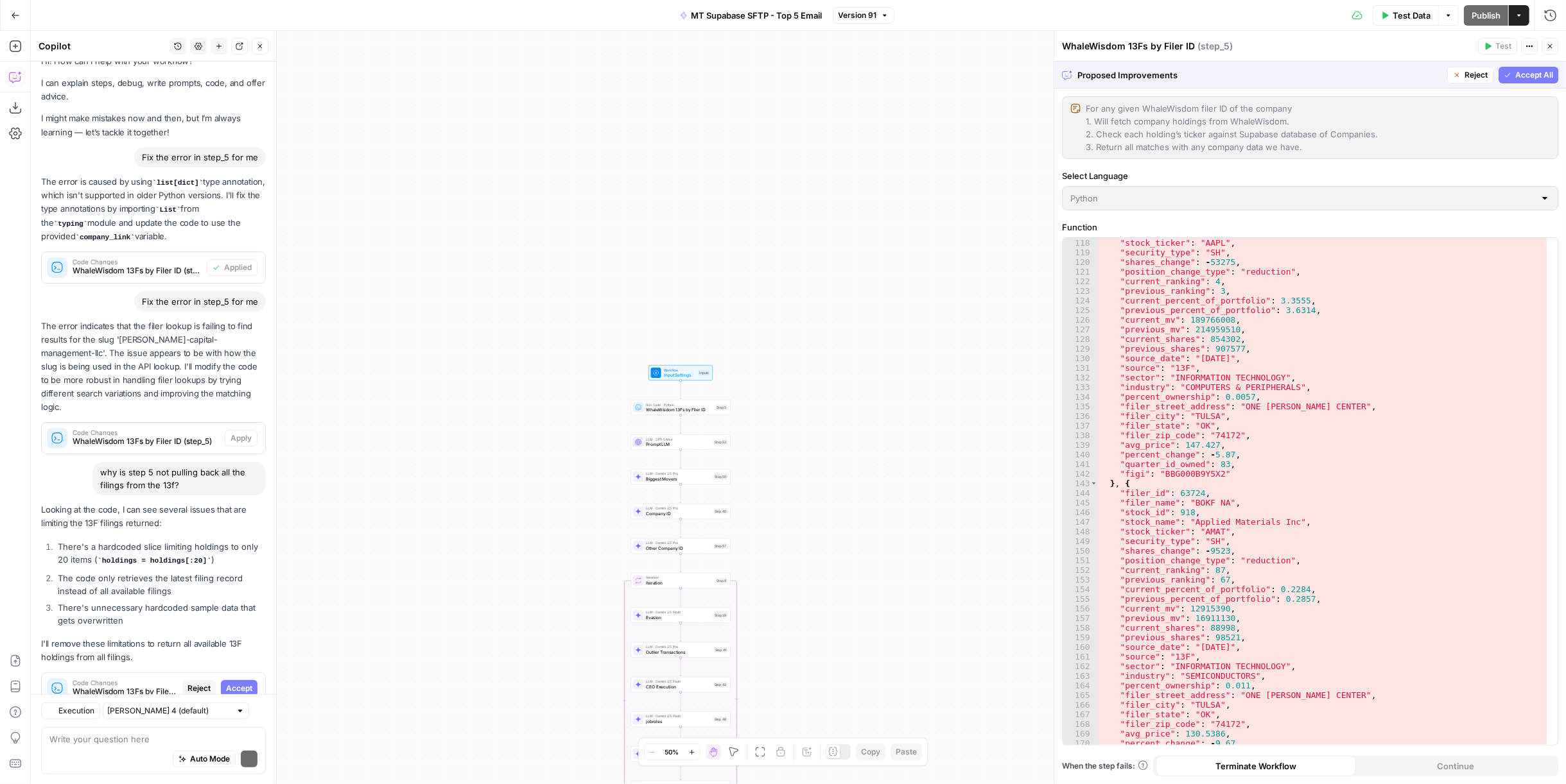
scroll to position [54, 0]
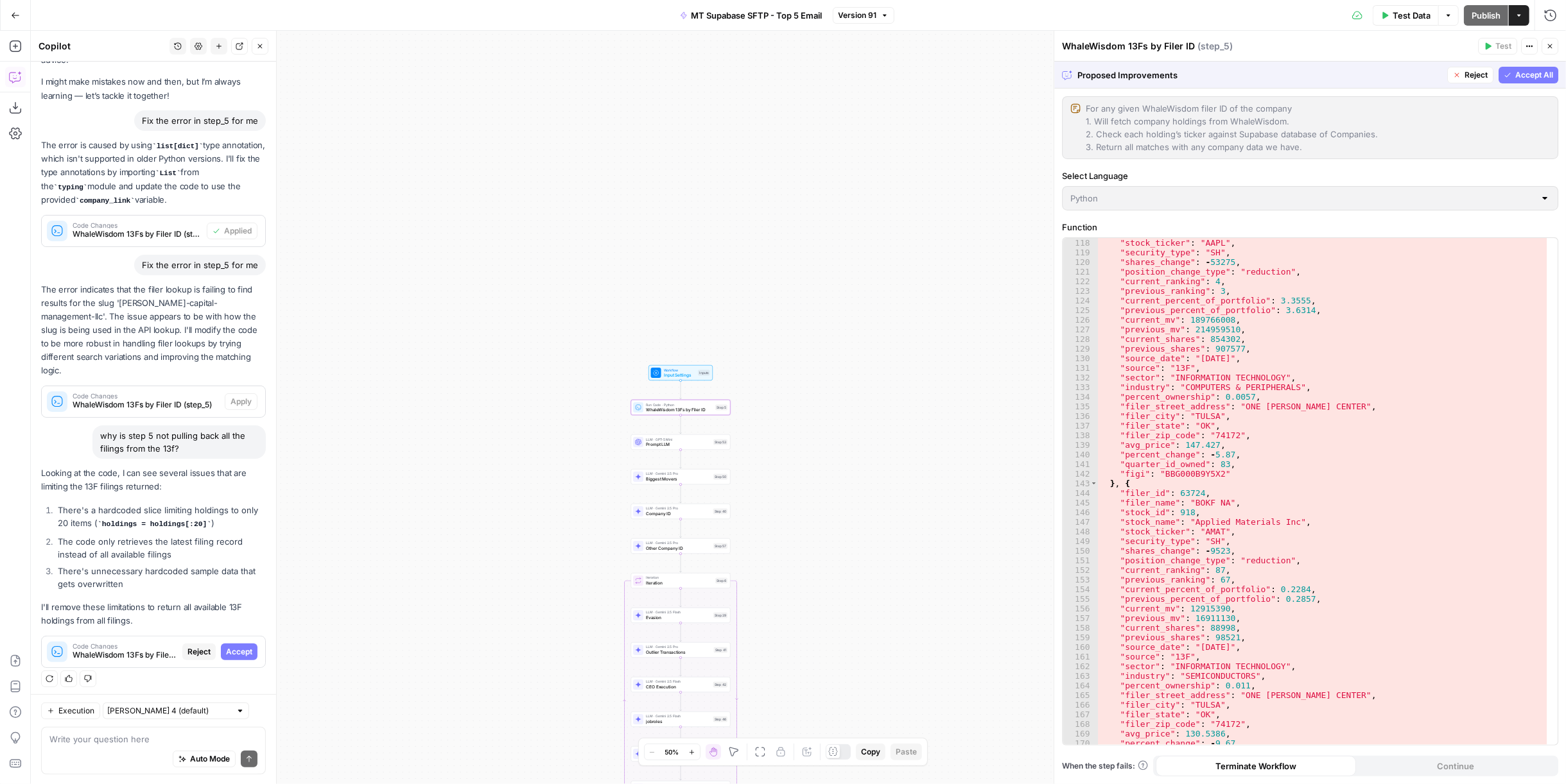
click at [234, 650] on span "Accept" at bounding box center [239, 652] width 27 height 12
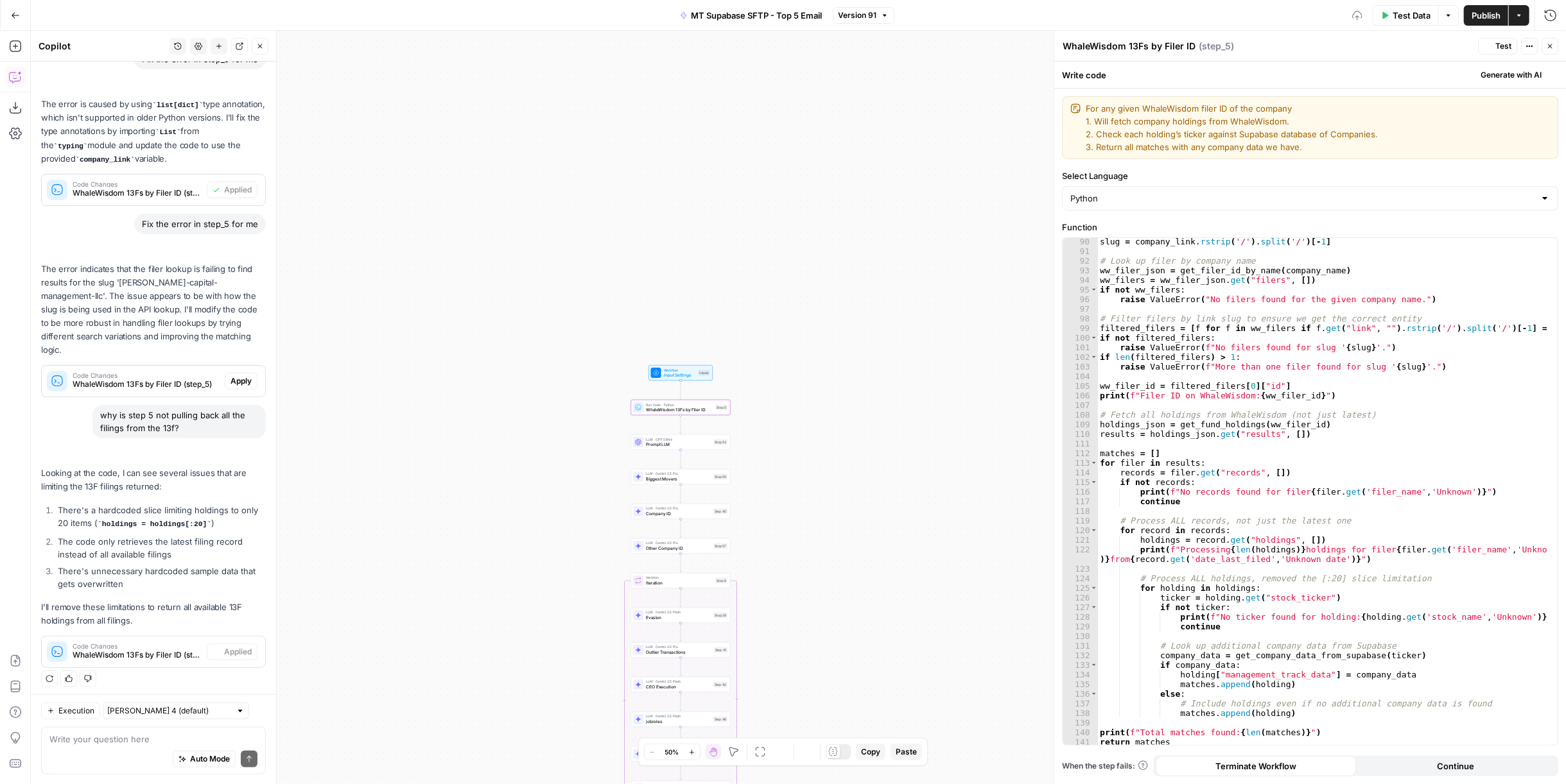
scroll to position [876, 0]
click at [1500, 46] on span "Test" at bounding box center [1503, 47] width 16 height 12
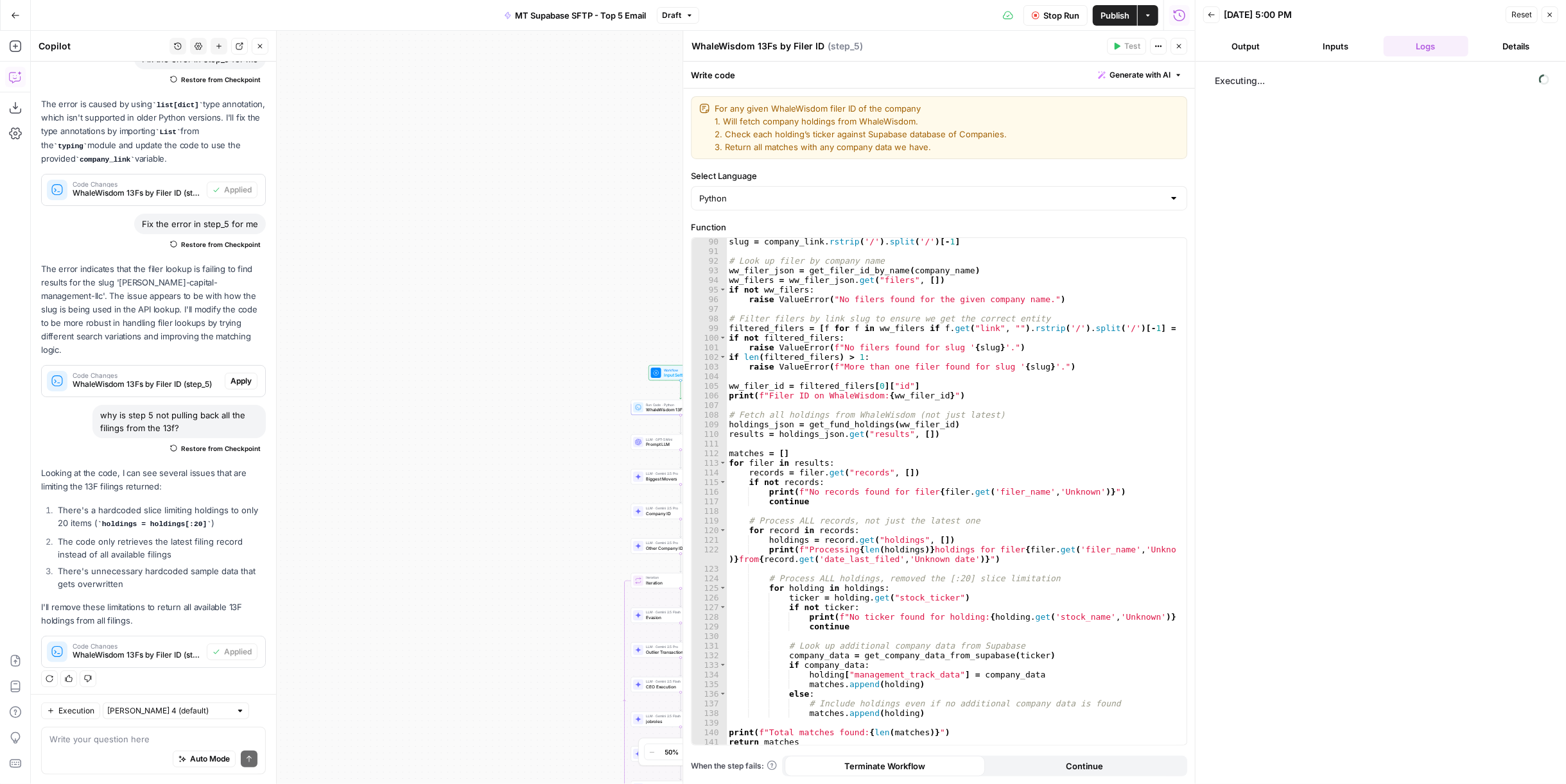
click at [1344, 50] on button "Inputs" at bounding box center [1335, 47] width 85 height 21
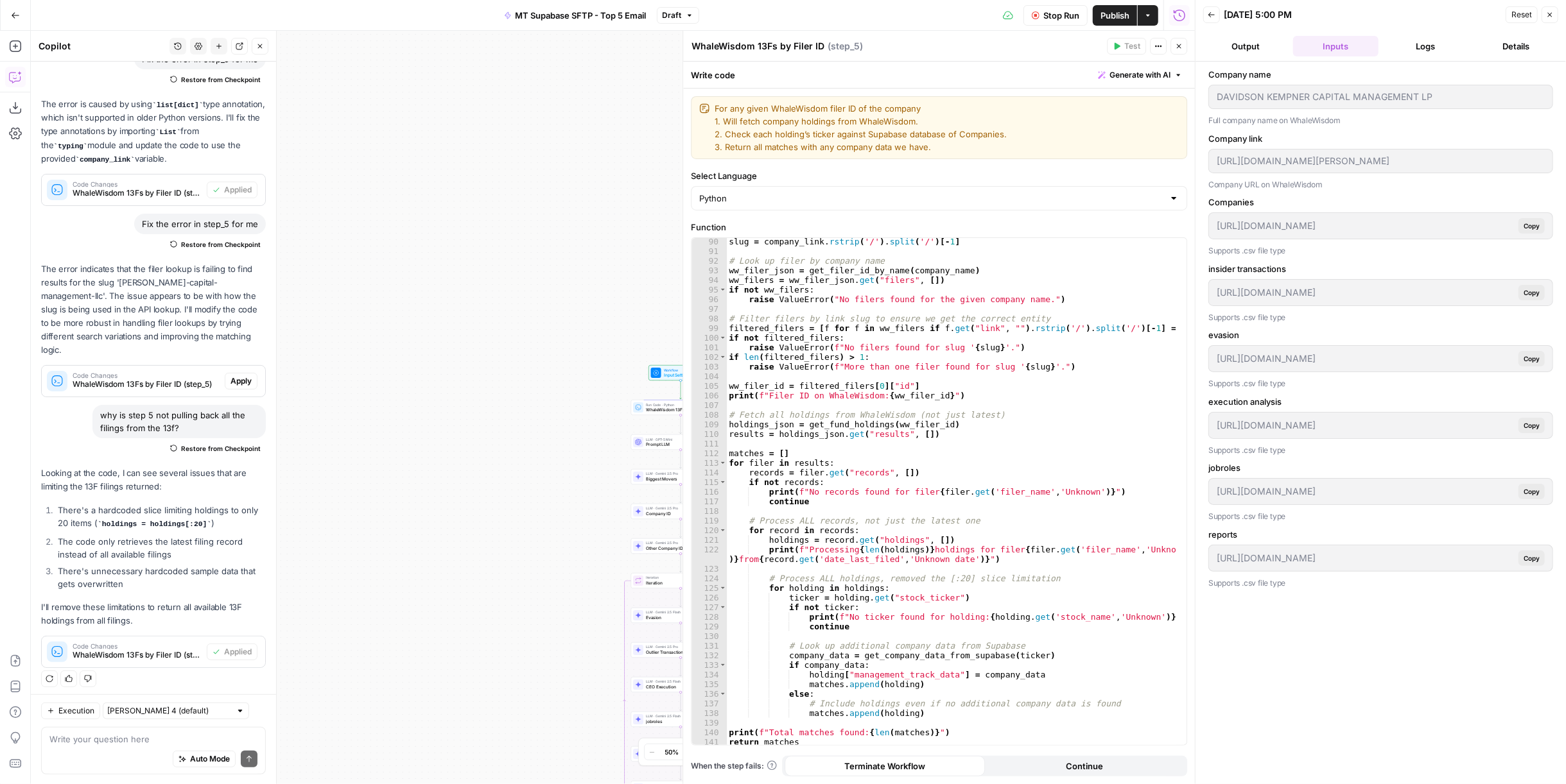
click at [1424, 45] on button "Logs" at bounding box center [1426, 47] width 85 height 21
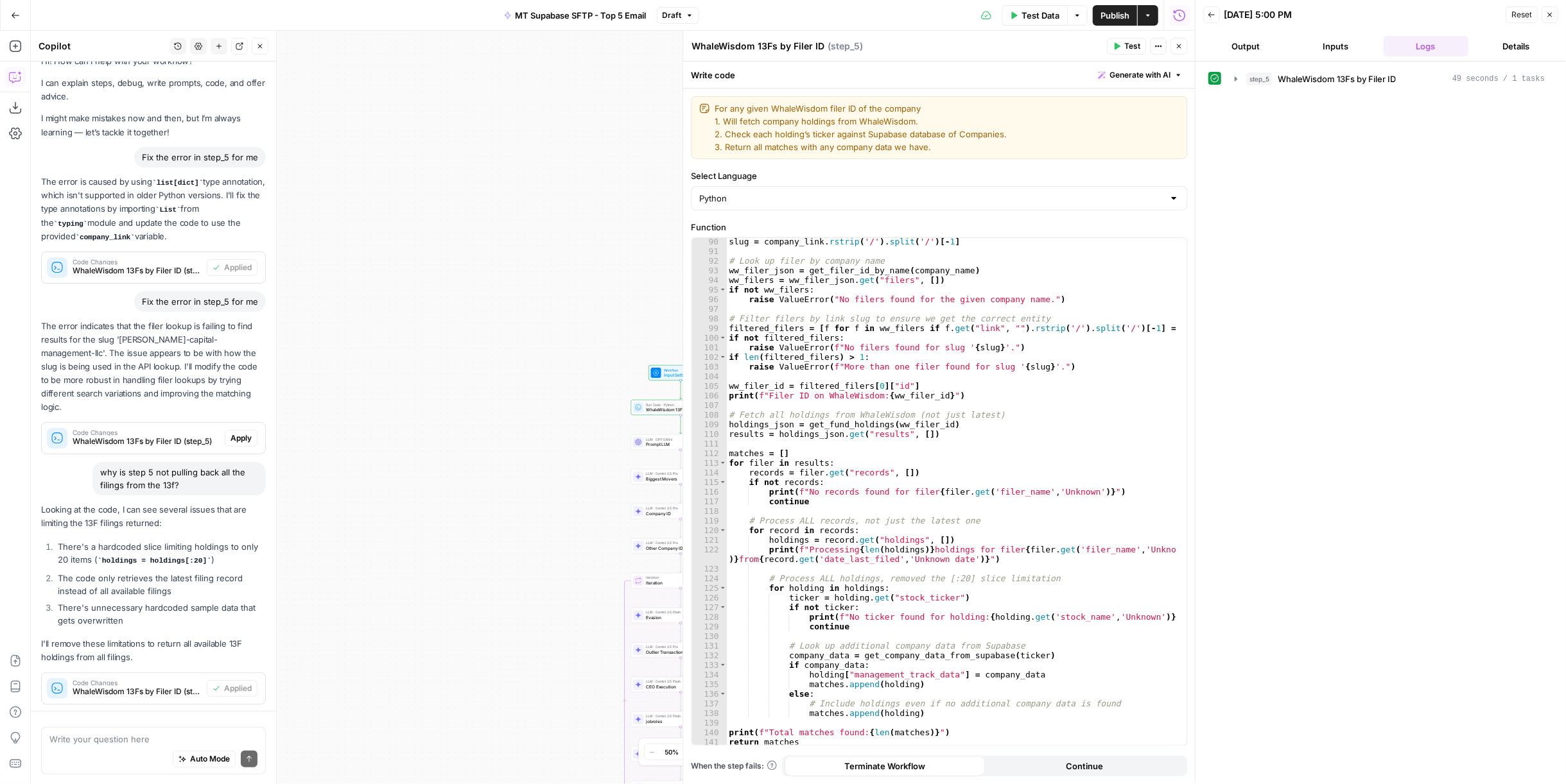
scroll to position [115, 0]
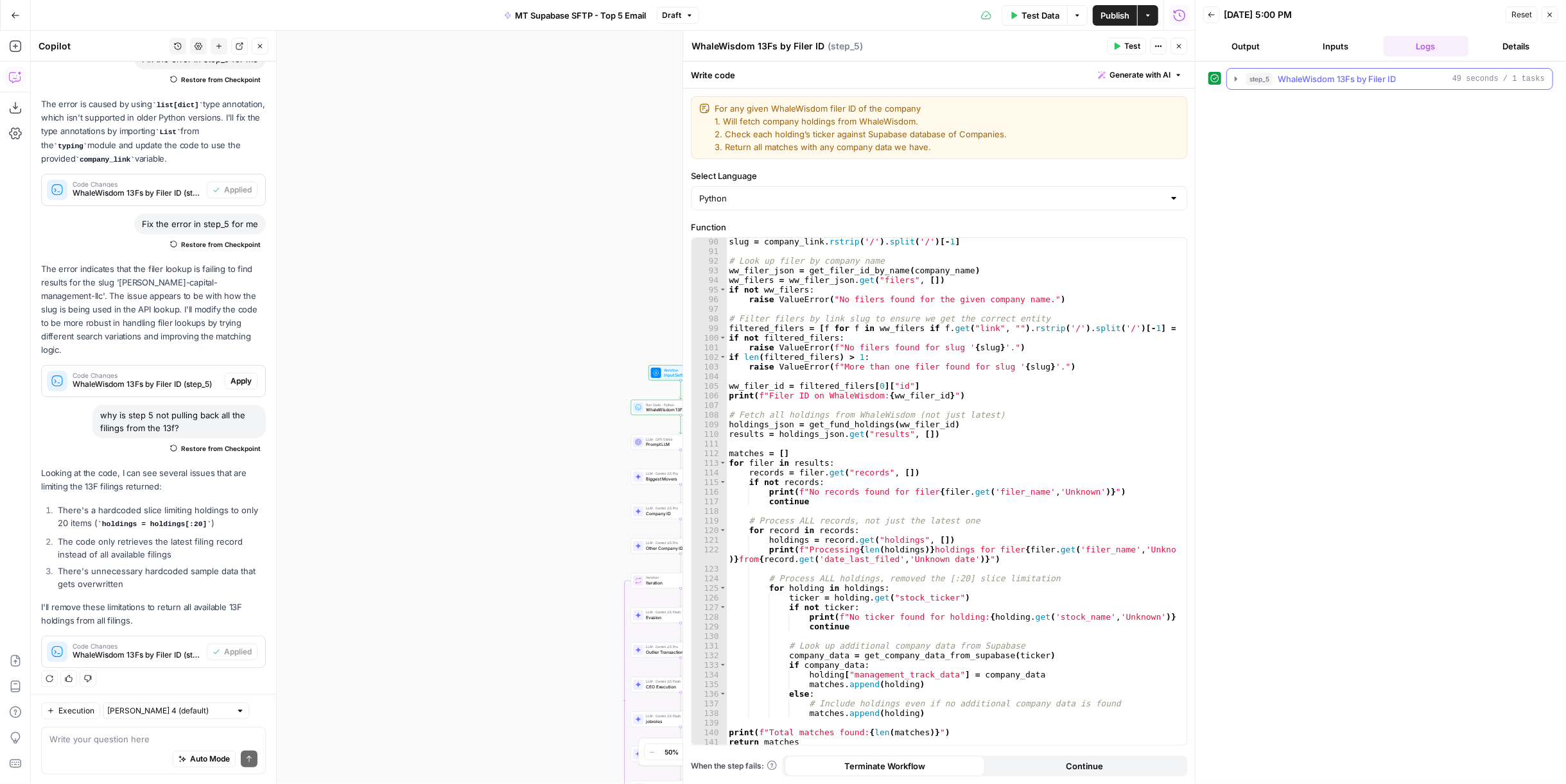
click at [1347, 80] on span "WhaleWisdom 13Fs by Filer ID" at bounding box center [1337, 78] width 118 height 13
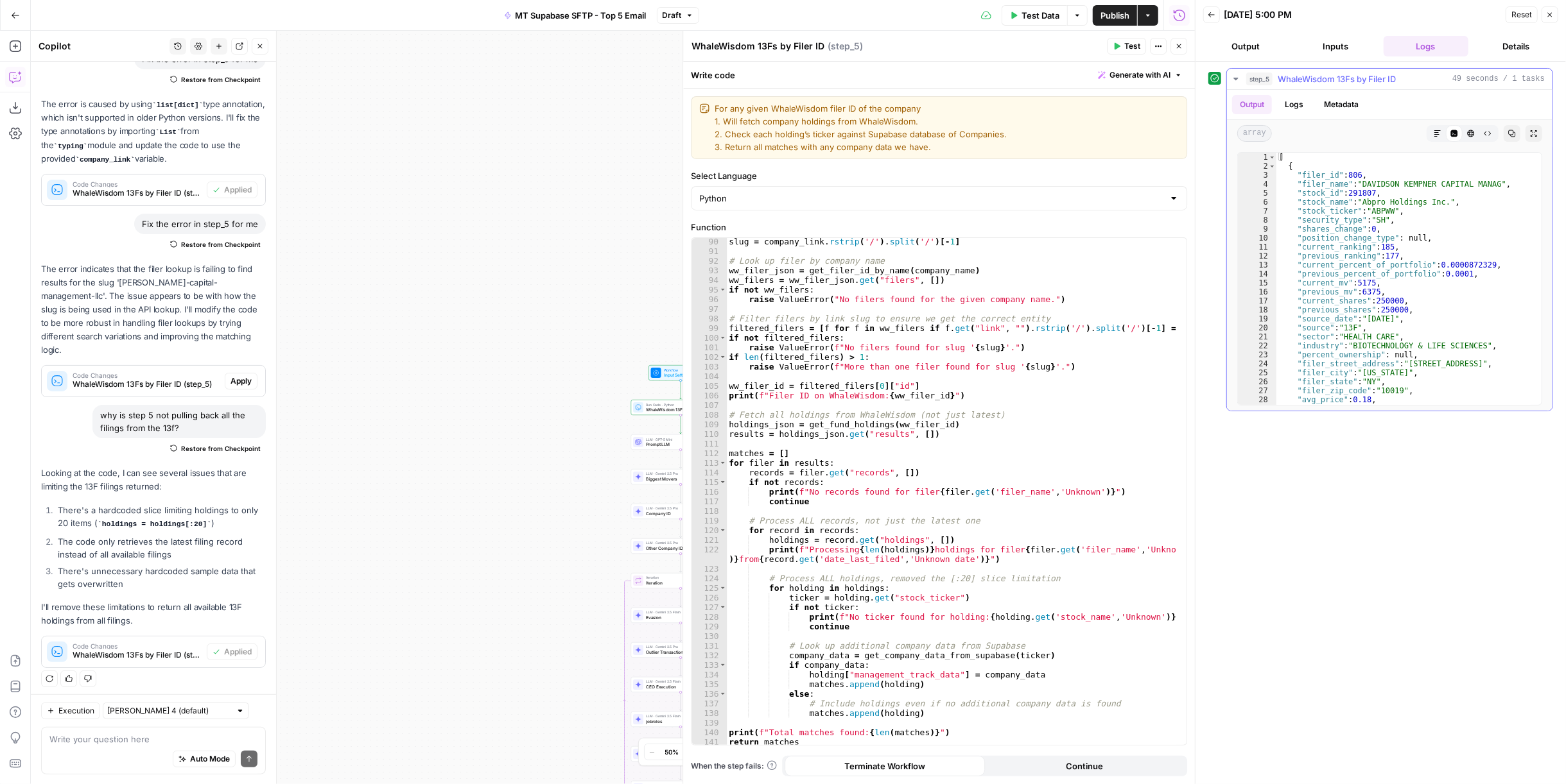
click at [1446, 213] on div "[ { "filer_id" : 806 , "filer_name" : "[PERSON_NAME] [PERSON_NAME] CAPITAL MANA…" at bounding box center [1404, 288] width 256 height 271
click at [1472, 215] on div "[ { "filer_id" : 806 , "filer_name" : "[PERSON_NAME] [PERSON_NAME] CAPITAL MANA…" at bounding box center [1404, 288] width 256 height 271
type textarea "**********"
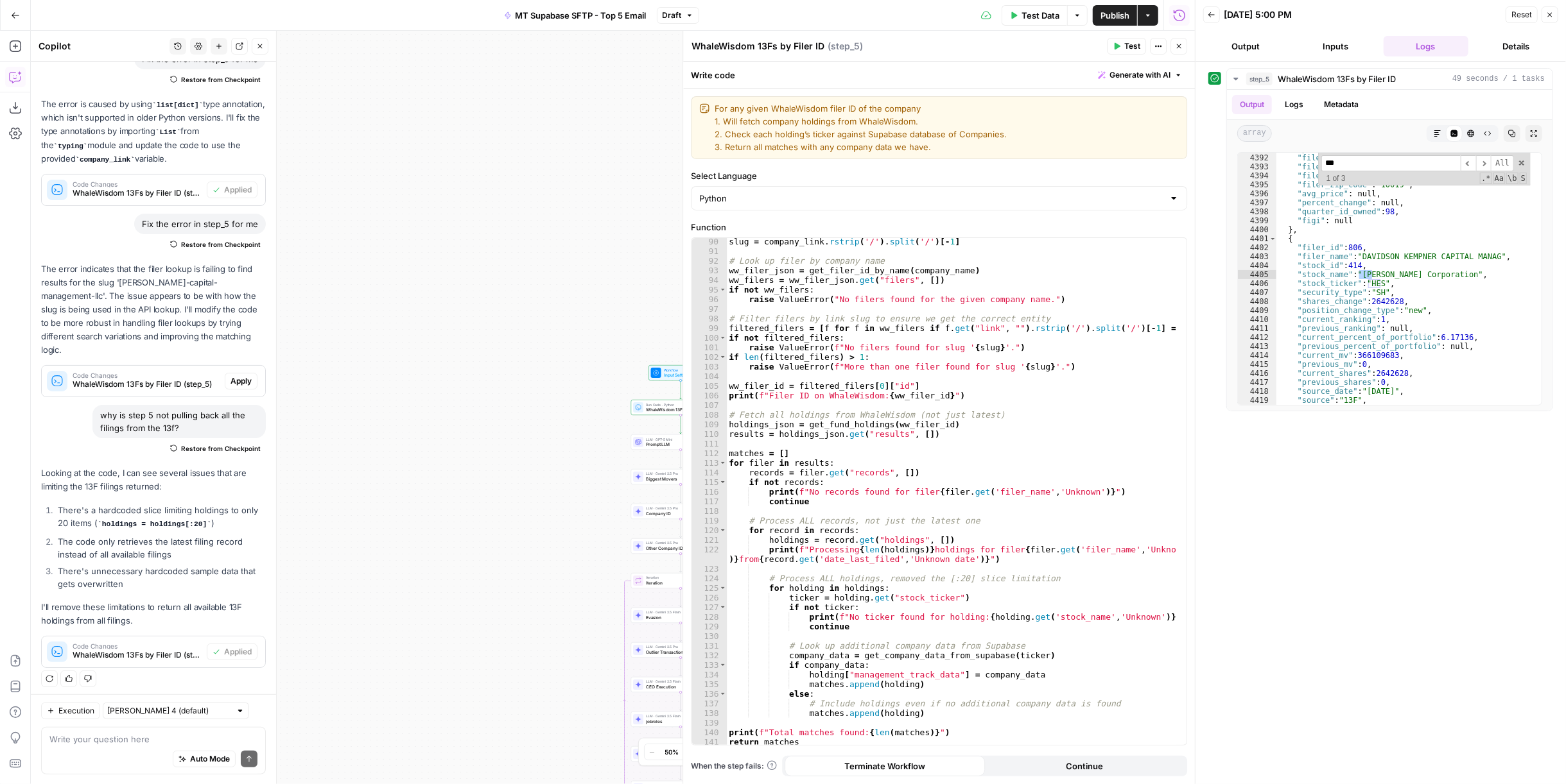
type input "***"
click at [1548, 16] on icon "button" at bounding box center [1550, 15] width 7 height 7
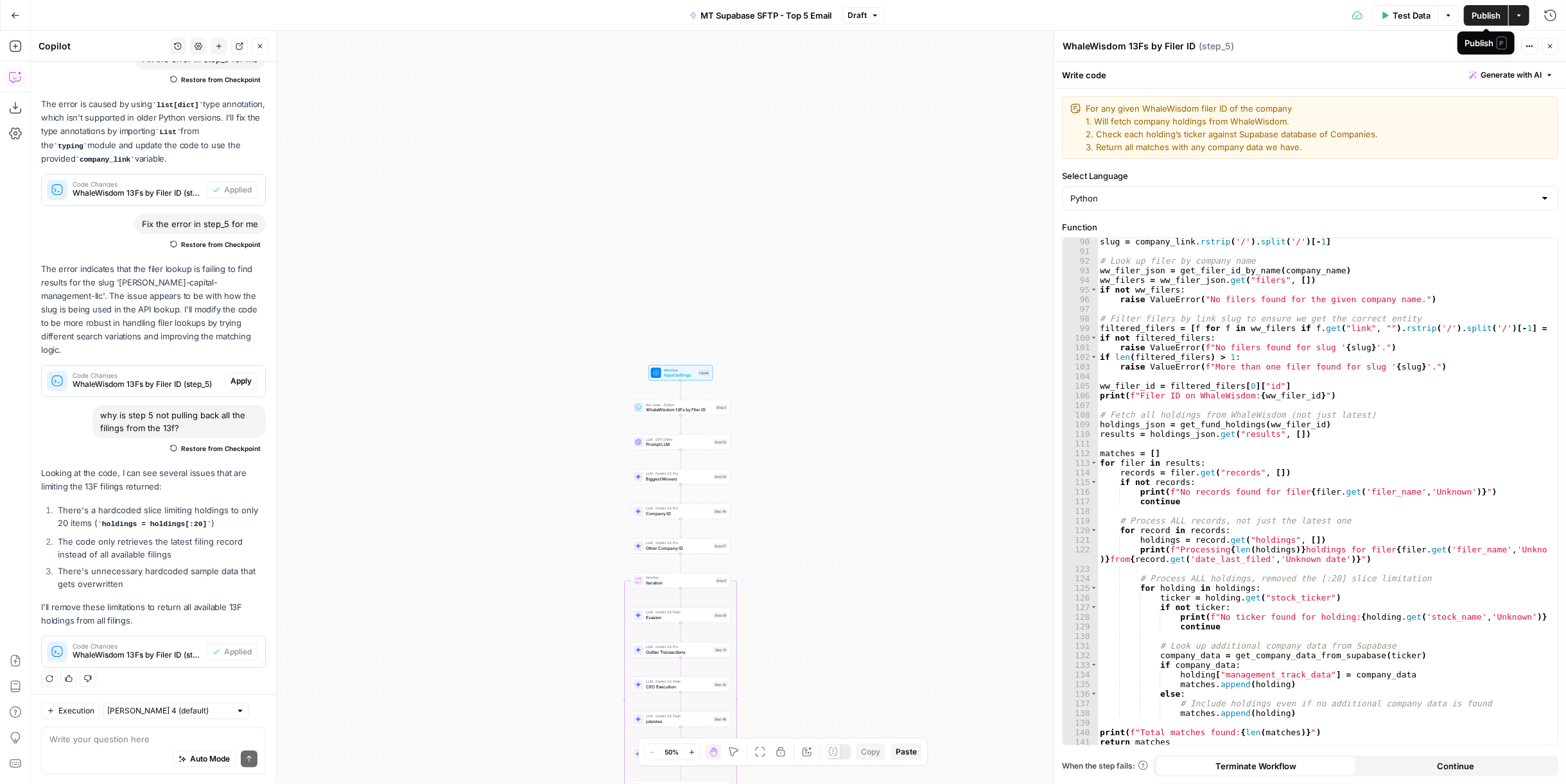
click at [1473, 19] on span "Publish" at bounding box center [1485, 15] width 29 height 13
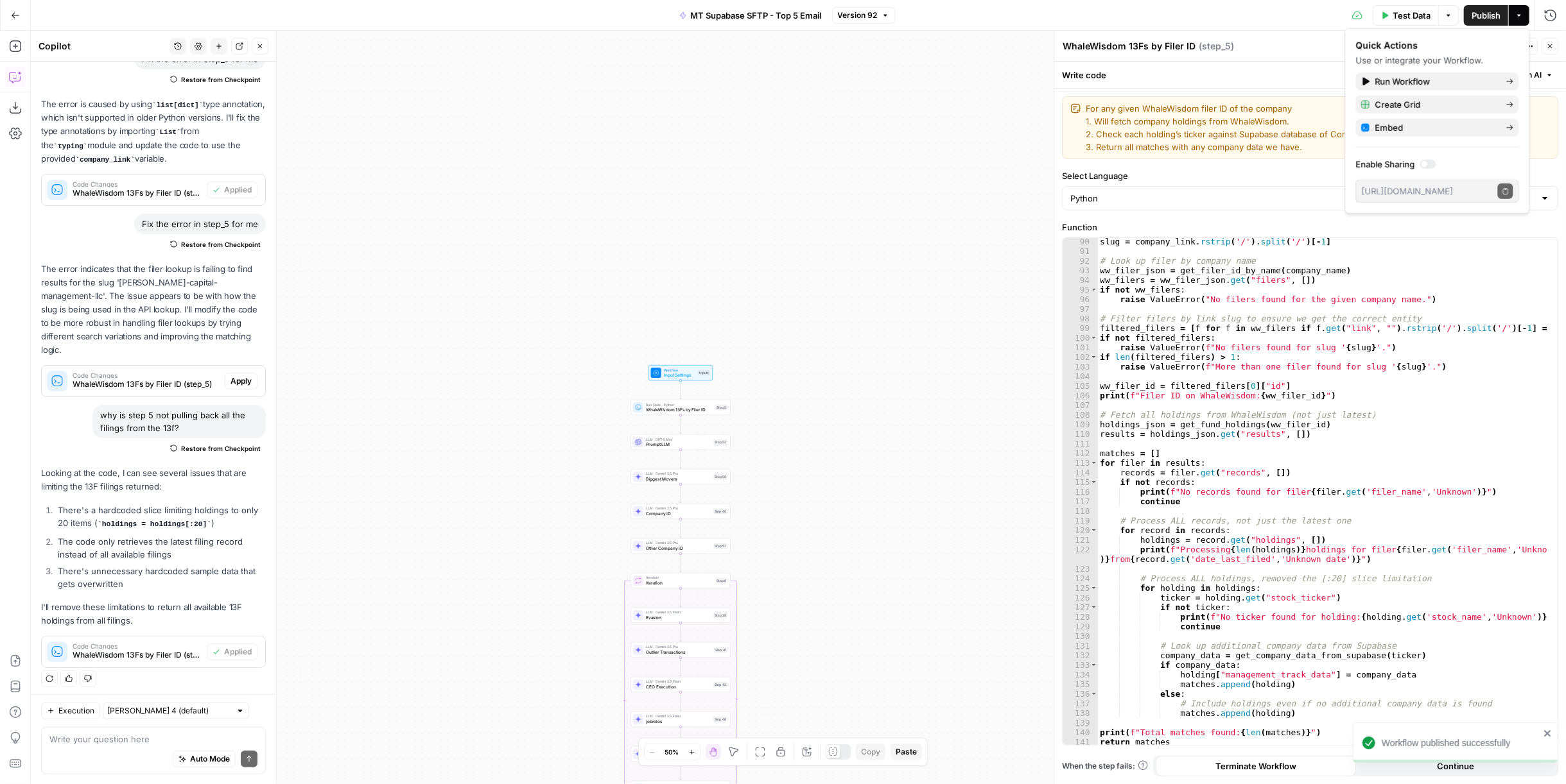
click at [694, 476] on span "Biggest Movers" at bounding box center [678, 479] width 65 height 7
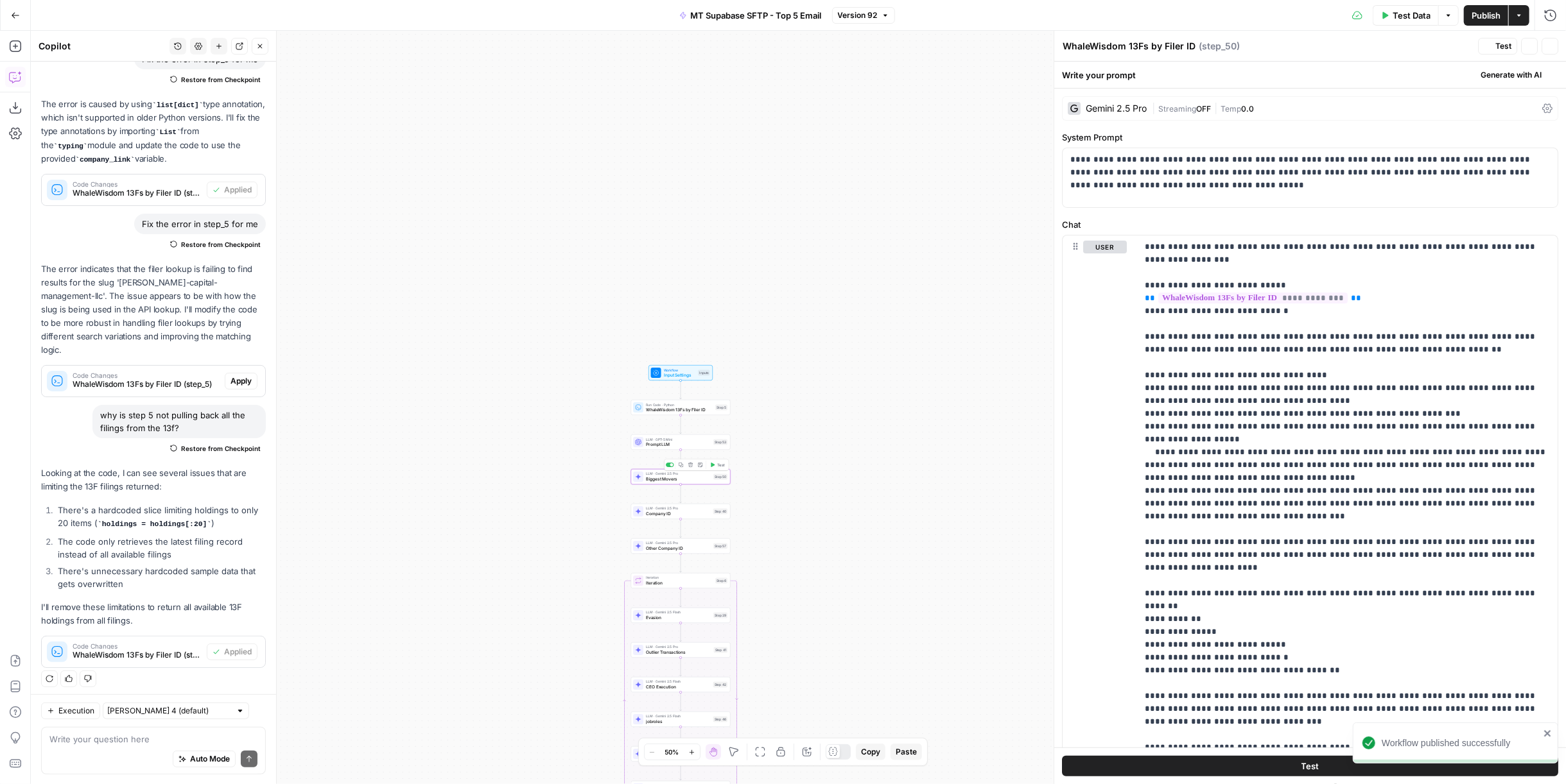
type textarea "Biggest Movers"
click at [705, 443] on span "Prompt LLM" at bounding box center [678, 444] width 65 height 7
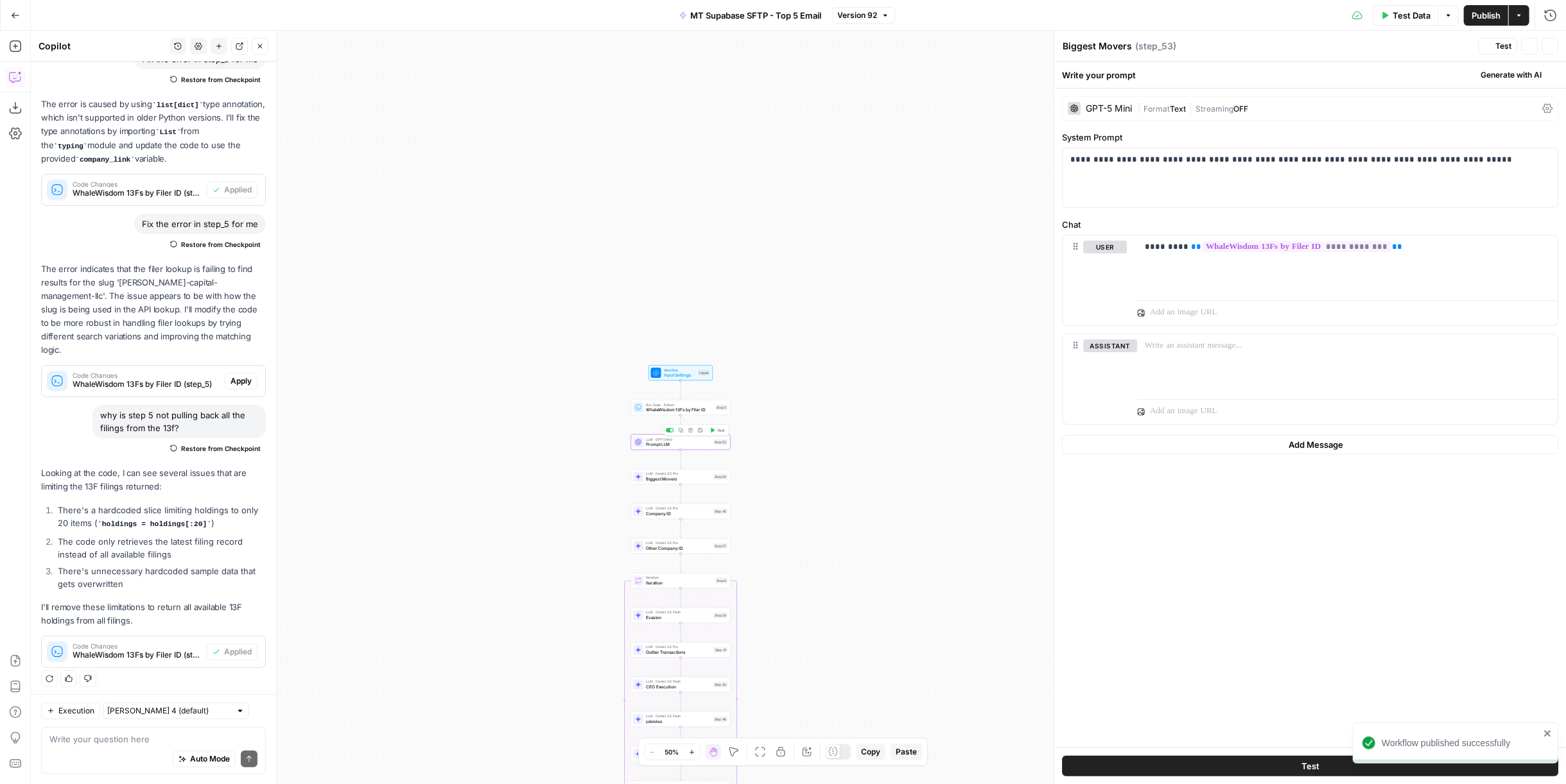
type textarea "Prompt LLM"
